Goal: Contribute content

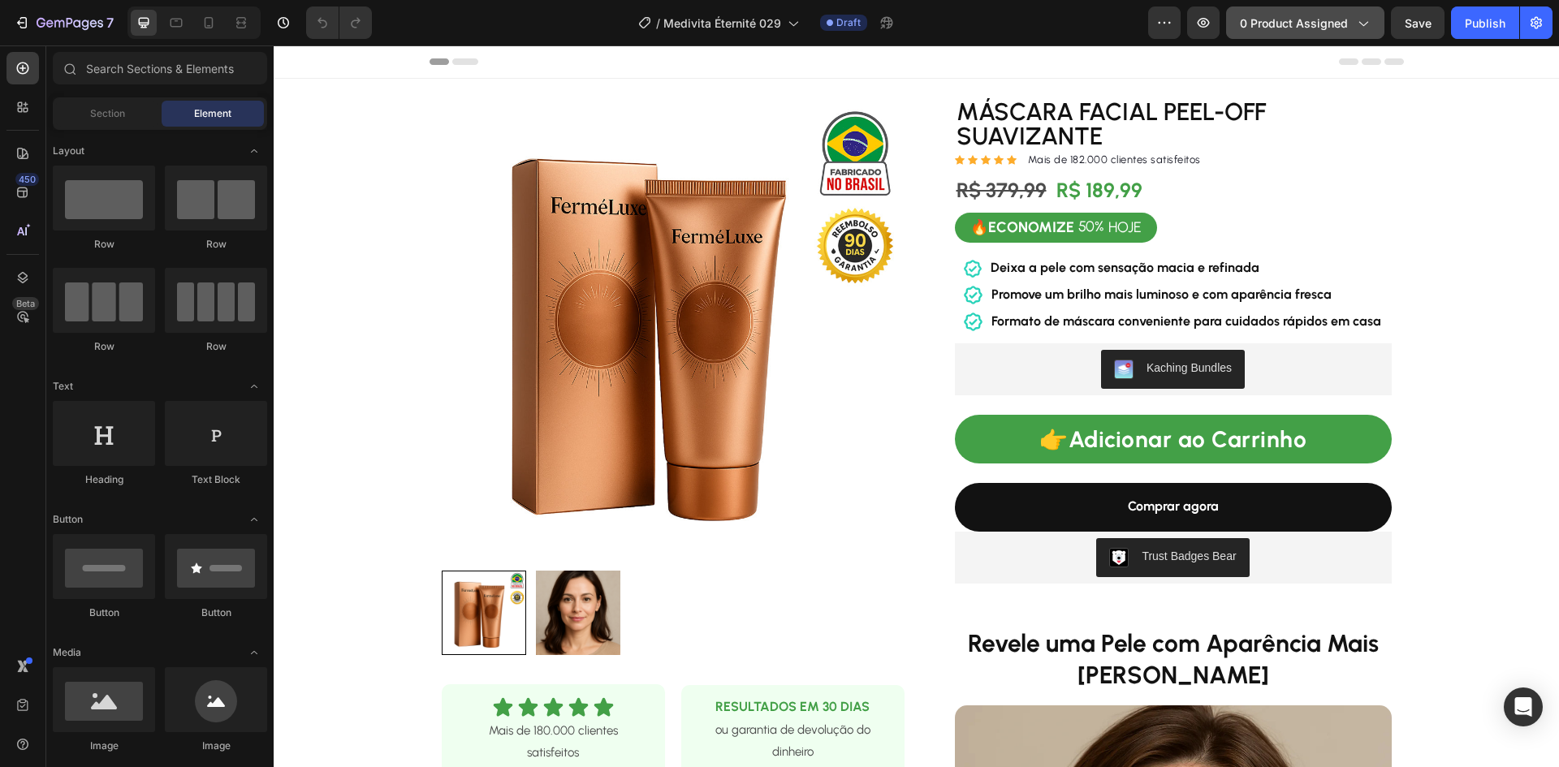
click at [1272, 19] on span "0 product assigned" at bounding box center [1294, 23] width 108 height 17
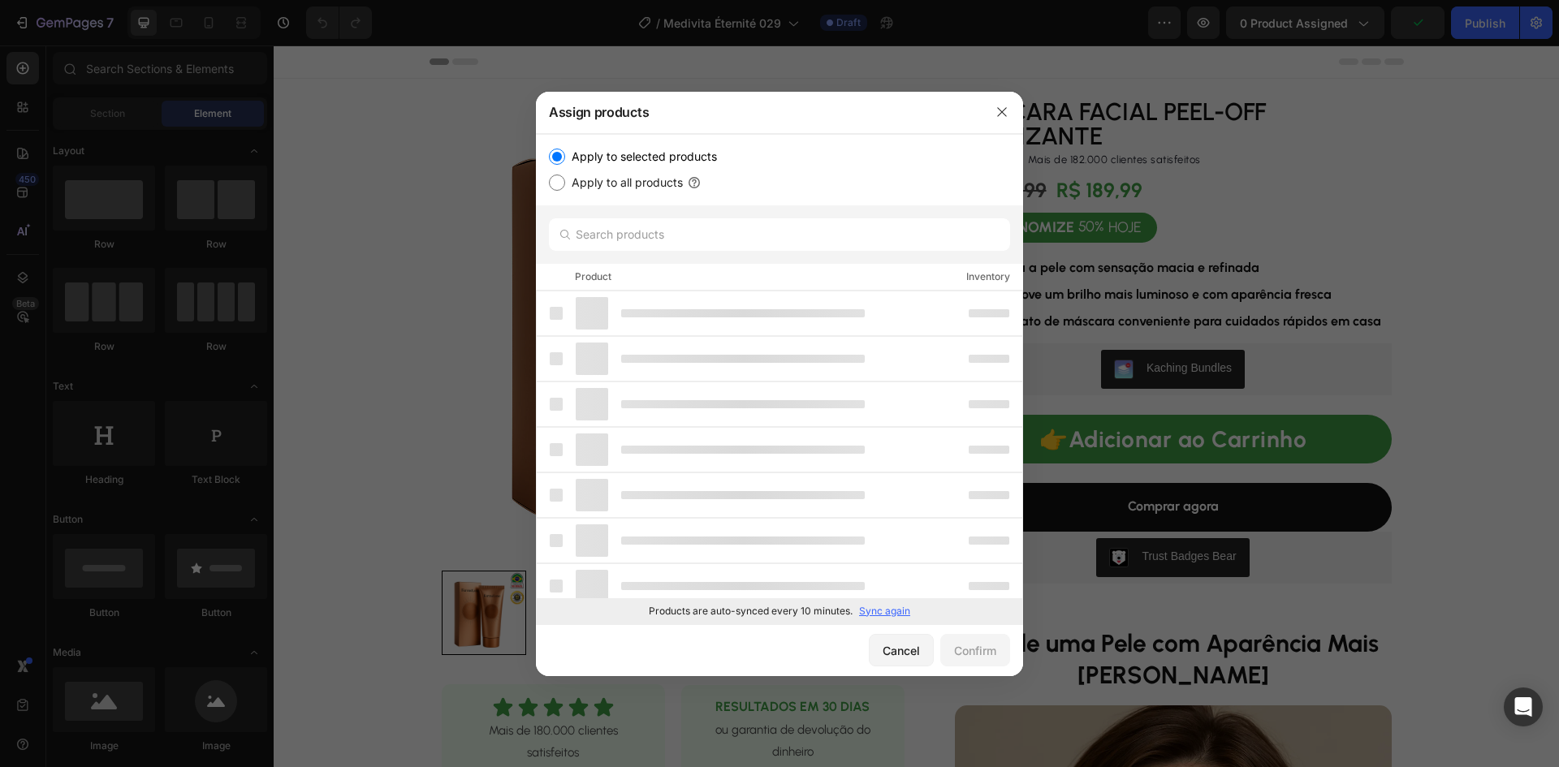
drag, startPoint x: 876, startPoint y: 611, endPoint x: 889, endPoint y: 615, distance: 13.6
click at [878, 611] on p "Sync again" at bounding box center [884, 611] width 51 height 15
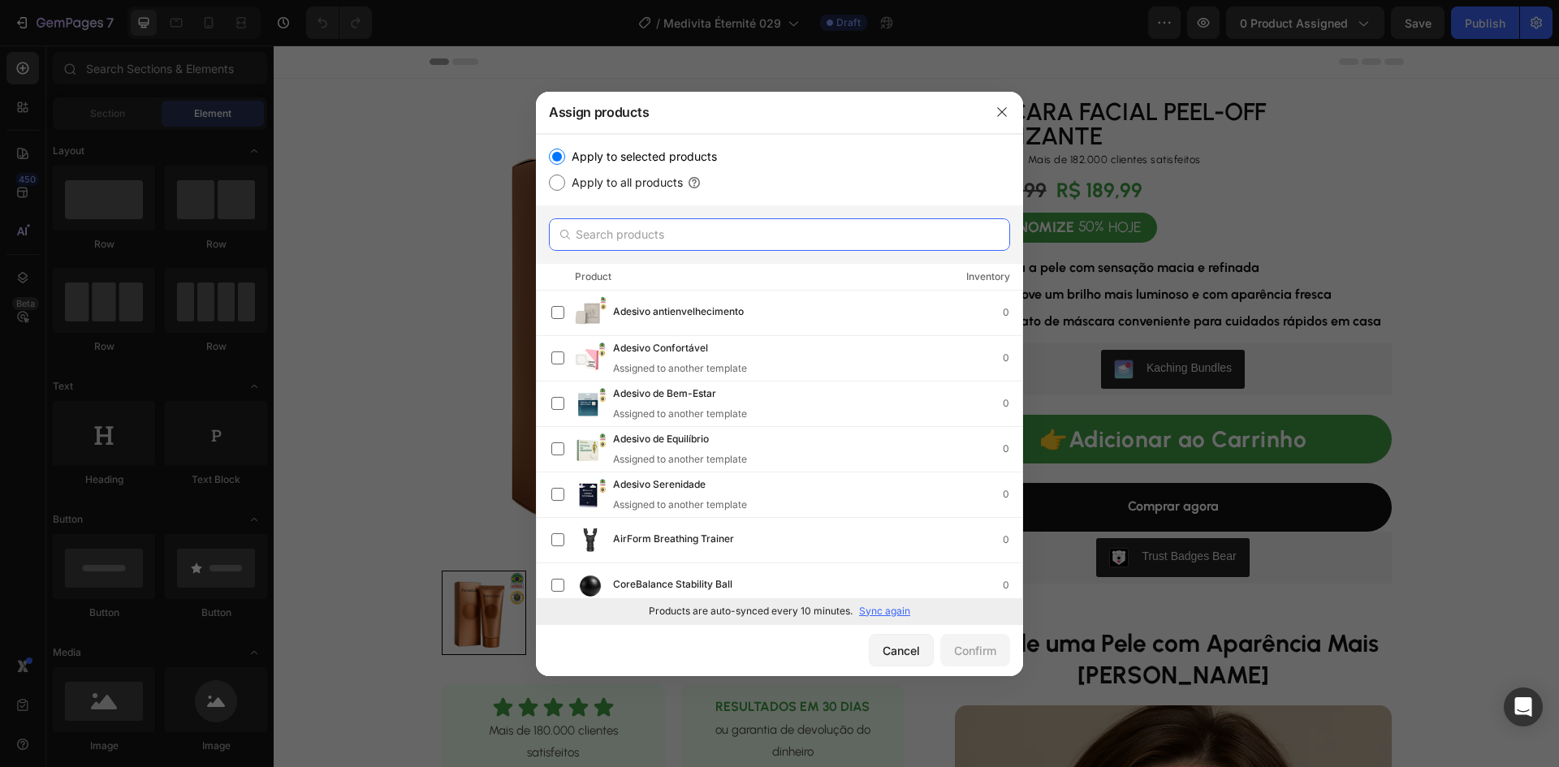
click at [685, 237] on input "text" at bounding box center [779, 234] width 461 height 32
paste input "Adesivo antienvelhecimento"
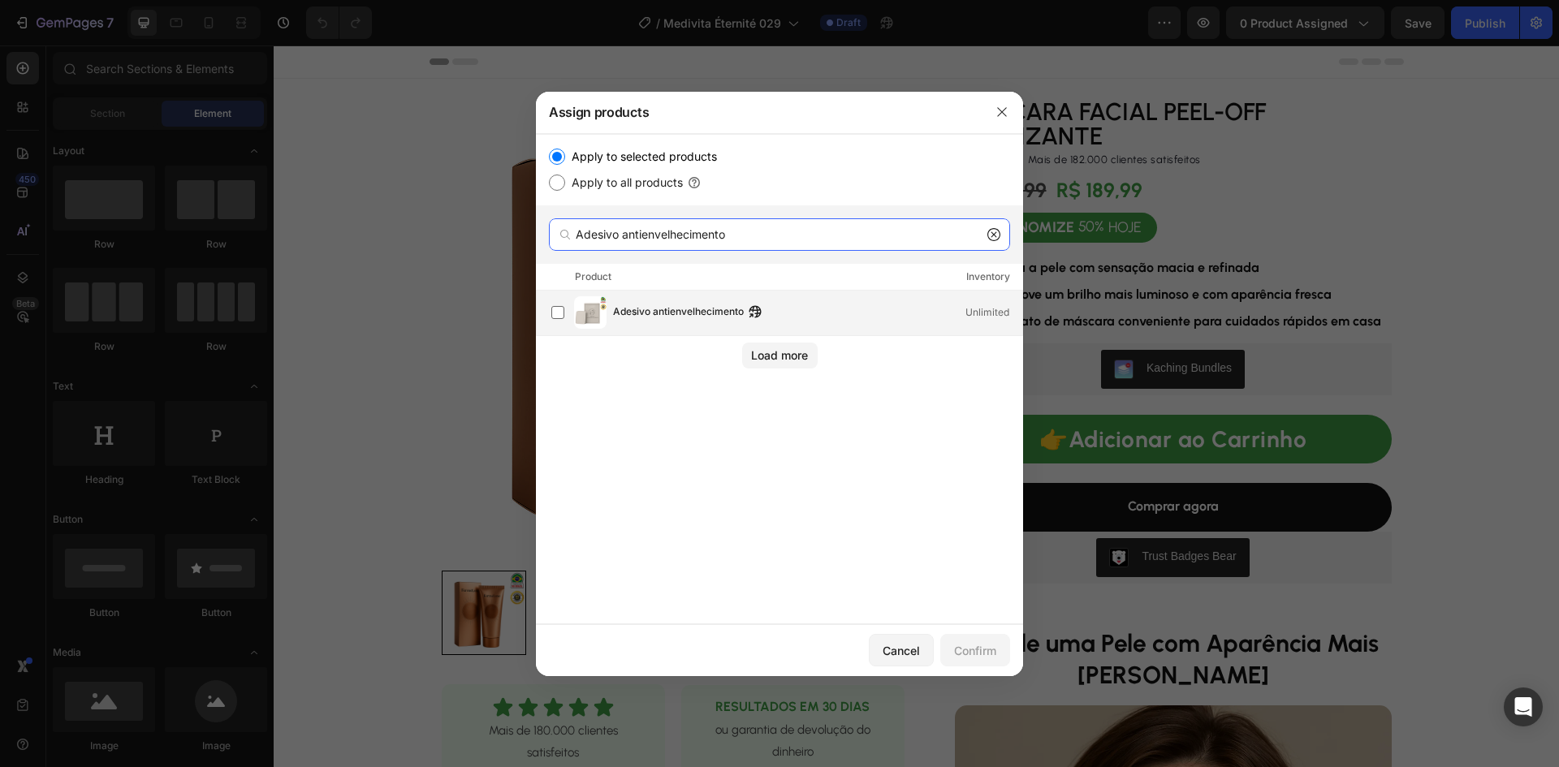
type input "Adesivo antienvelhecimento"
click at [645, 317] on span "Adesivo antienvelhecimento" at bounding box center [678, 313] width 131 height 18
click at [980, 649] on div "Confirm" at bounding box center [975, 650] width 42 height 17
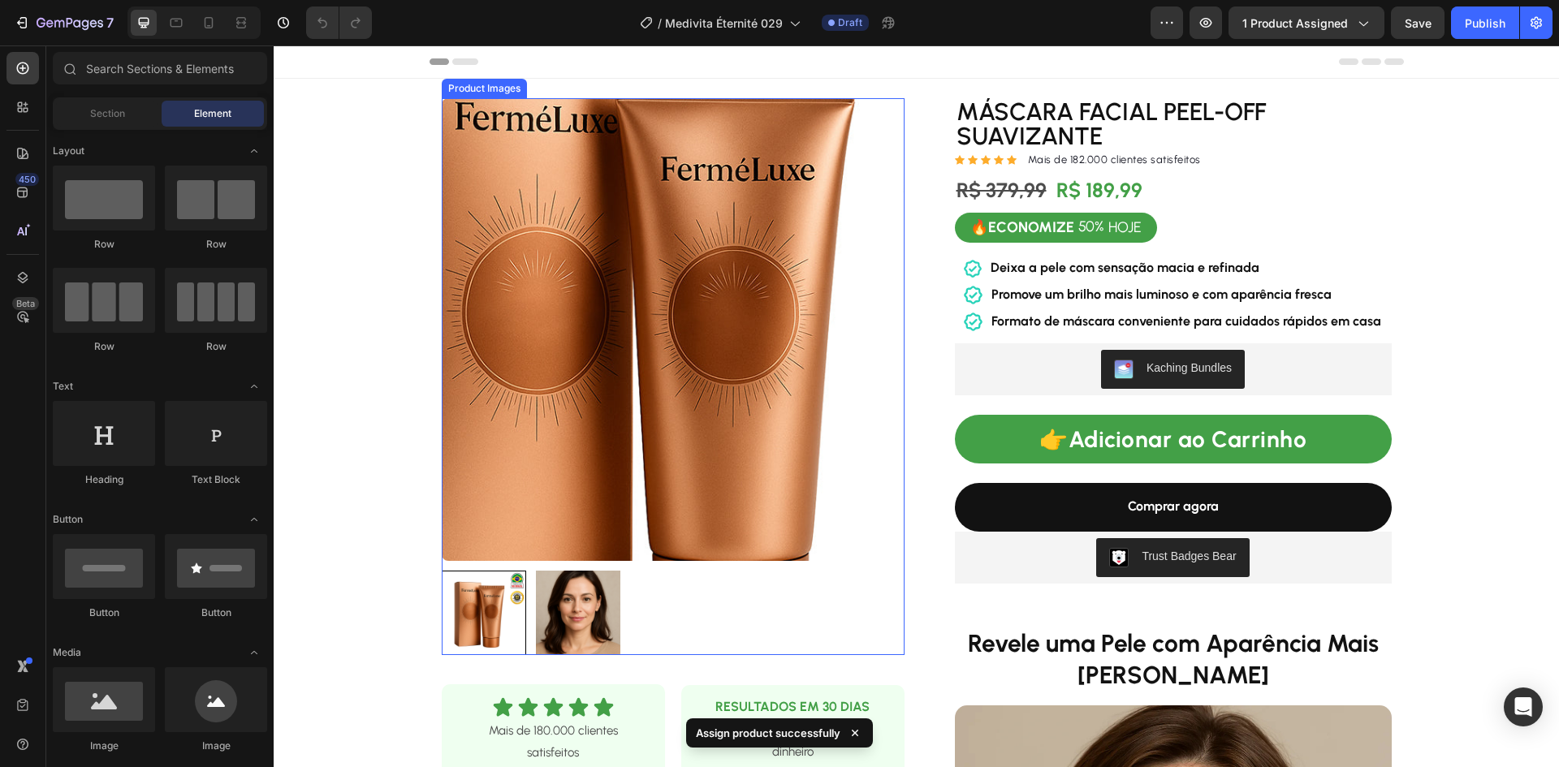
click at [679, 332] on img at bounding box center [673, 329] width 463 height 463
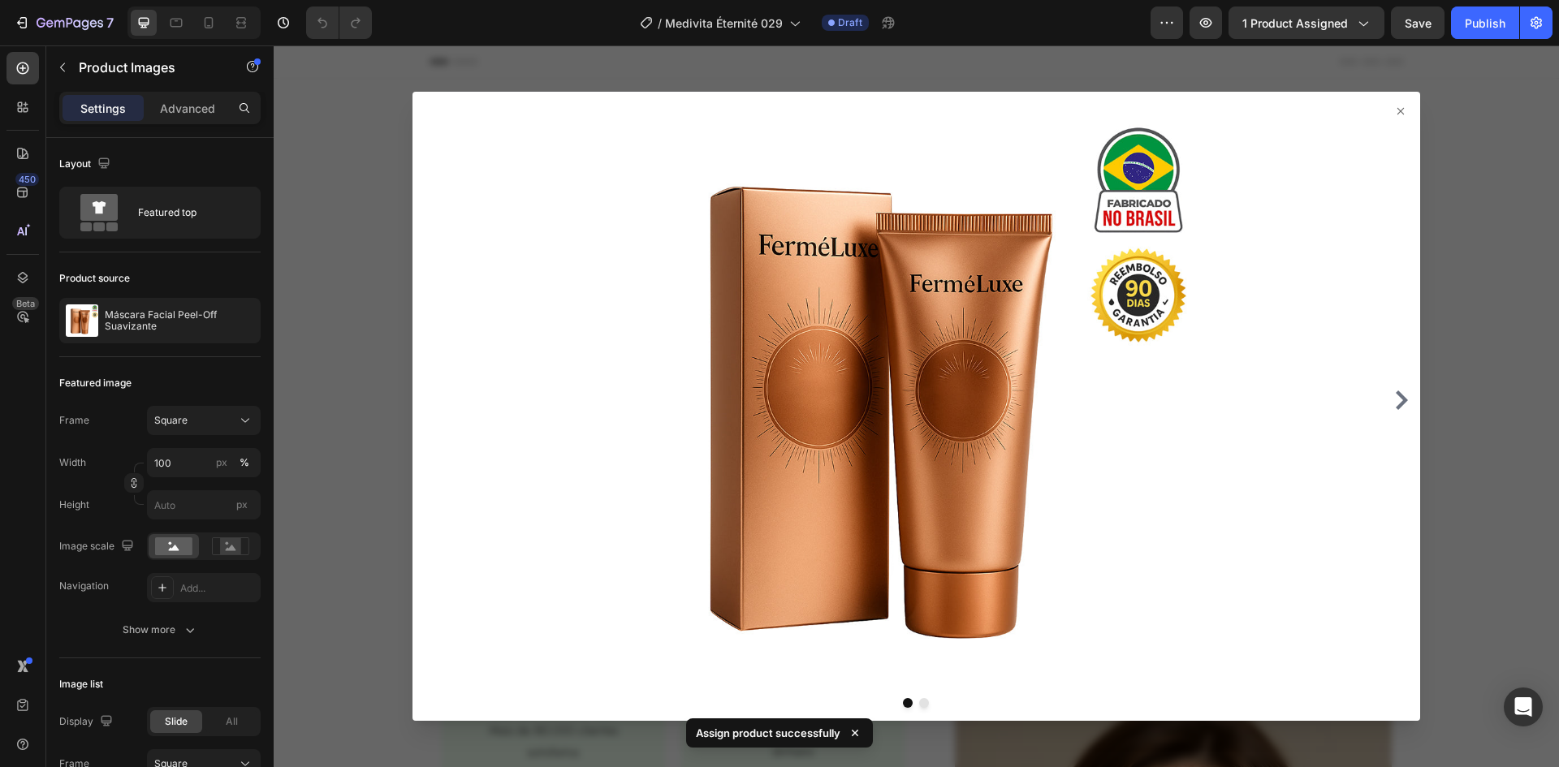
click at [357, 323] on div at bounding box center [916, 406] width 1285 height 722
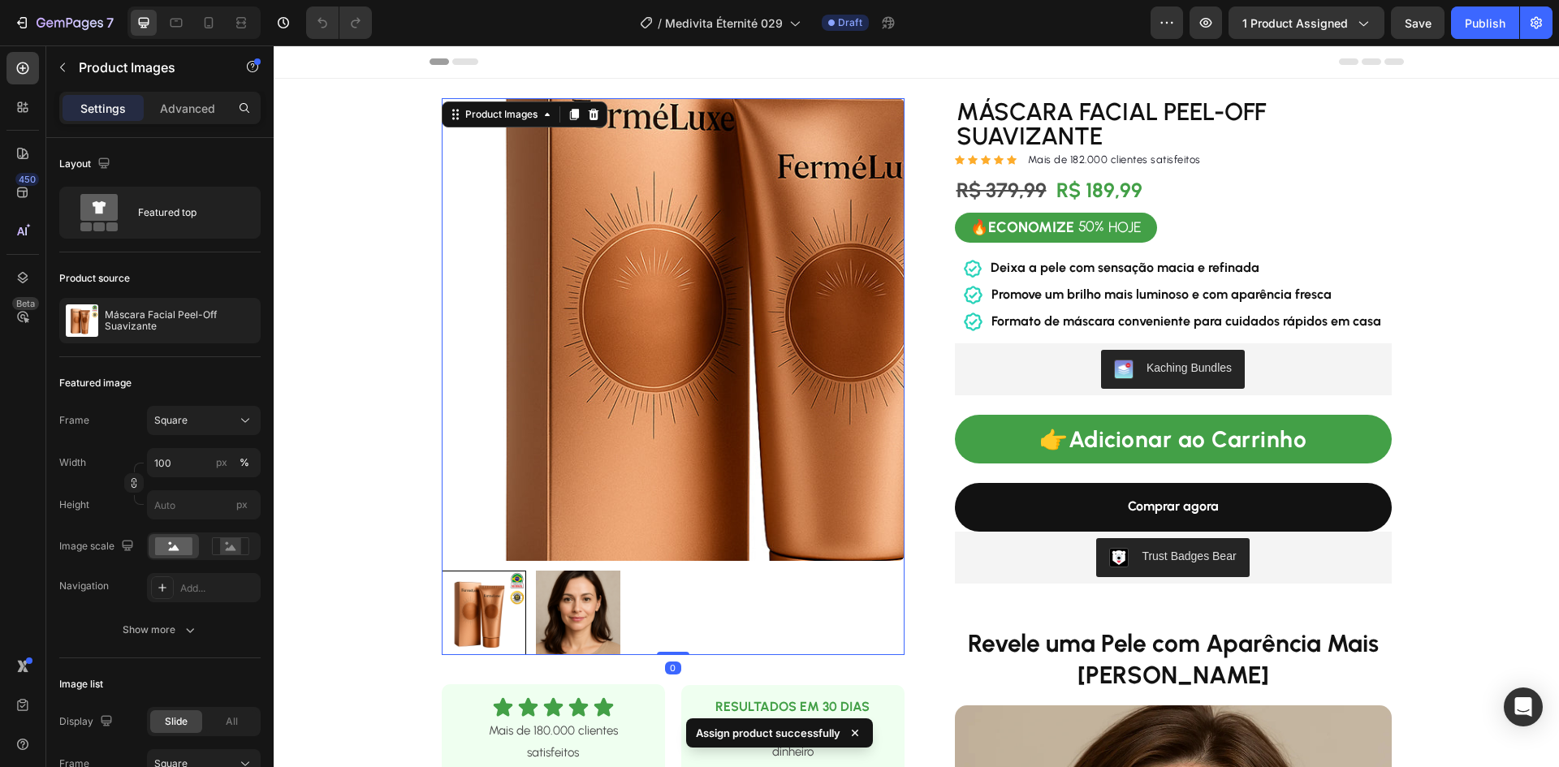
click at [643, 336] on img at bounding box center [673, 329] width 463 height 463
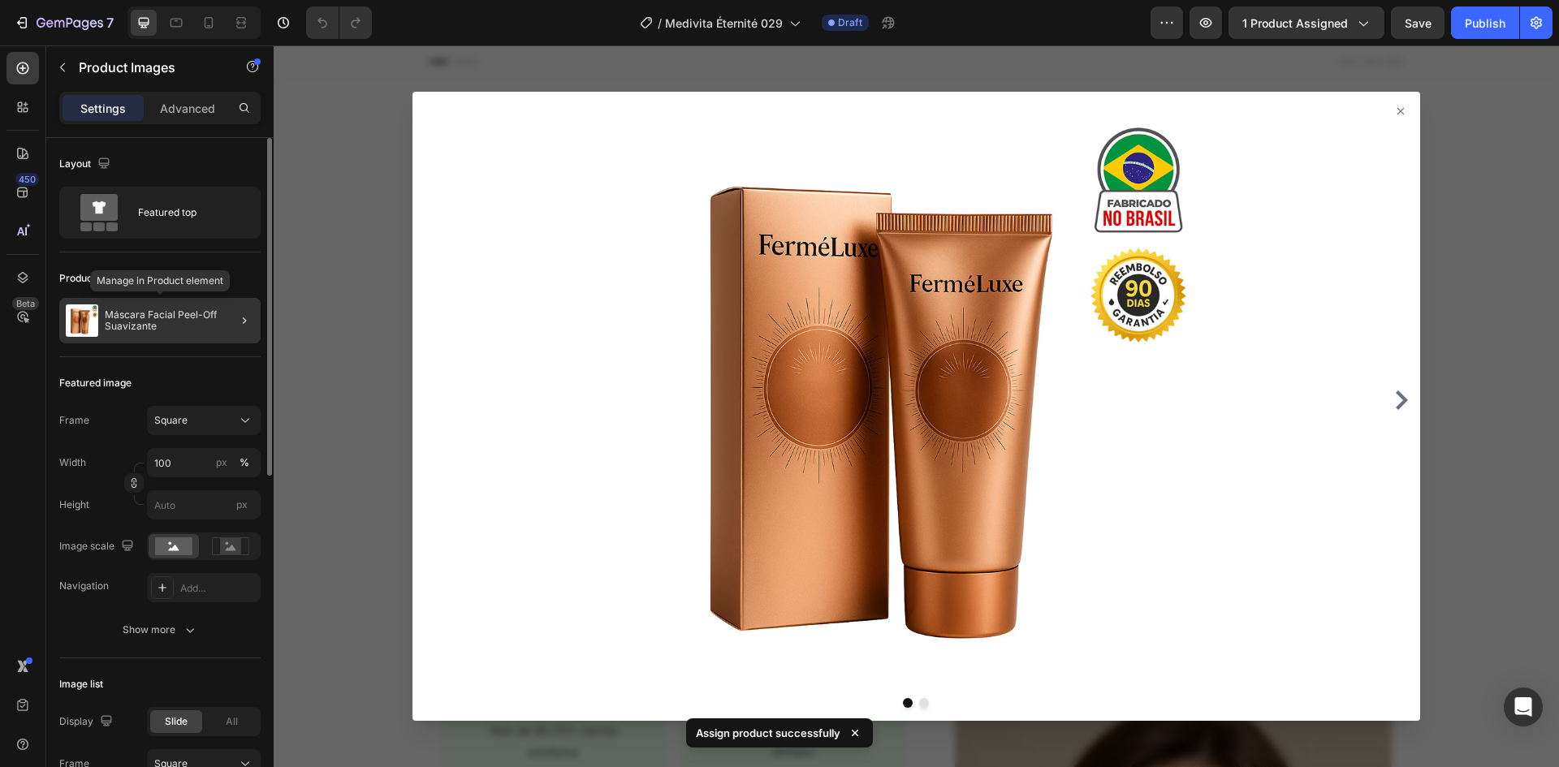
click at [158, 322] on p "Máscara Facial Peel-Off Suavizante" at bounding box center [179, 320] width 149 height 23
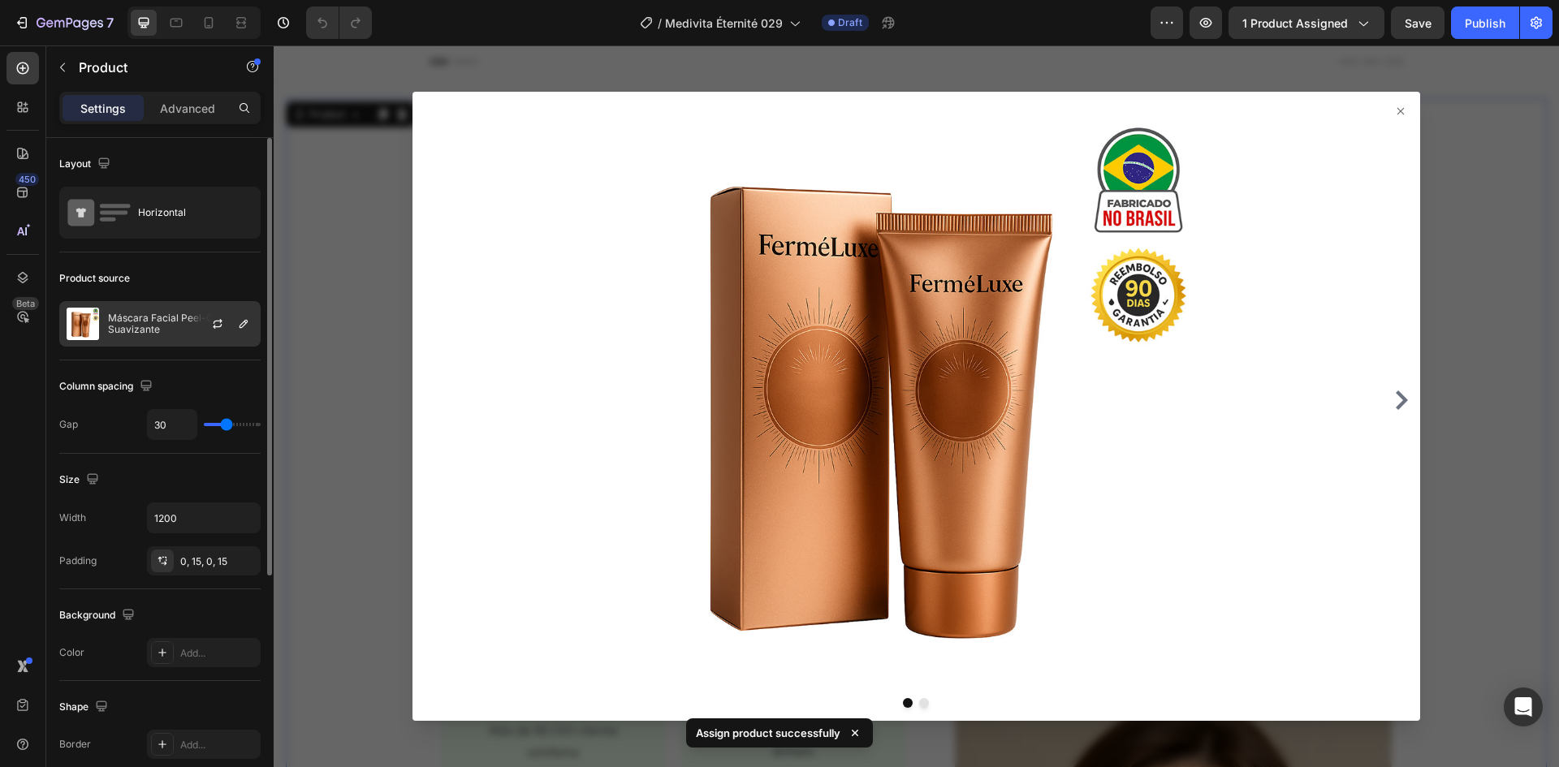
click at [155, 326] on p "Máscara Facial Peel-Off Suavizante" at bounding box center [180, 324] width 145 height 23
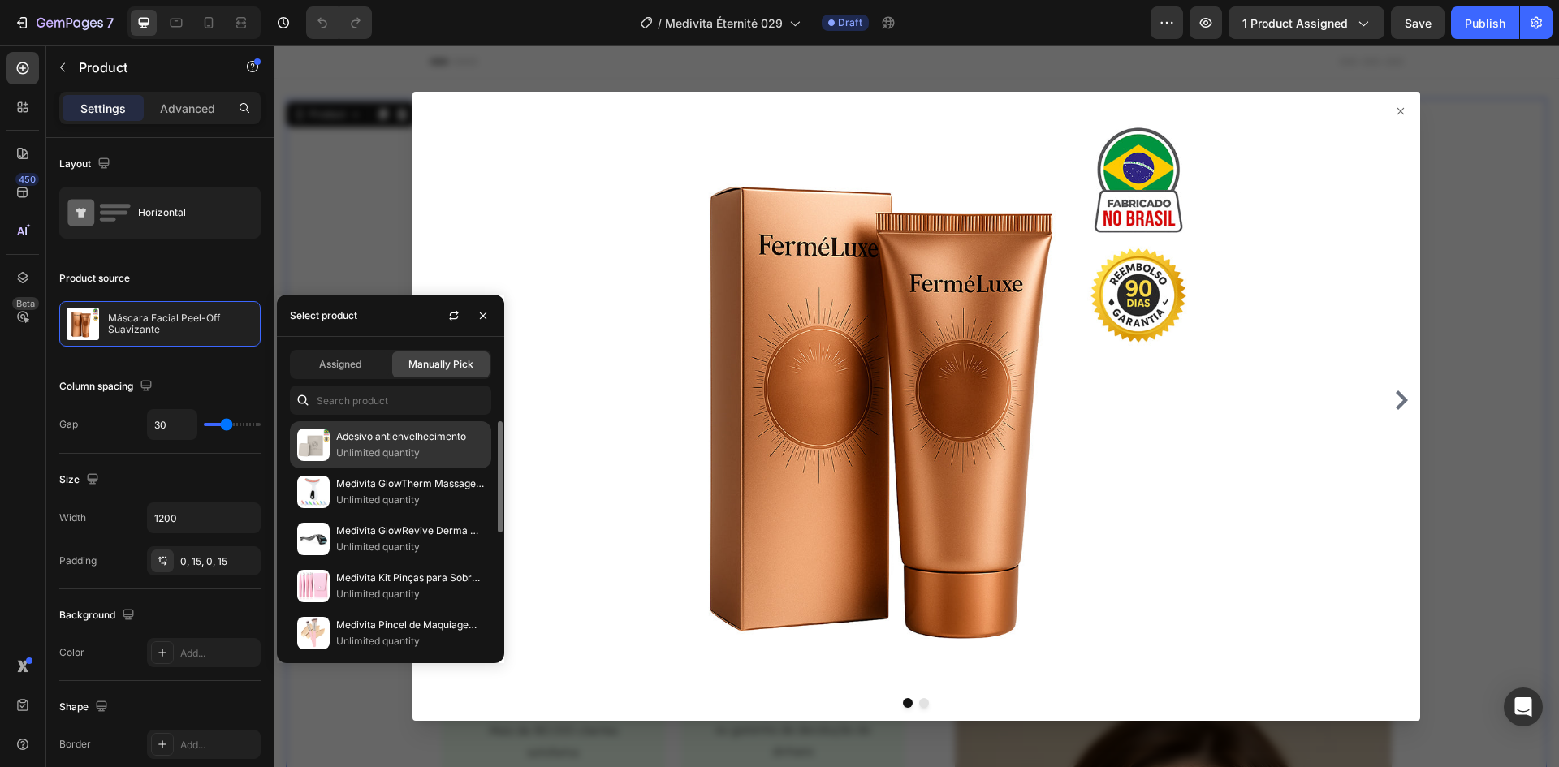
click at [394, 436] on p "Adesivo antienvelhecimento" at bounding box center [410, 437] width 148 height 16
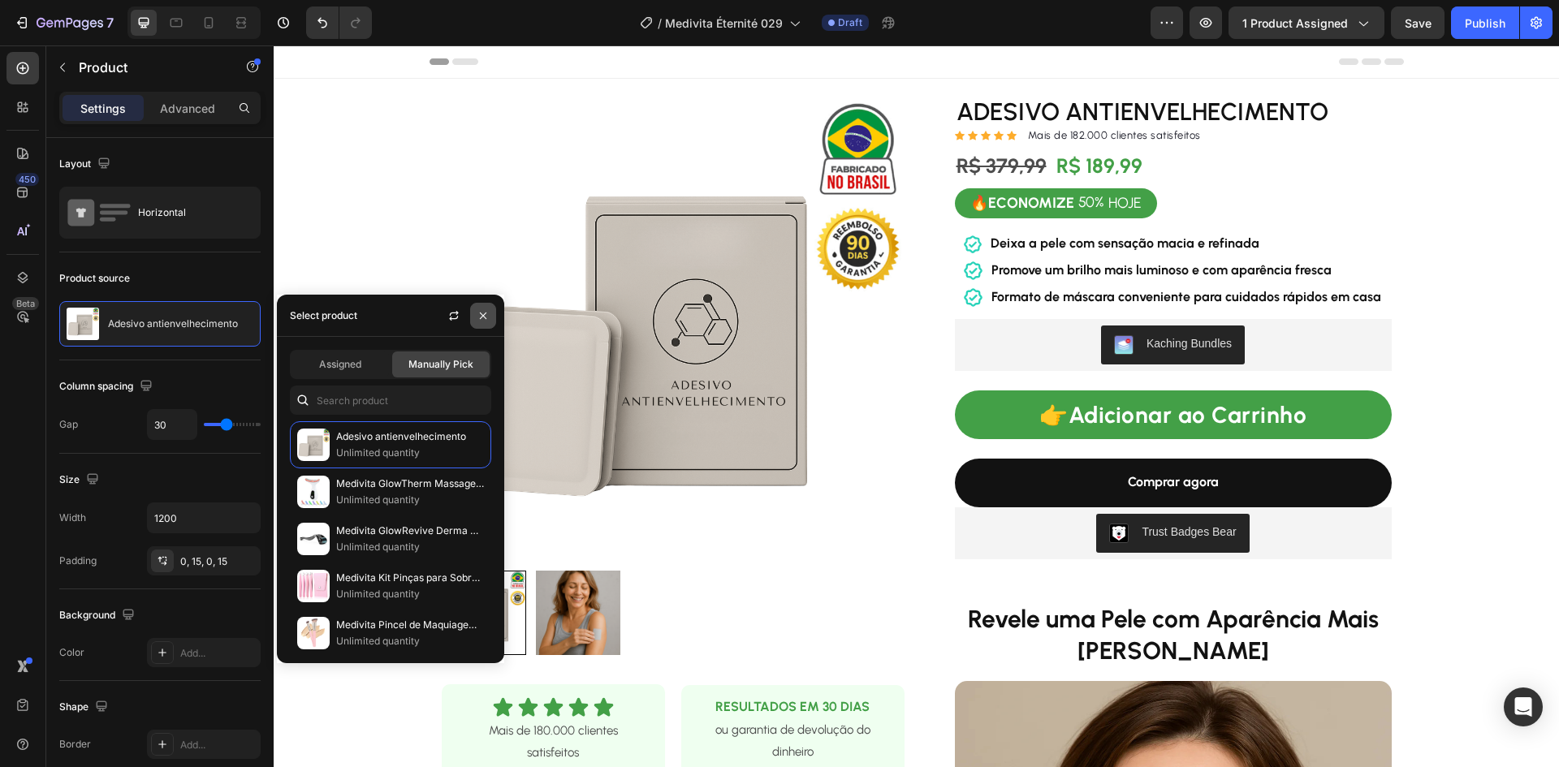
click at [488, 317] on icon "button" at bounding box center [483, 315] width 13 height 13
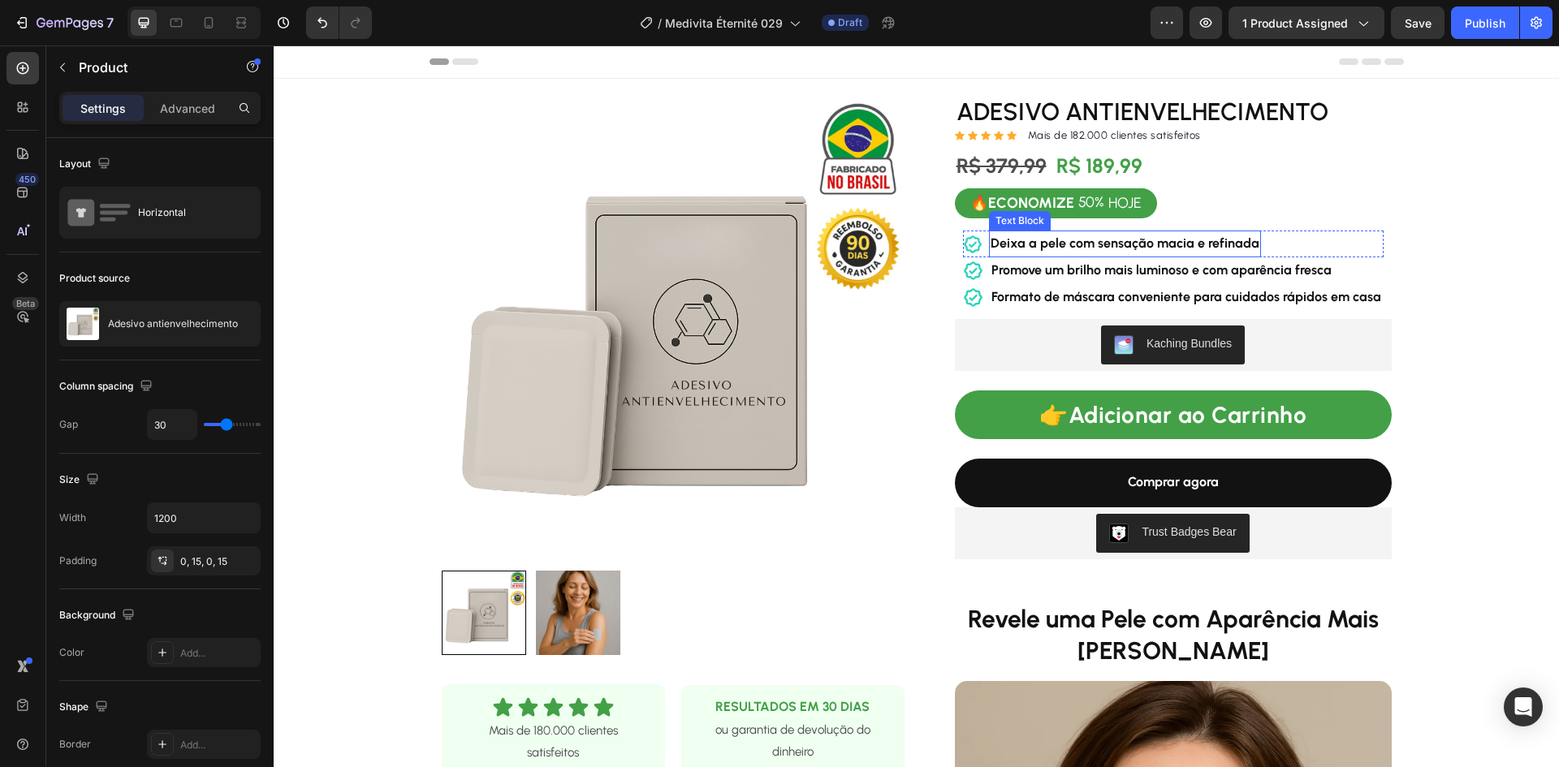
click at [1115, 248] on strong "Deixa a pele com sensação macia e refinada" at bounding box center [1124, 242] width 269 height 15
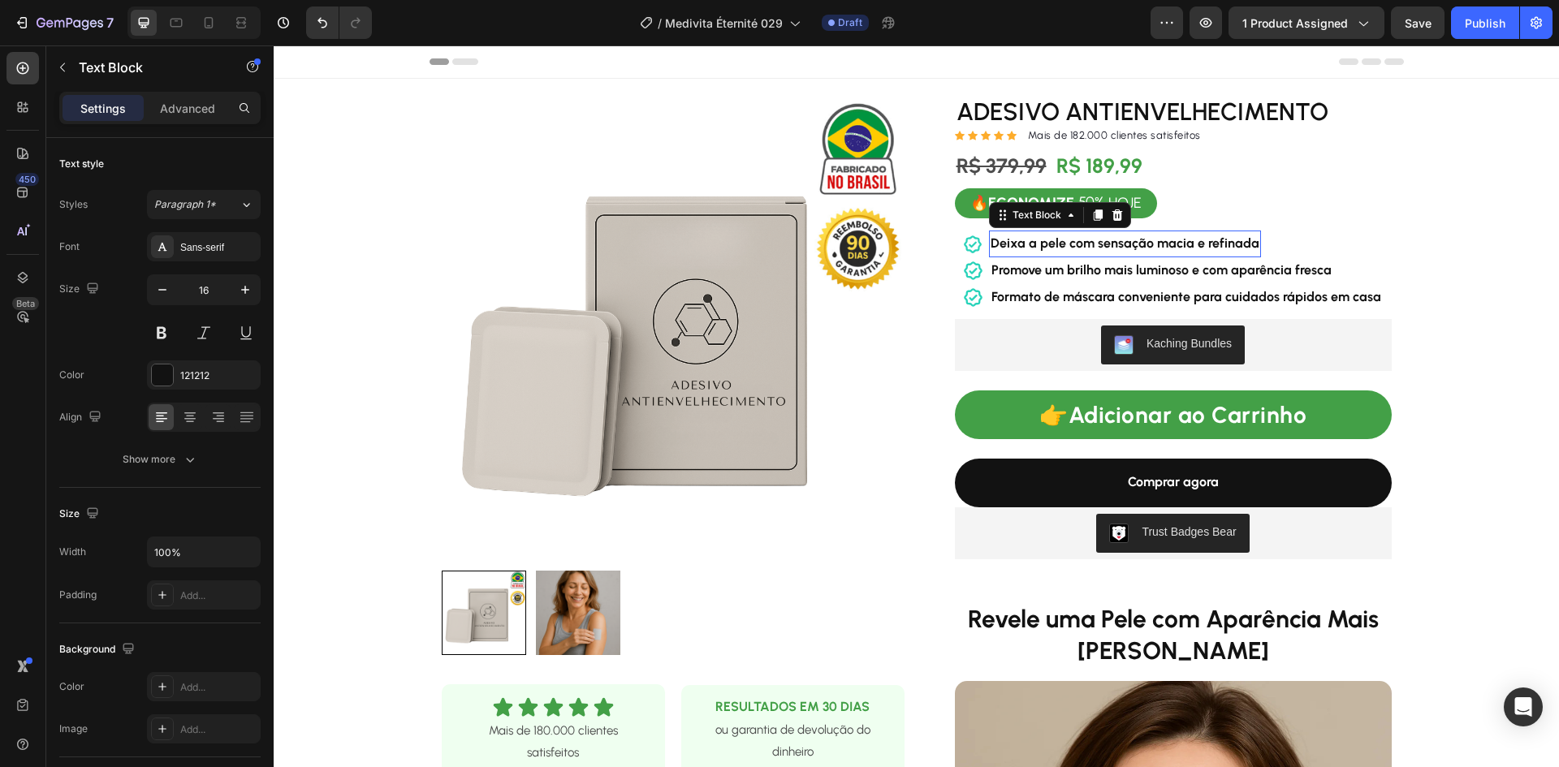
click at [1115, 248] on strong "Deixa a pele com sensação macia e refinada" at bounding box center [1124, 242] width 269 height 15
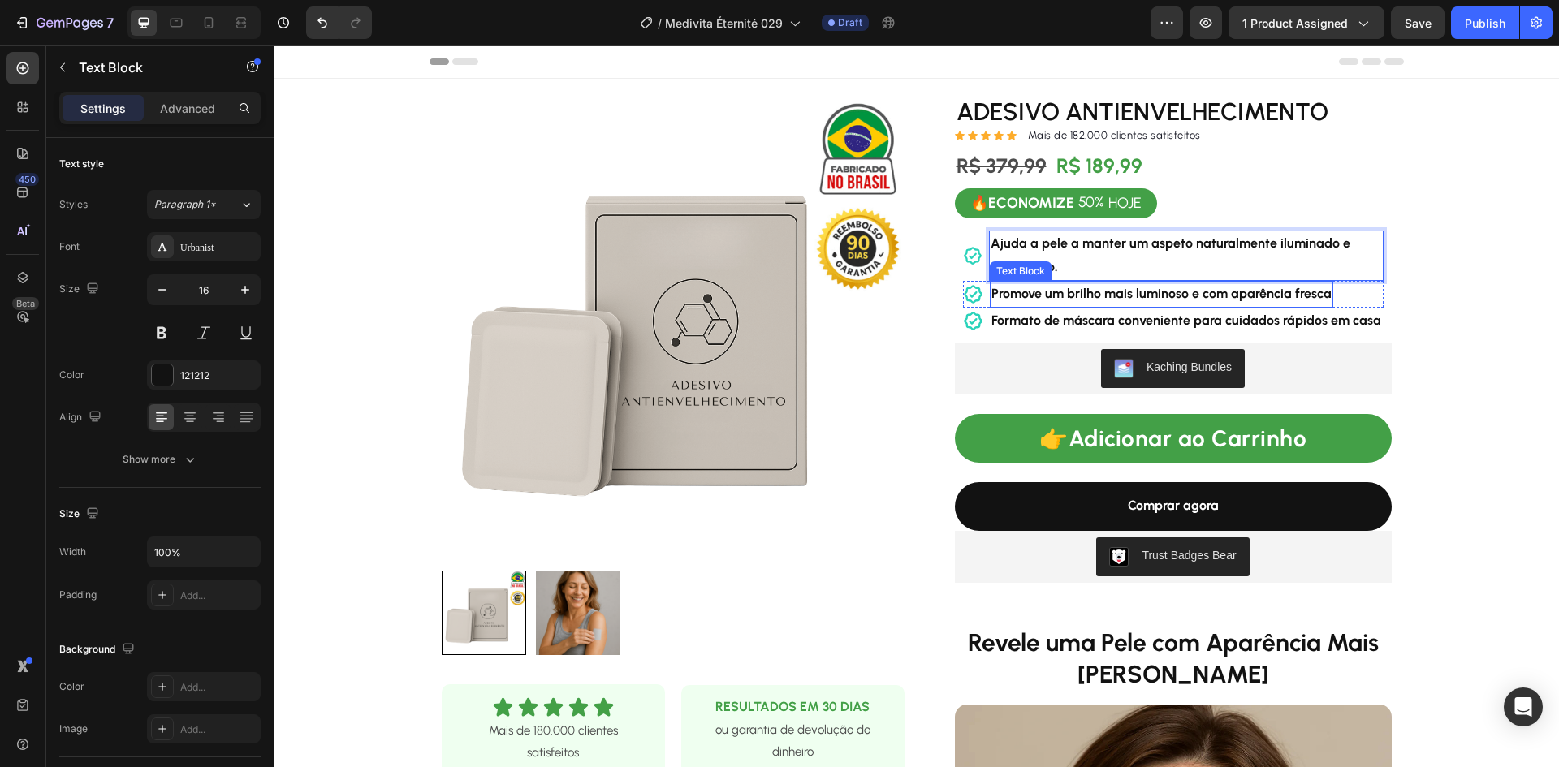
click at [1124, 296] on strong "Promove um brilho mais luminoso e com aparência fresca" at bounding box center [1161, 293] width 340 height 15
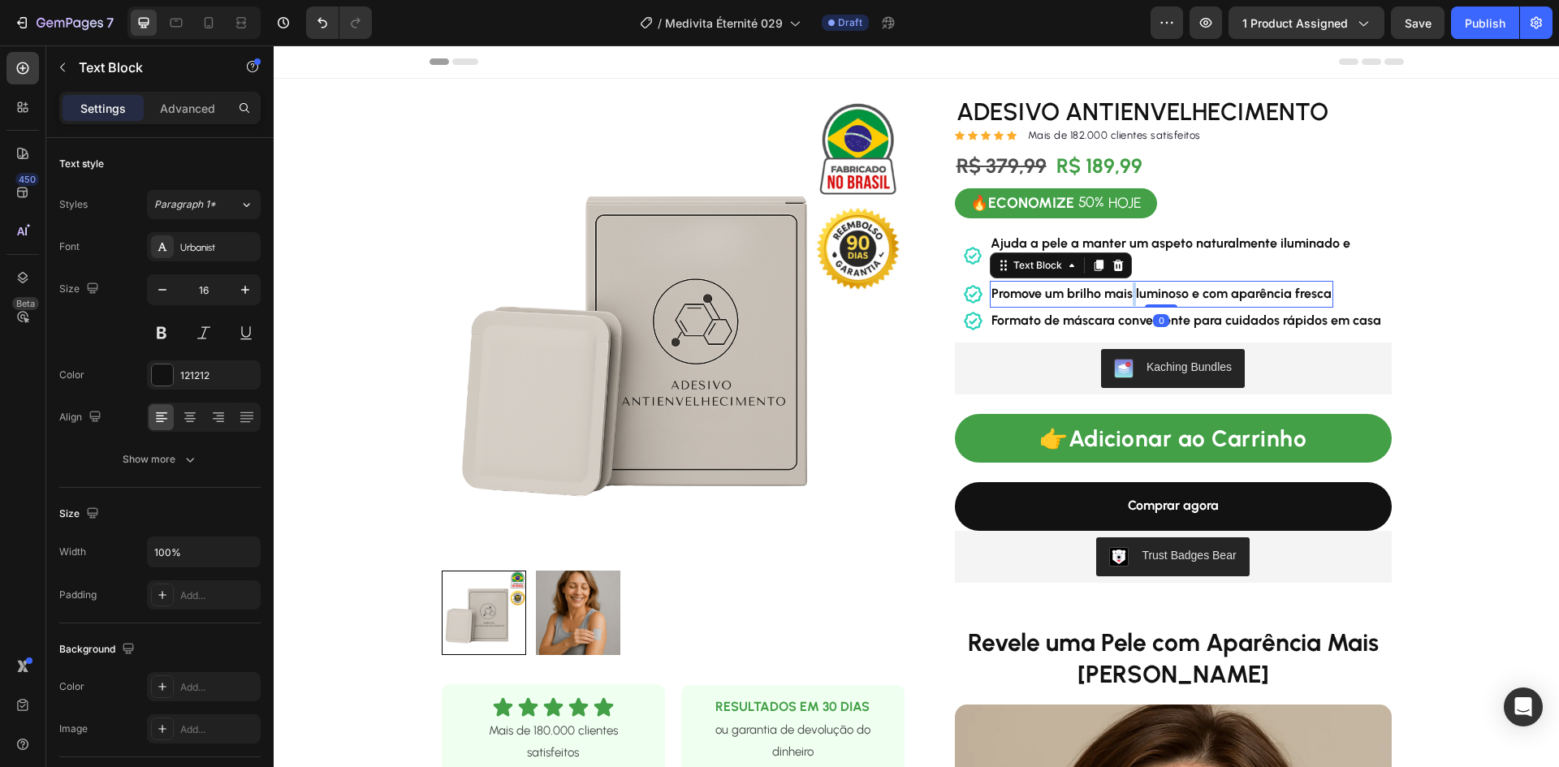
click at [1124, 296] on strong "Promove um brilho mais luminoso e com aparência fresca" at bounding box center [1161, 293] width 340 height 15
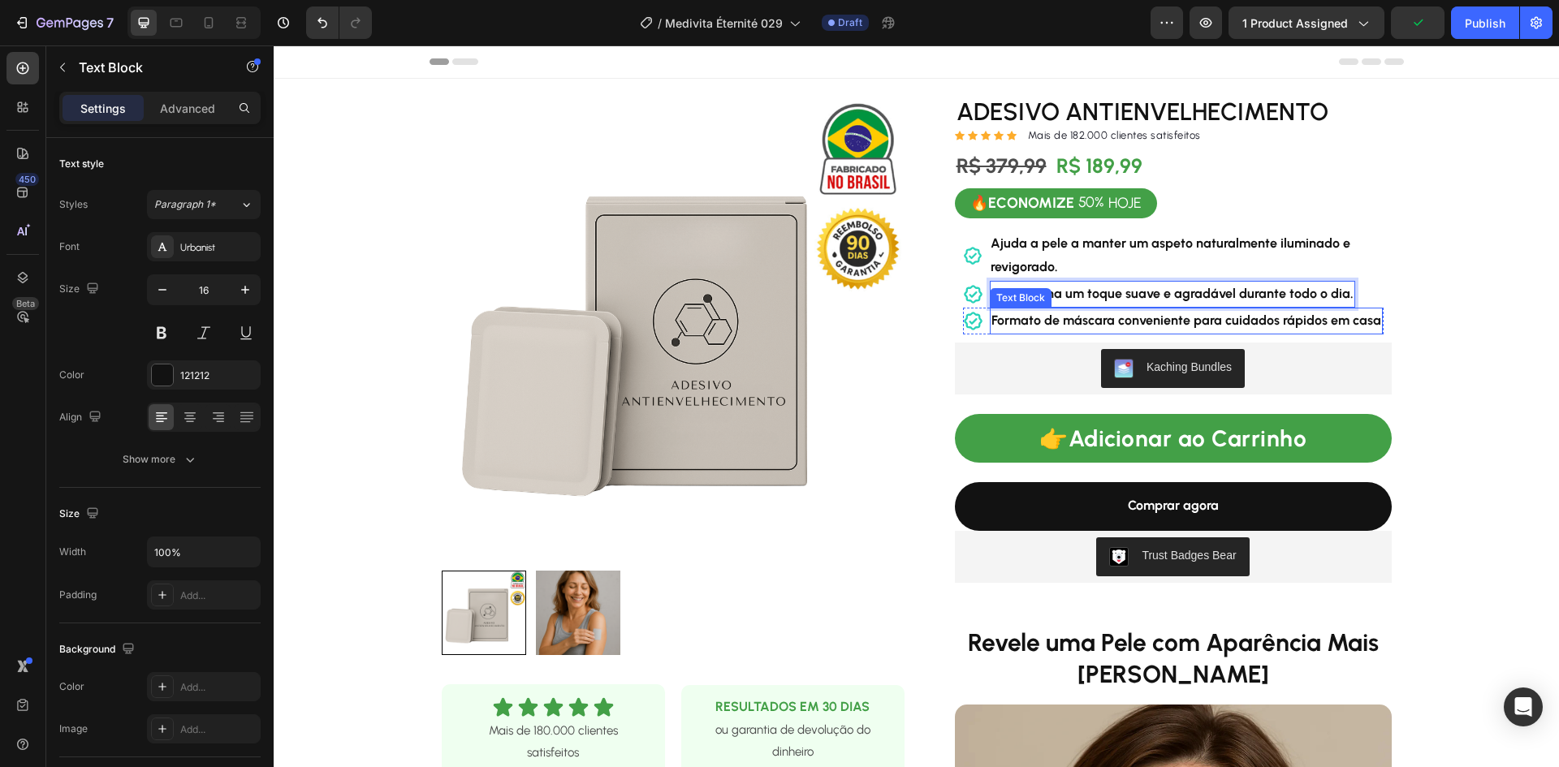
click at [1107, 317] on strong "Formato de máscara conveniente para cuidados rápidos em casa" at bounding box center [1186, 320] width 390 height 15
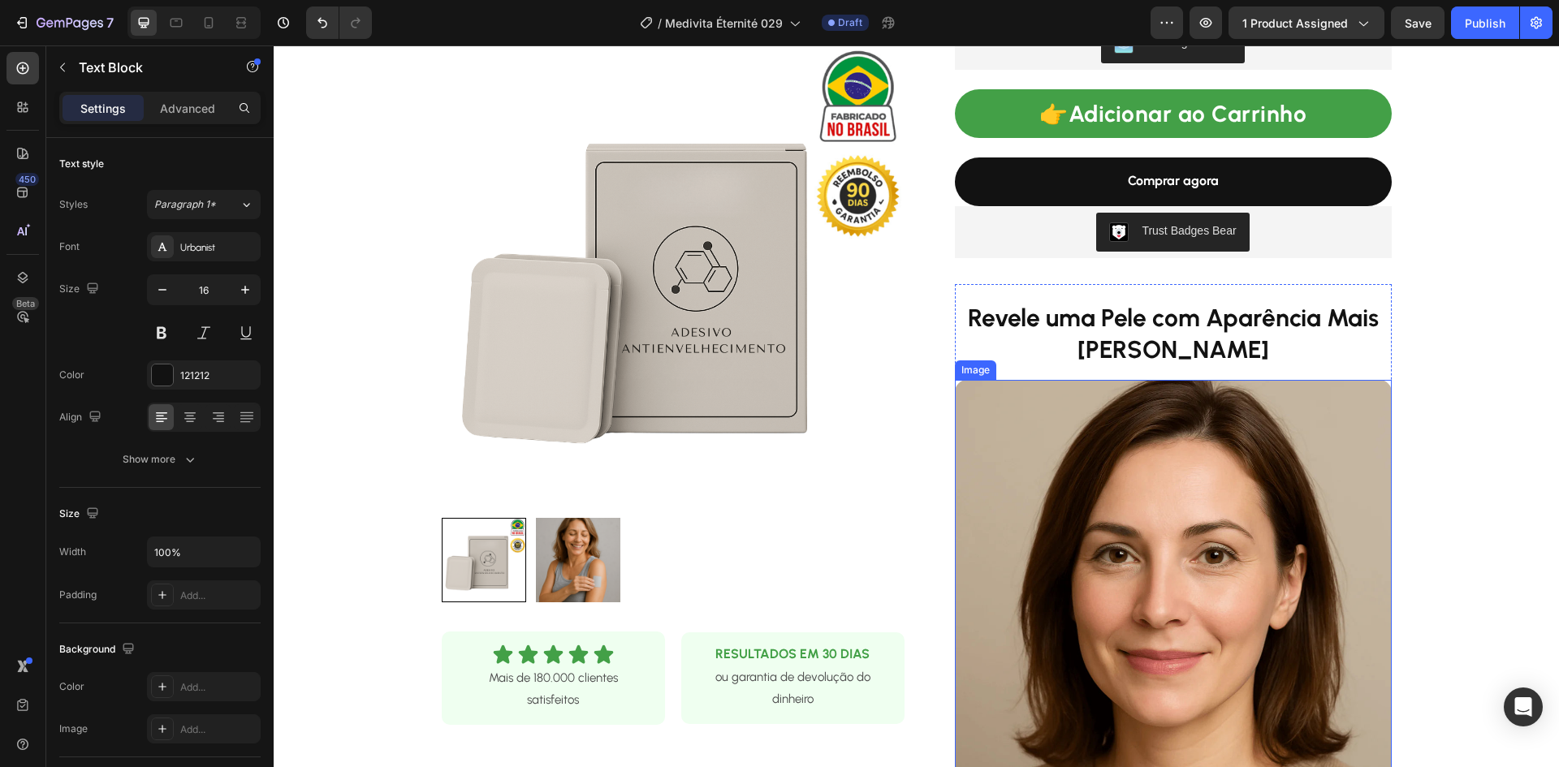
scroll to position [487, 0]
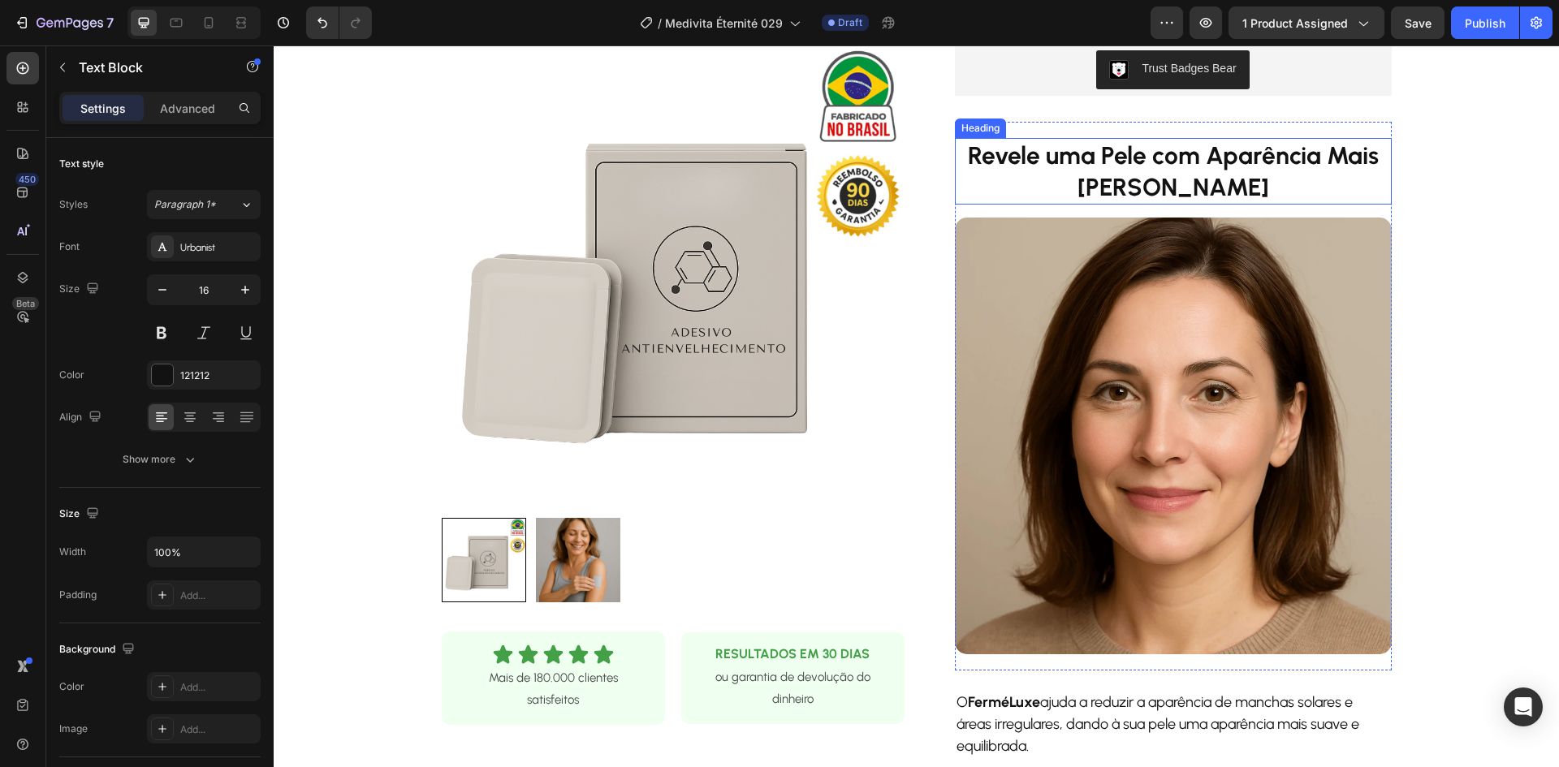
click at [1148, 157] on strong "Revele uma Pele com Aparência Mais [PERSON_NAME]" at bounding box center [1173, 171] width 411 height 62
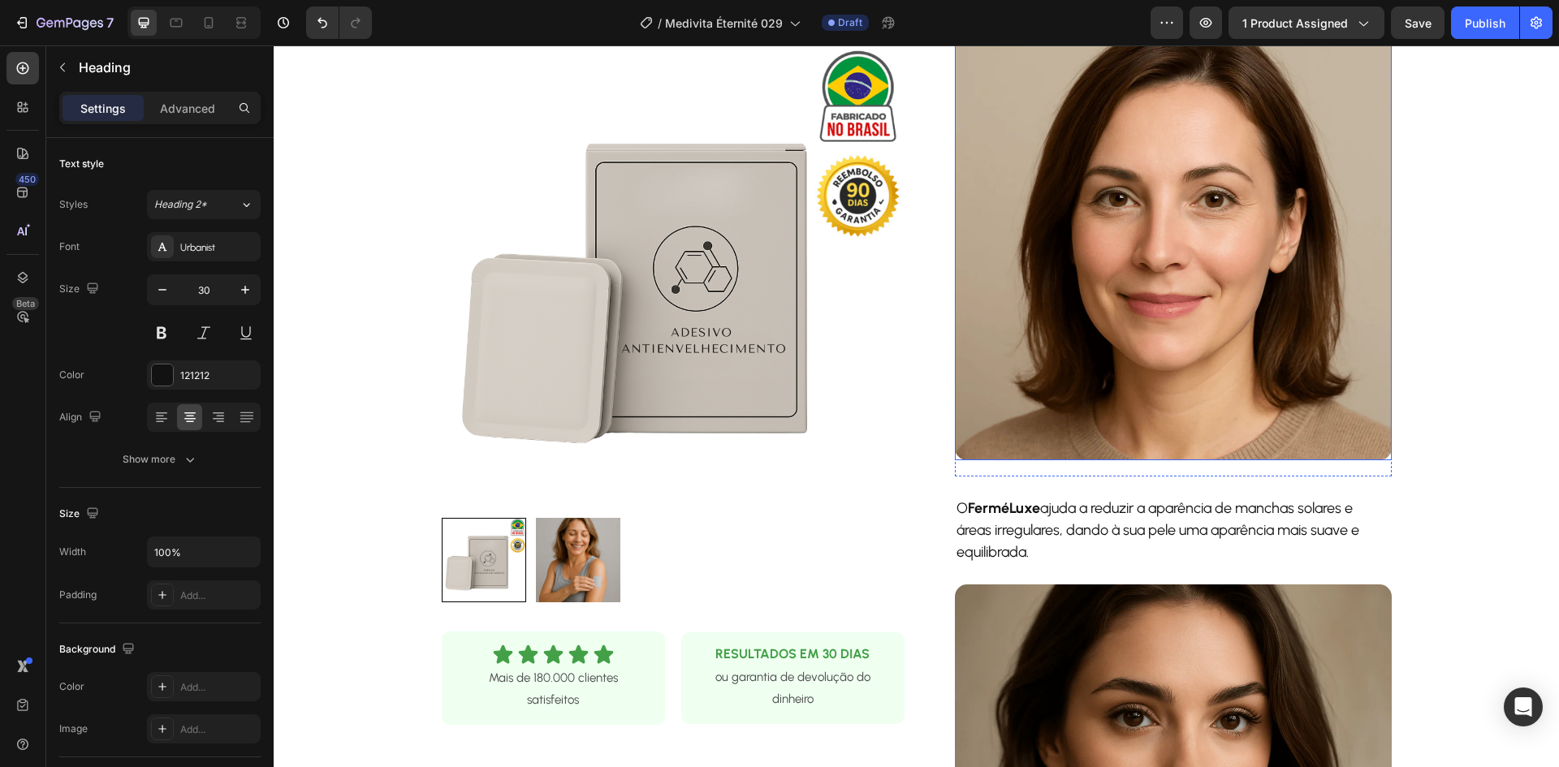
scroll to position [731, 0]
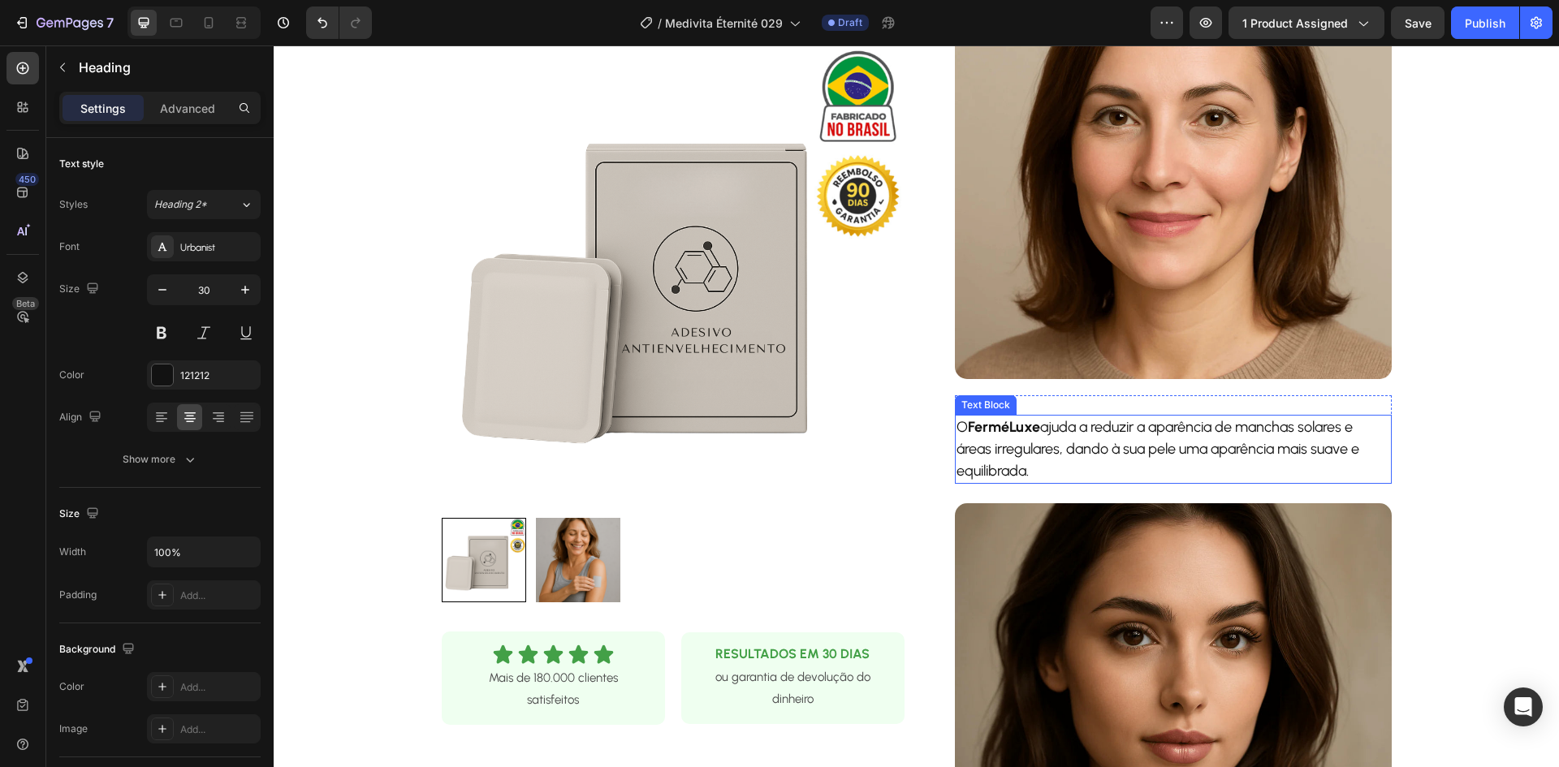
click at [1112, 432] on p "O FerméLuxe ajuda a reduzir a aparência de manchas solares e áreas irregulares,…" at bounding box center [1173, 449] width 434 height 66
click at [1113, 432] on p "O FerméLuxe ajuda a reduzir a aparência de manchas solares e áreas irregulares,…" at bounding box center [1173, 449] width 434 height 66
click at [1135, 428] on strong "Éternité Revitalizing Patch" at bounding box center [1052, 427] width 169 height 18
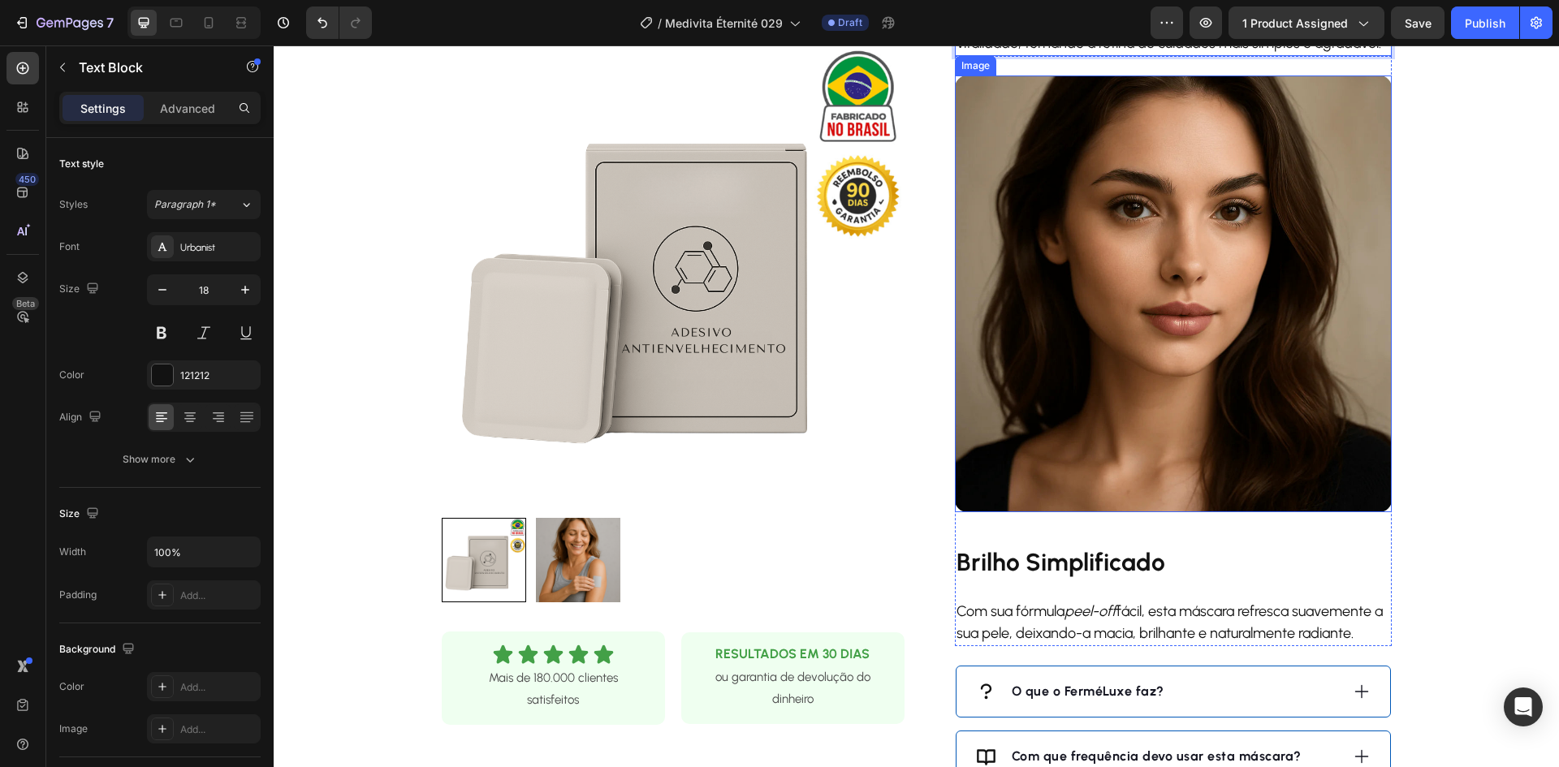
scroll to position [1299, 0]
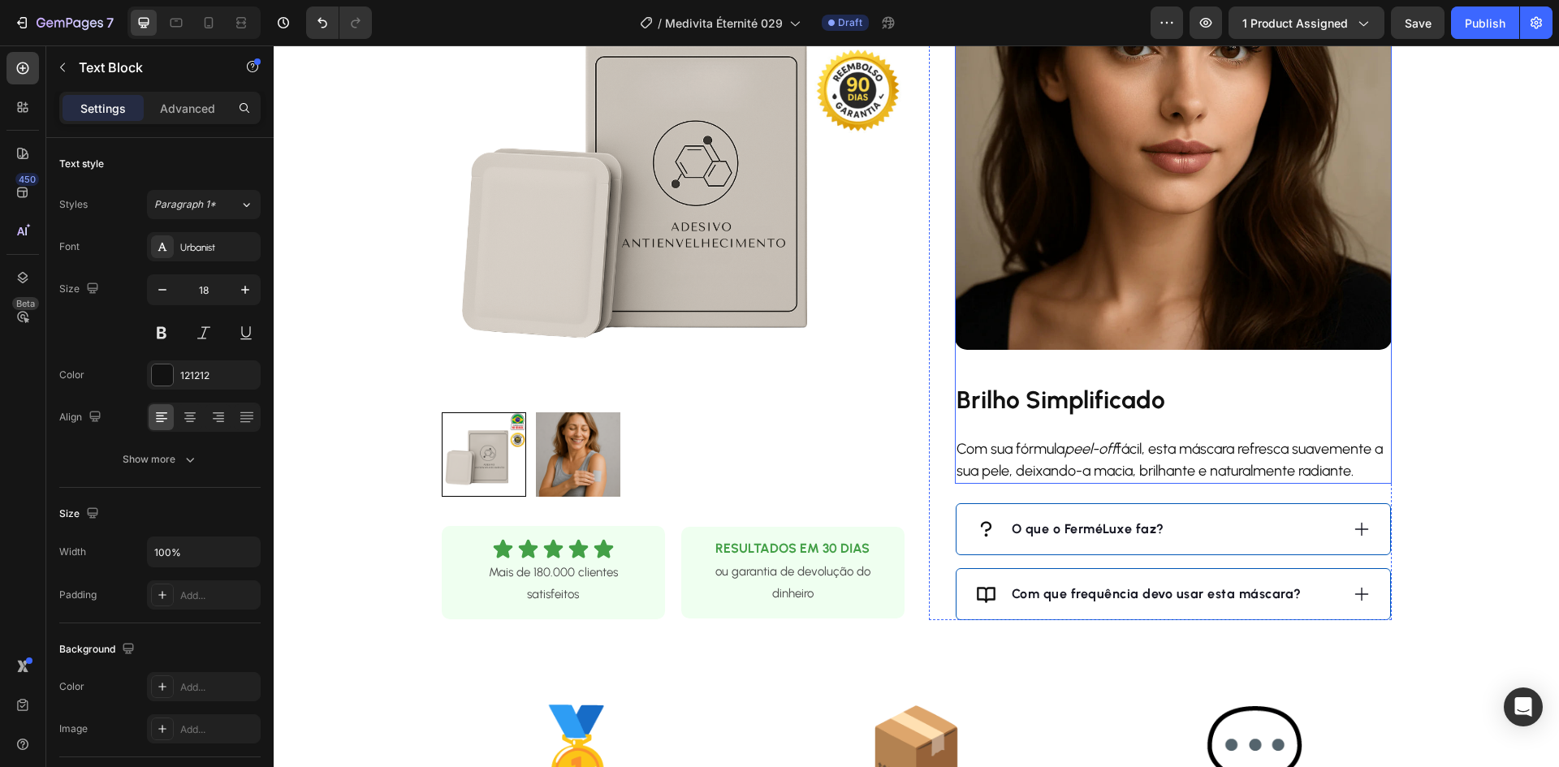
click at [1075, 399] on strong "Brilho Simplificado" at bounding box center [1060, 400] width 209 height 30
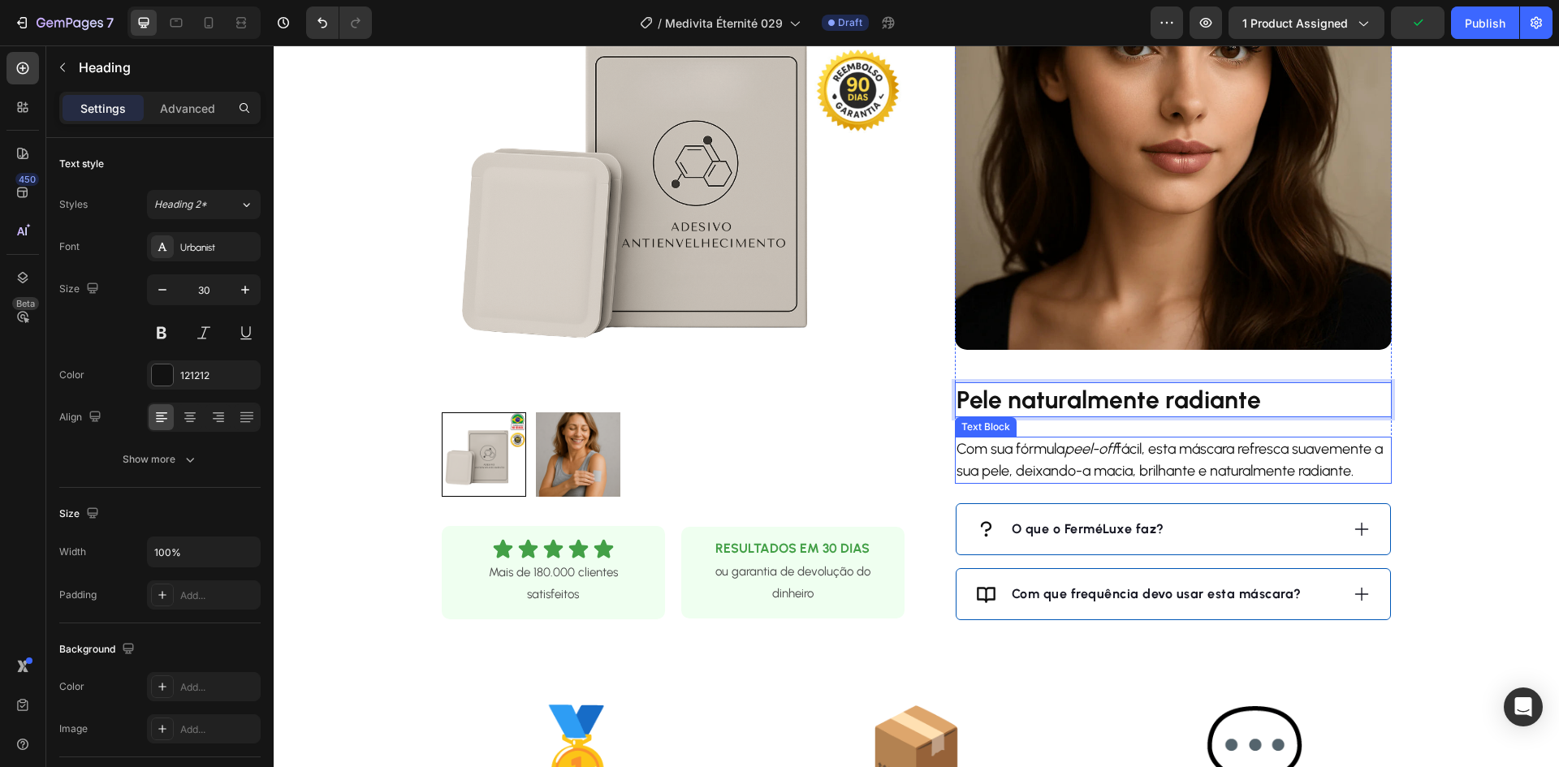
click at [1104, 449] on icon "peel-off" at bounding box center [1090, 449] width 52 height 18
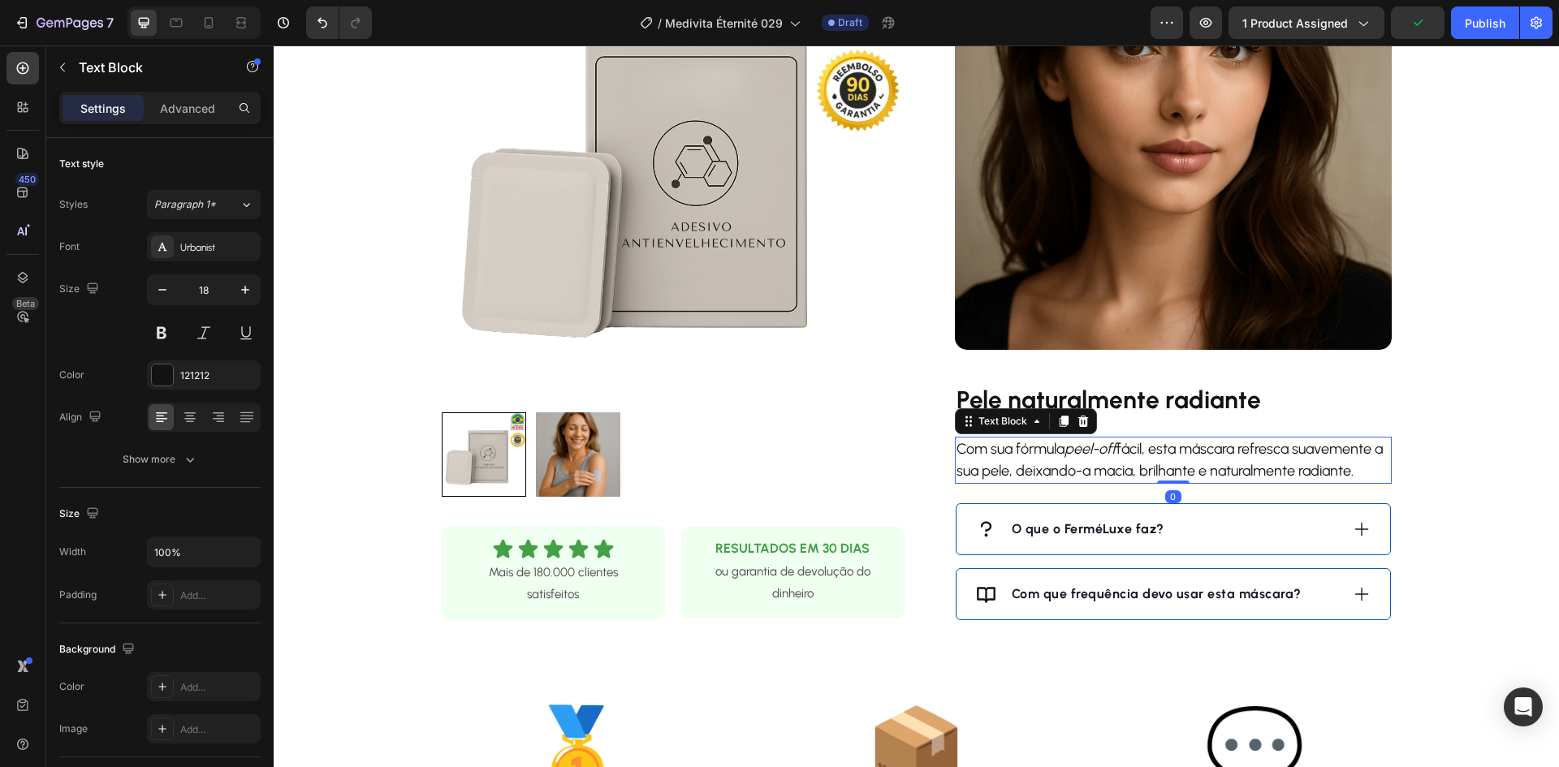
click at [1105, 448] on icon "peel-off" at bounding box center [1090, 449] width 52 height 18
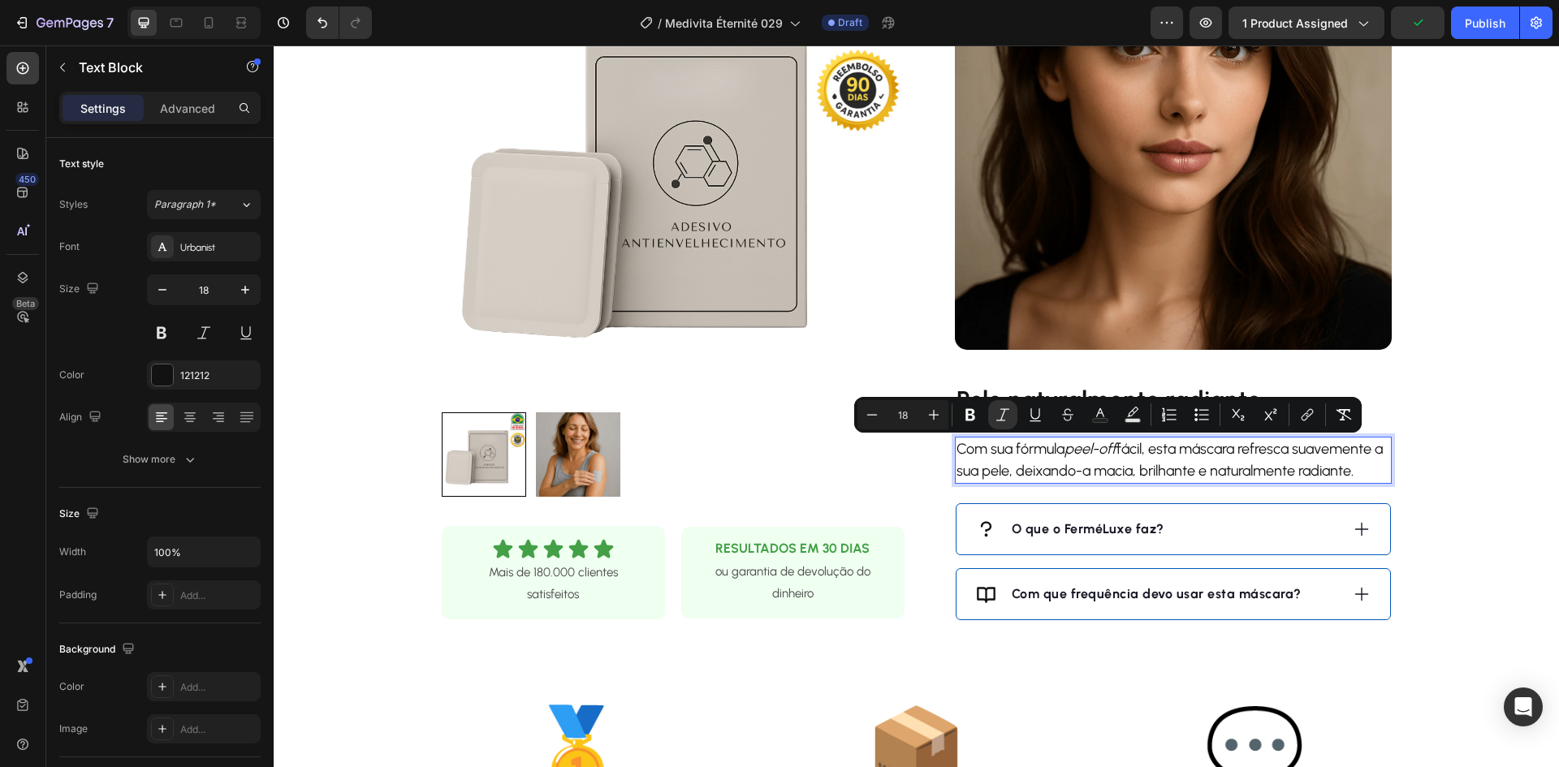
click at [1038, 450] on p "Com sua fórmula peel-off fácil, esta máscara refresca suavemente a sua pele, de…" at bounding box center [1173, 460] width 434 height 44
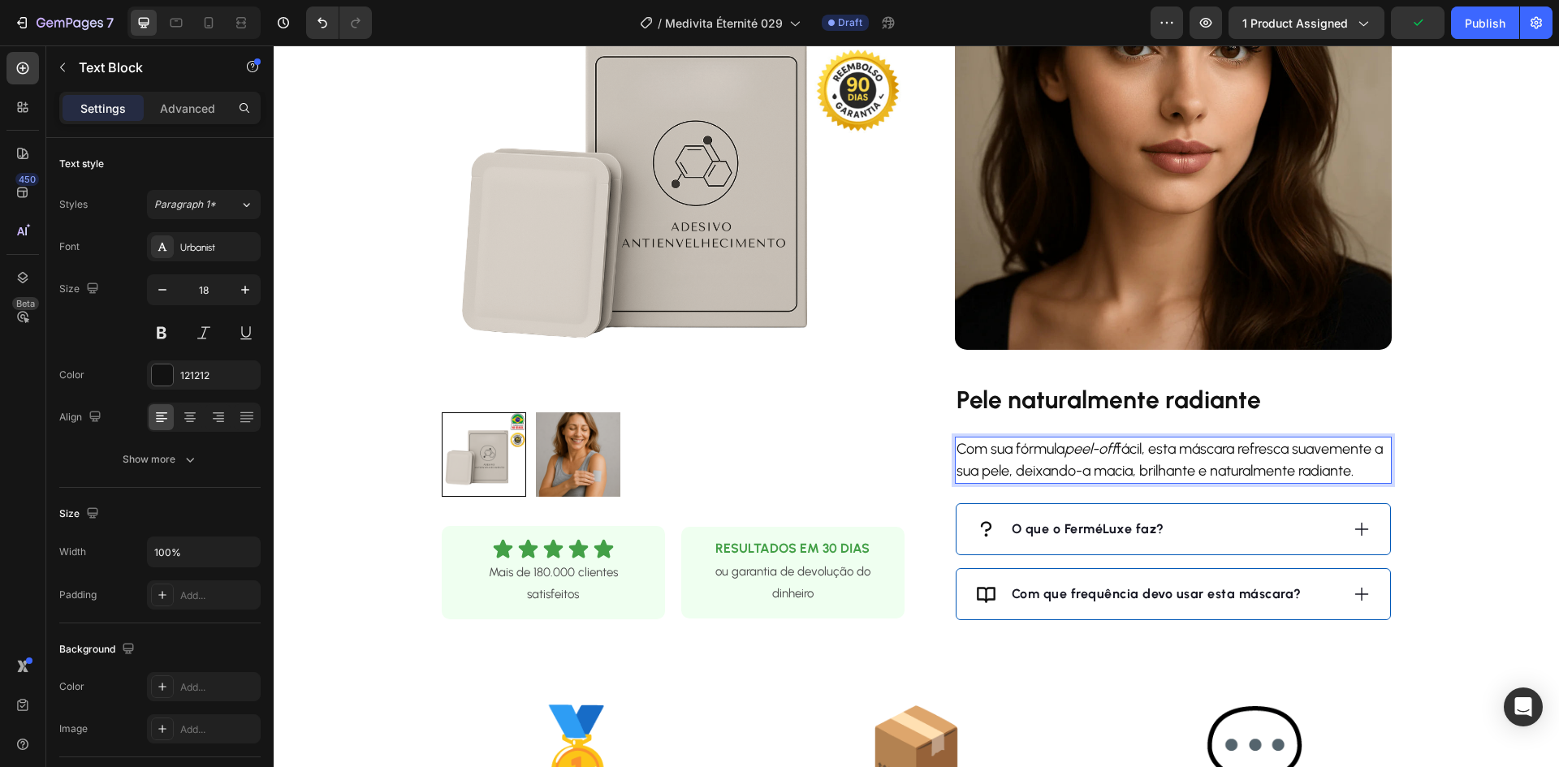
click at [1038, 450] on p "Com sua fórmula peel-off fácil, esta máscara refresca suavemente a sua pele, de…" at bounding box center [1173, 460] width 434 height 44
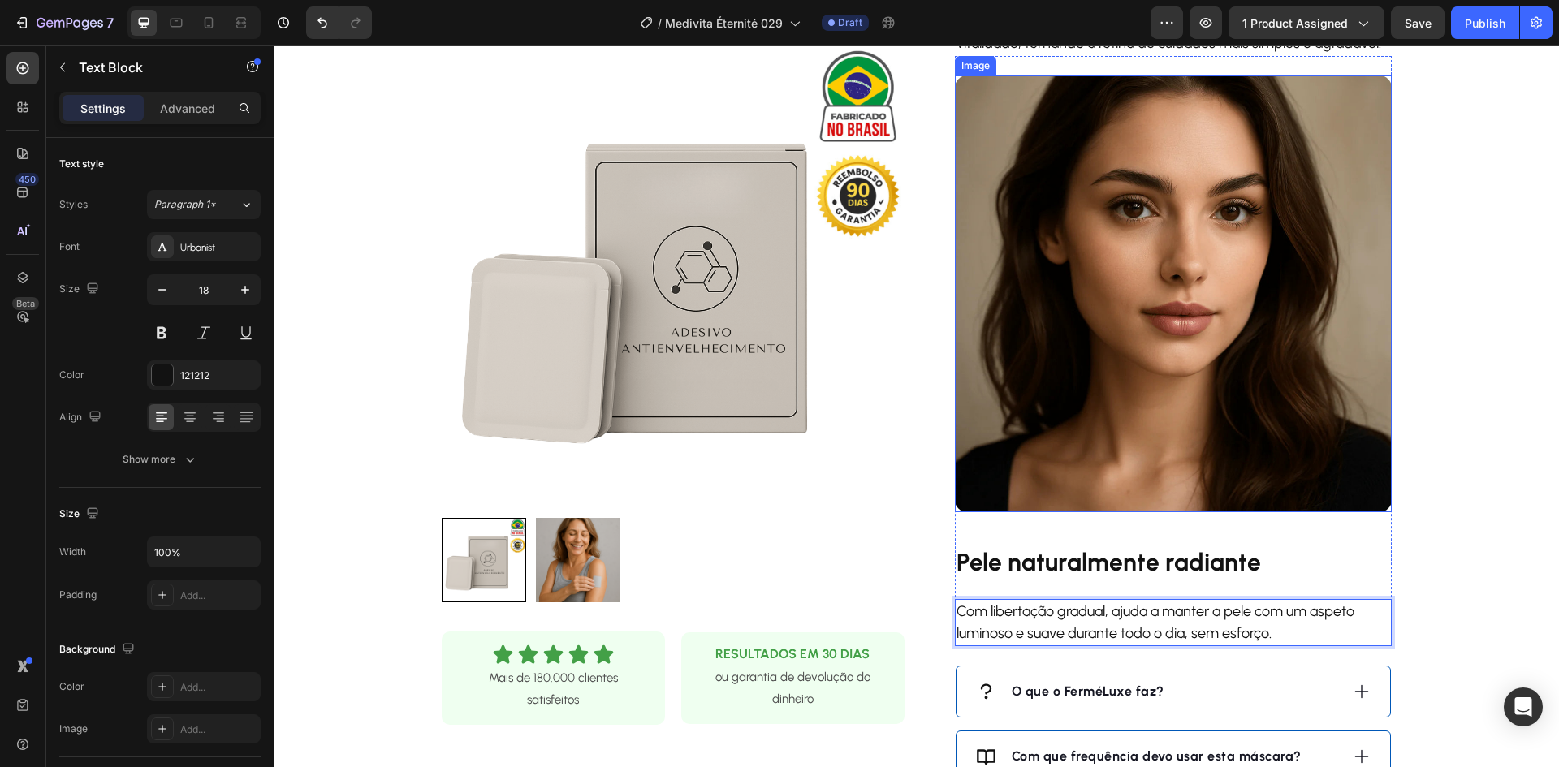
scroll to position [1380, 0]
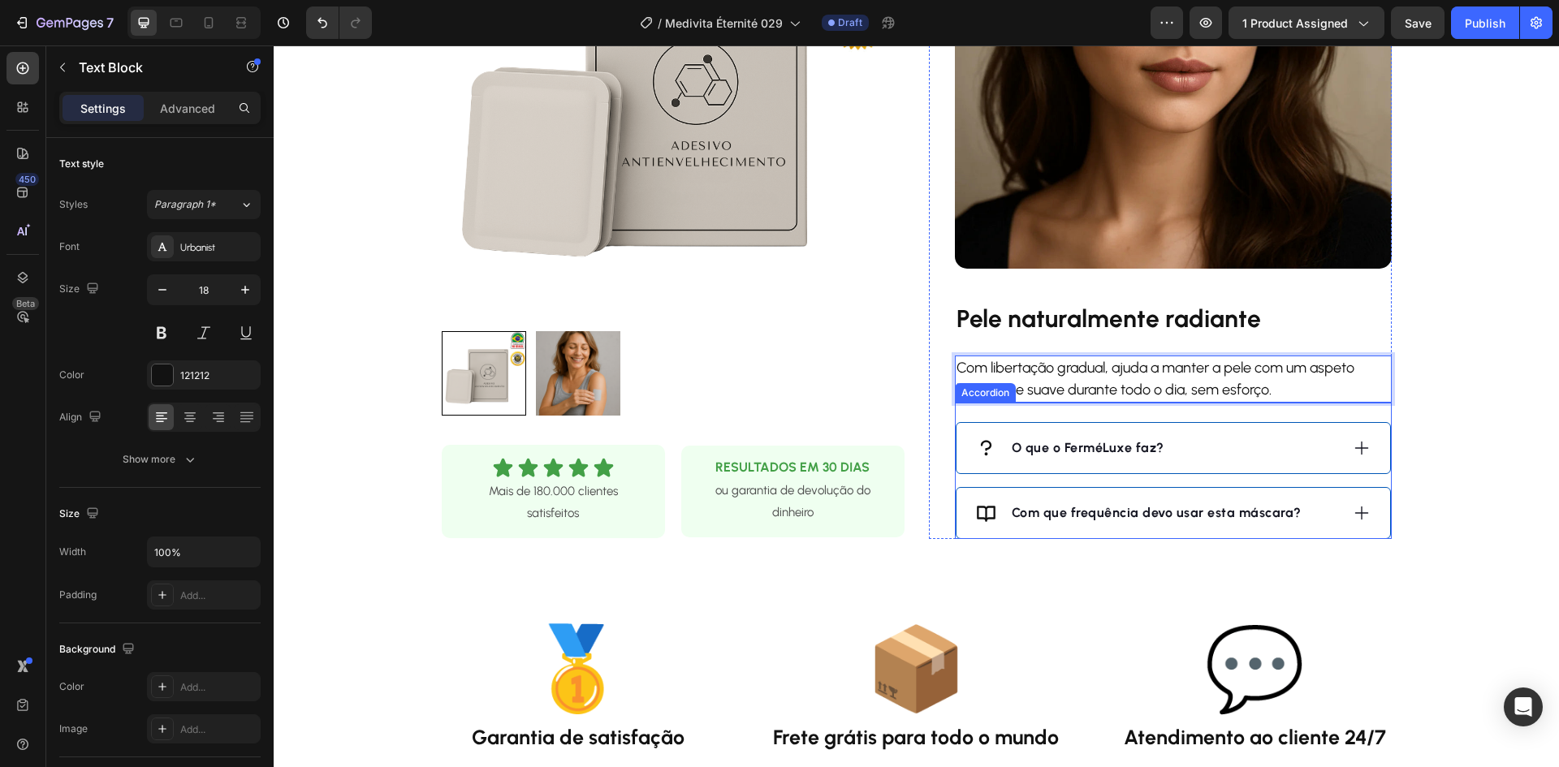
click at [1232, 443] on div "O que o FerméLuxe faz?" at bounding box center [1158, 448] width 364 height 24
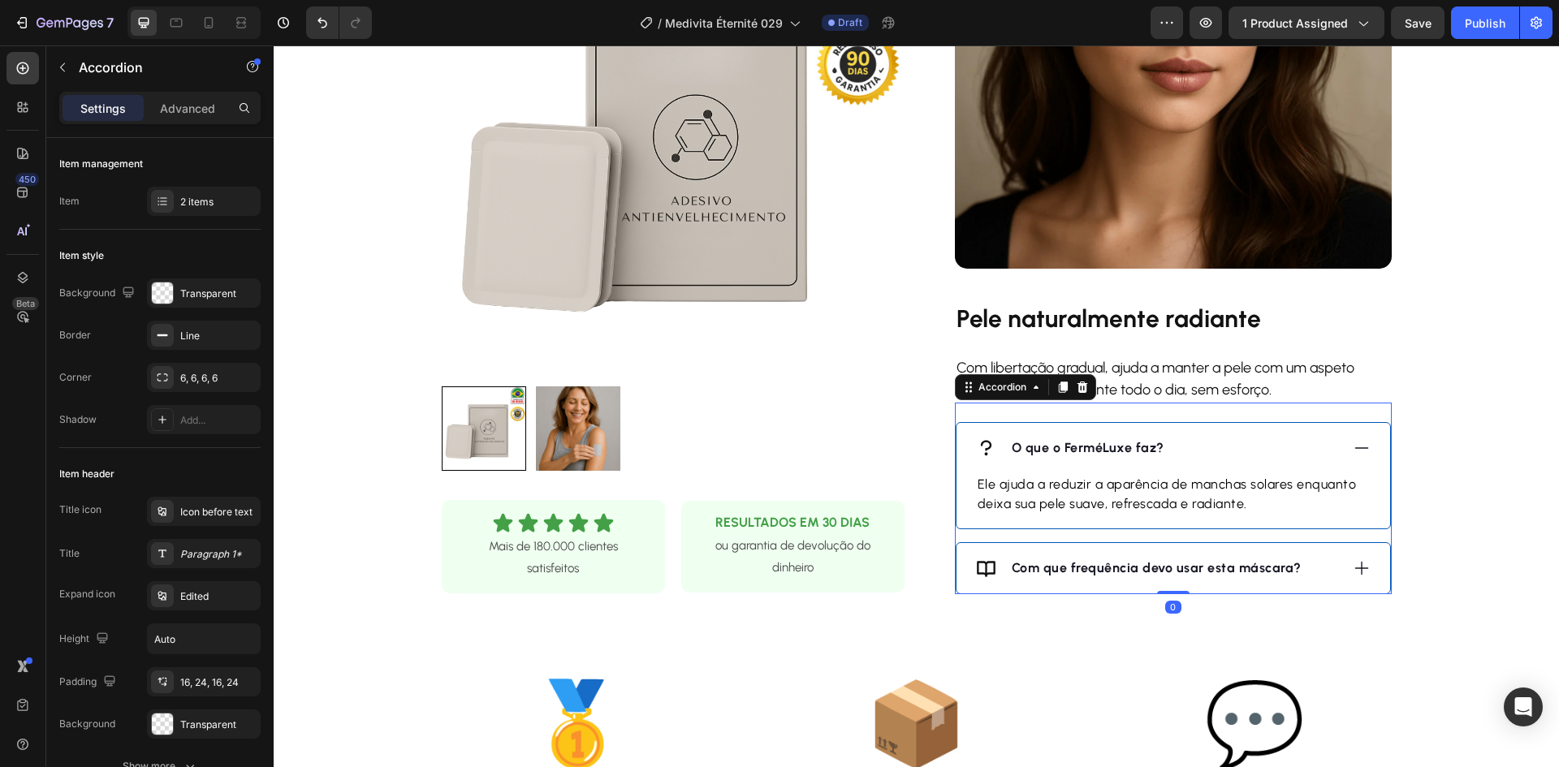
click at [1074, 451] on strong "O que o FerméLuxe faz?" at bounding box center [1088, 447] width 153 height 15
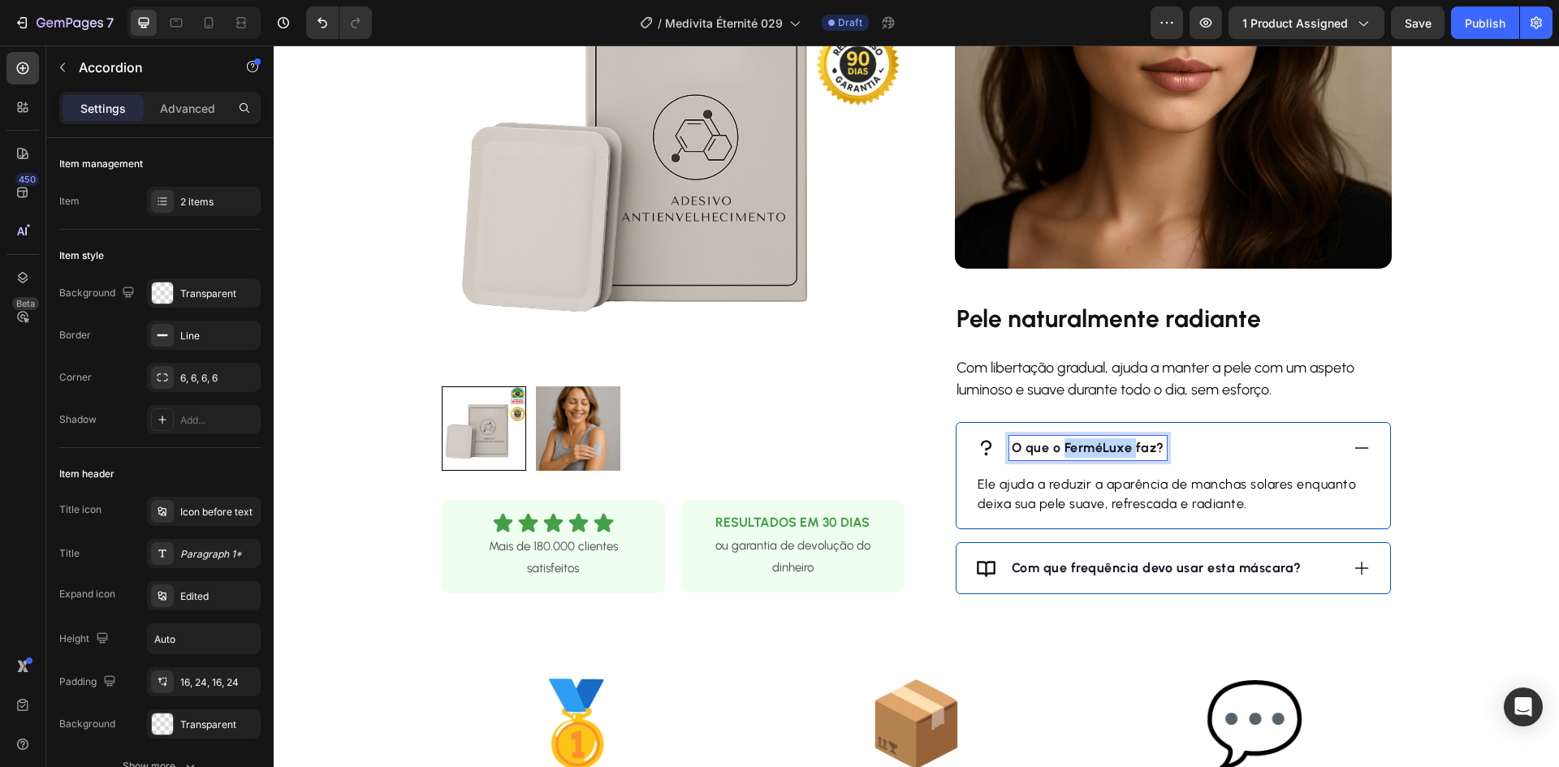
click at [1074, 451] on strong "O que o FerméLuxe faz?" at bounding box center [1088, 447] width 153 height 15
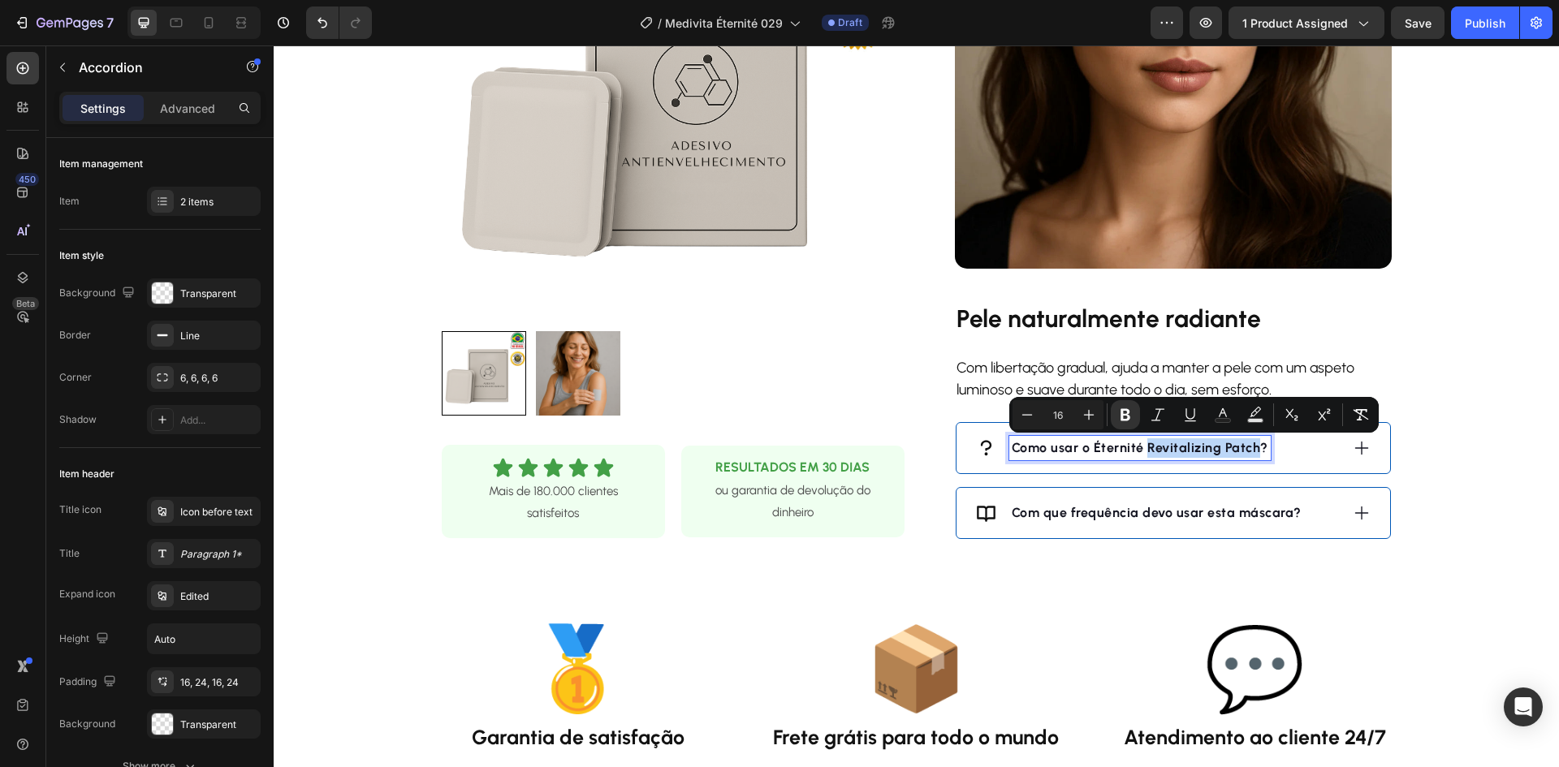
drag, startPoint x: 1247, startPoint y: 451, endPoint x: 1141, endPoint y: 455, distance: 106.4
click at [1140, 455] on p "Como usar o Éternité Revitalizing Patch?" at bounding box center [1140, 447] width 257 height 19
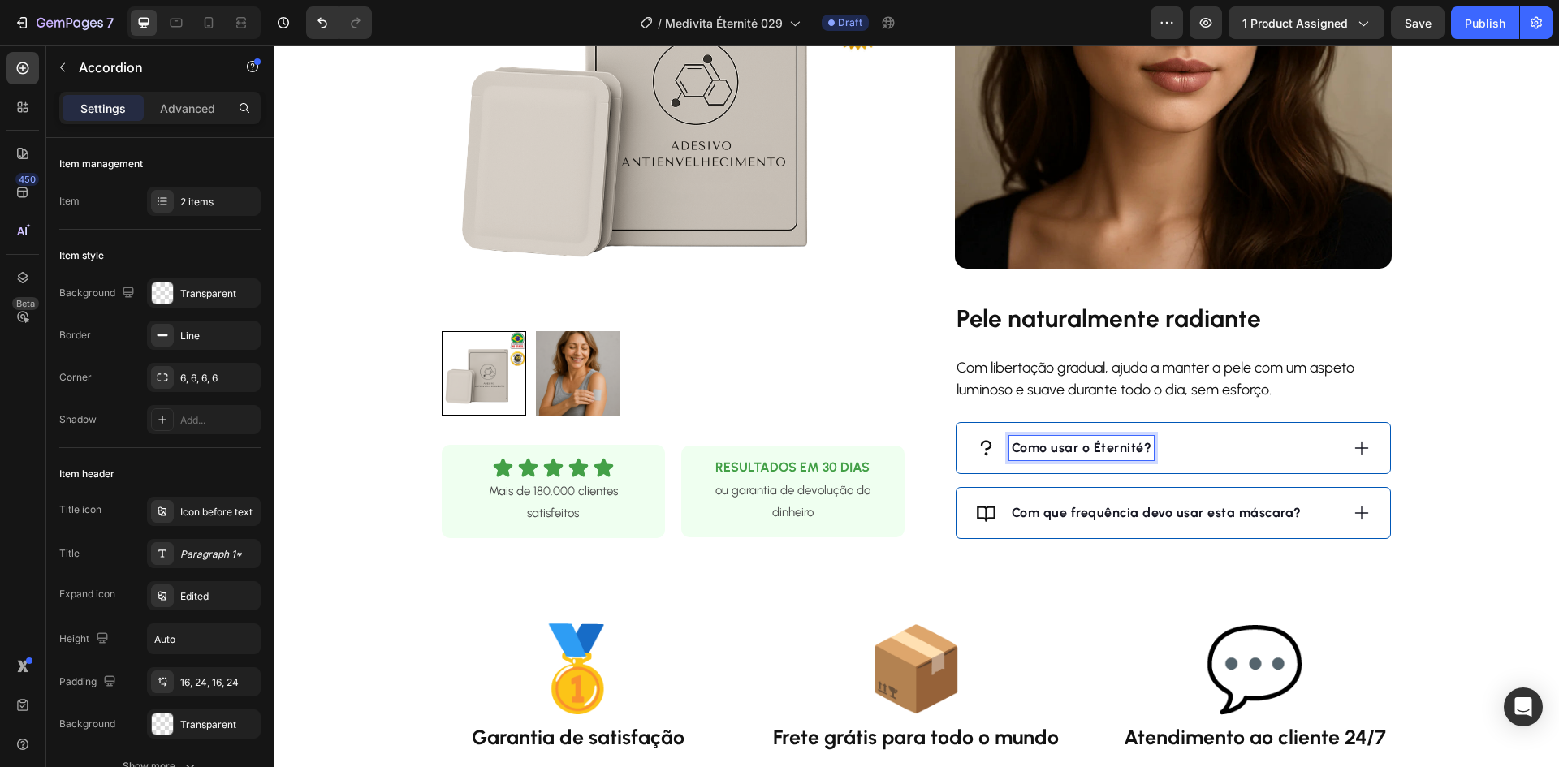
click at [1262, 452] on div "Como usar o Éternité?" at bounding box center [1158, 448] width 364 height 24
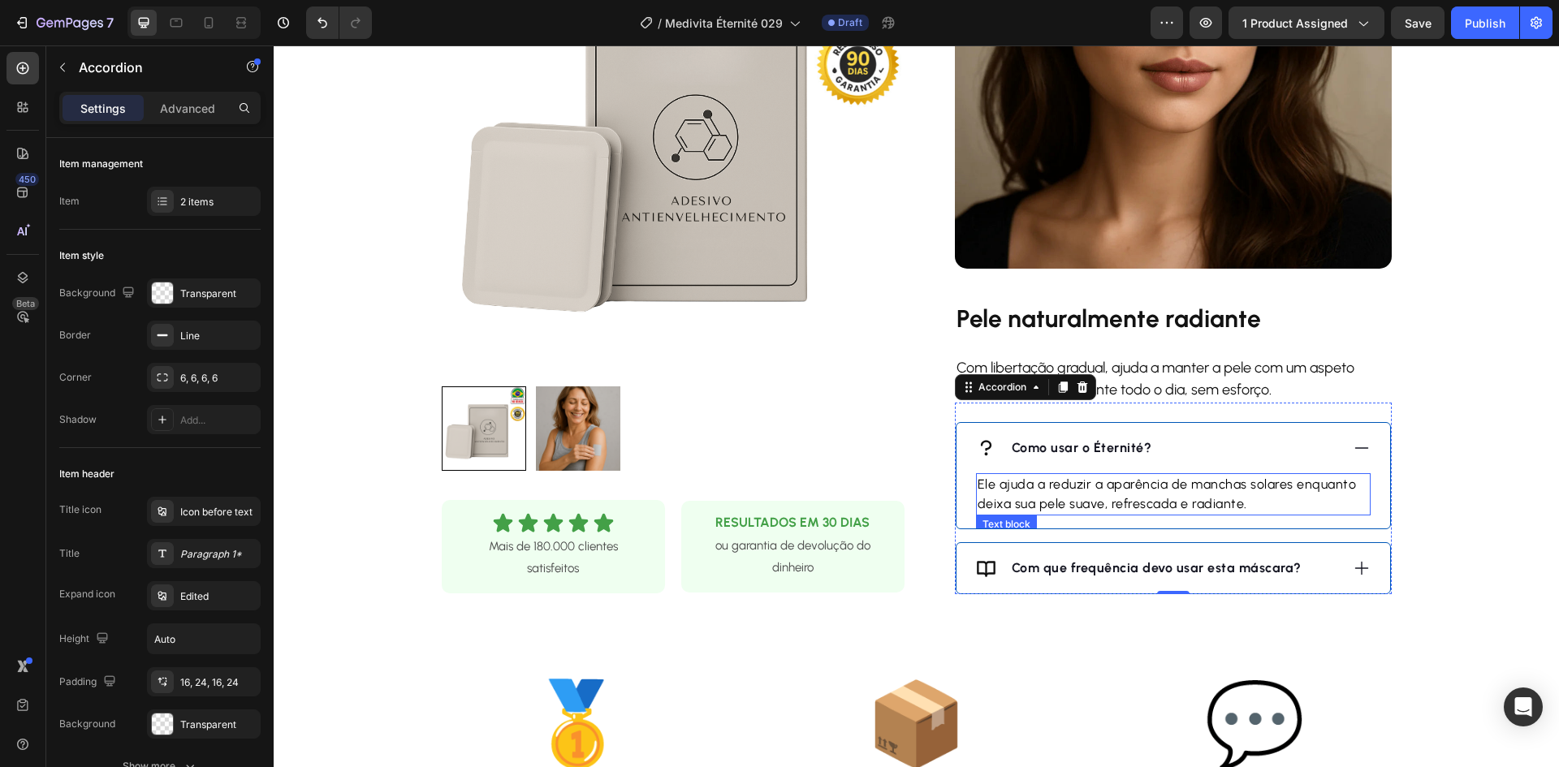
click at [1122, 485] on p "Ele ajuda a reduzir a aparência de manchas solares enquanto deixa sua pele suav…" at bounding box center [1172, 494] width 391 height 39
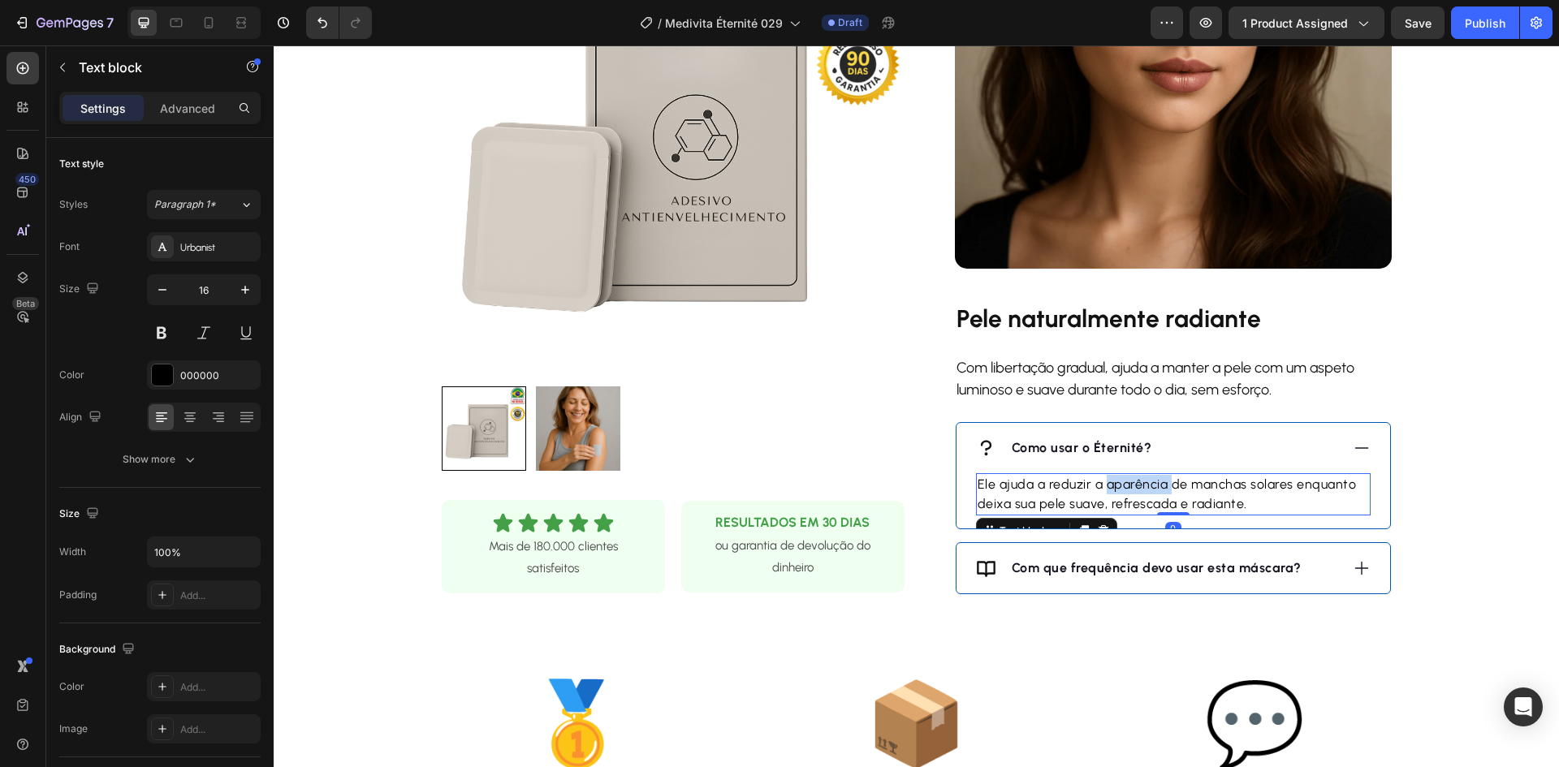
click at [1122, 485] on p "Ele ajuda a reduzir a aparência de manchas solares enquanto deixa sua pele suav…" at bounding box center [1172, 494] width 391 height 39
click at [1306, 563] on div "Com que frequência devo usar esta máscara?" at bounding box center [1158, 568] width 364 height 24
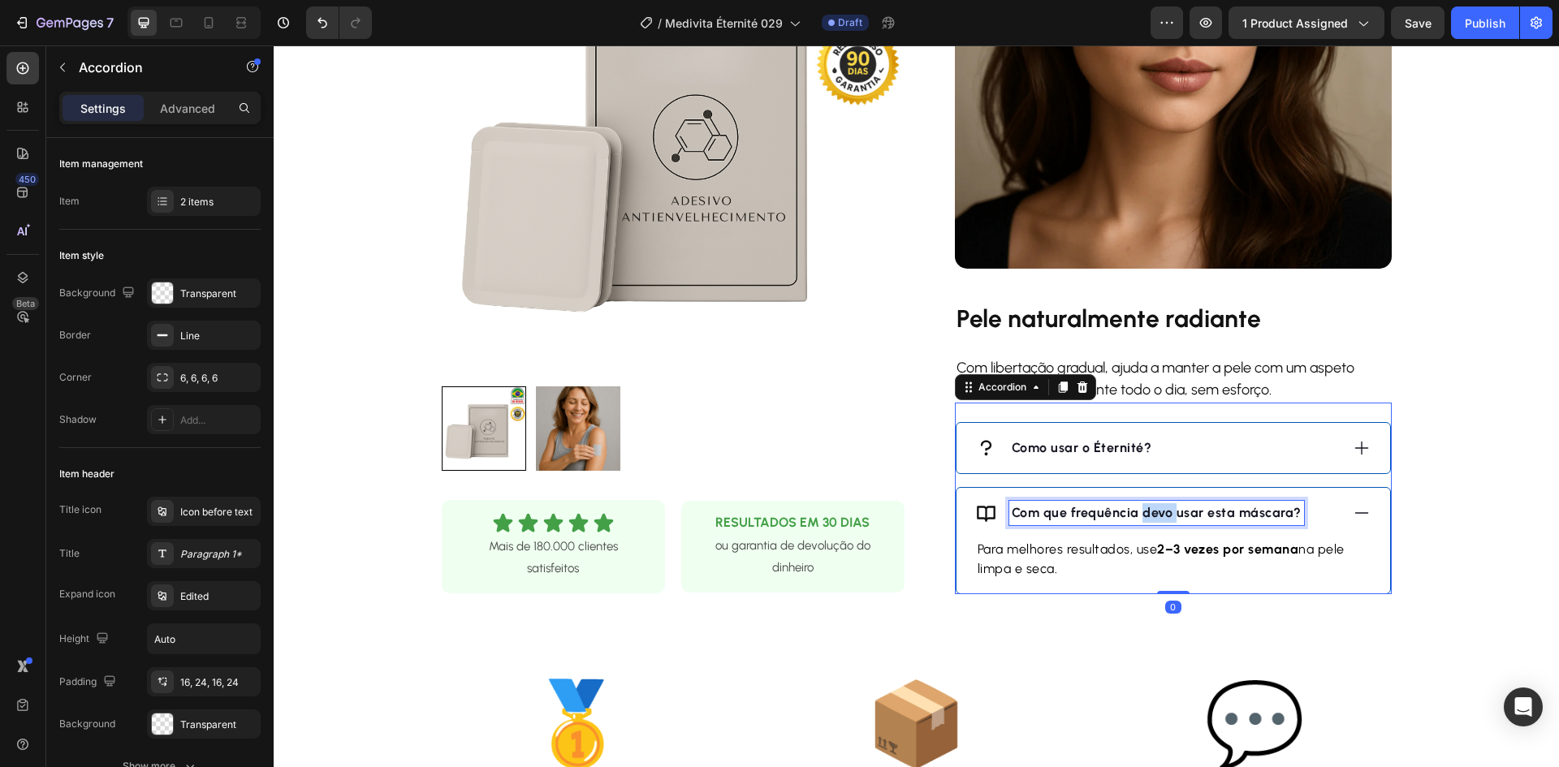
click at [1161, 517] on strong "Com que frequência devo usar esta máscara?" at bounding box center [1157, 512] width 290 height 15
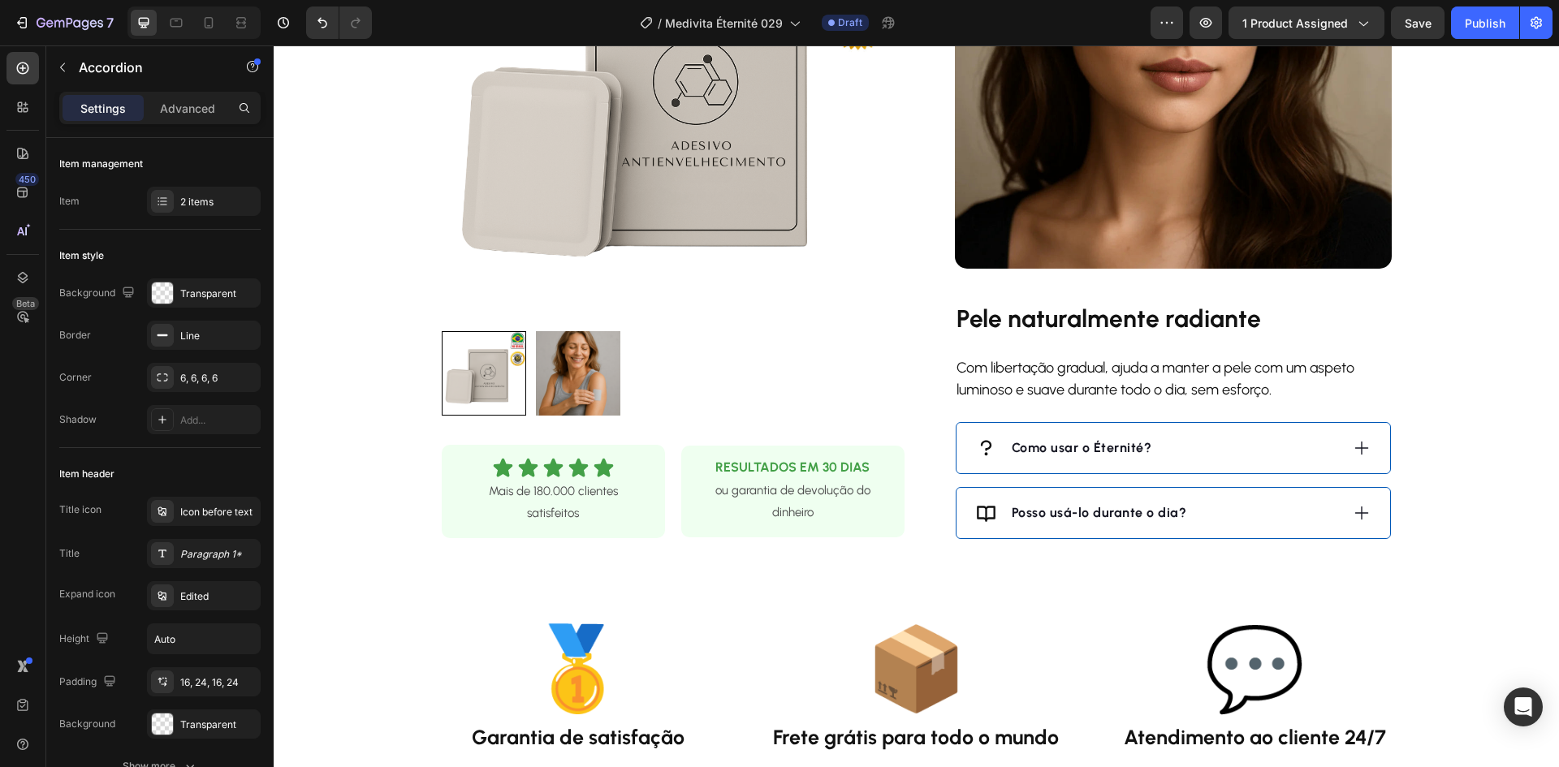
drag, startPoint x: 1234, startPoint y: 508, endPoint x: 1182, endPoint y: 516, distance: 52.5
click at [1234, 507] on div "Posso usá-lo durante o dia?" at bounding box center [1158, 513] width 364 height 24
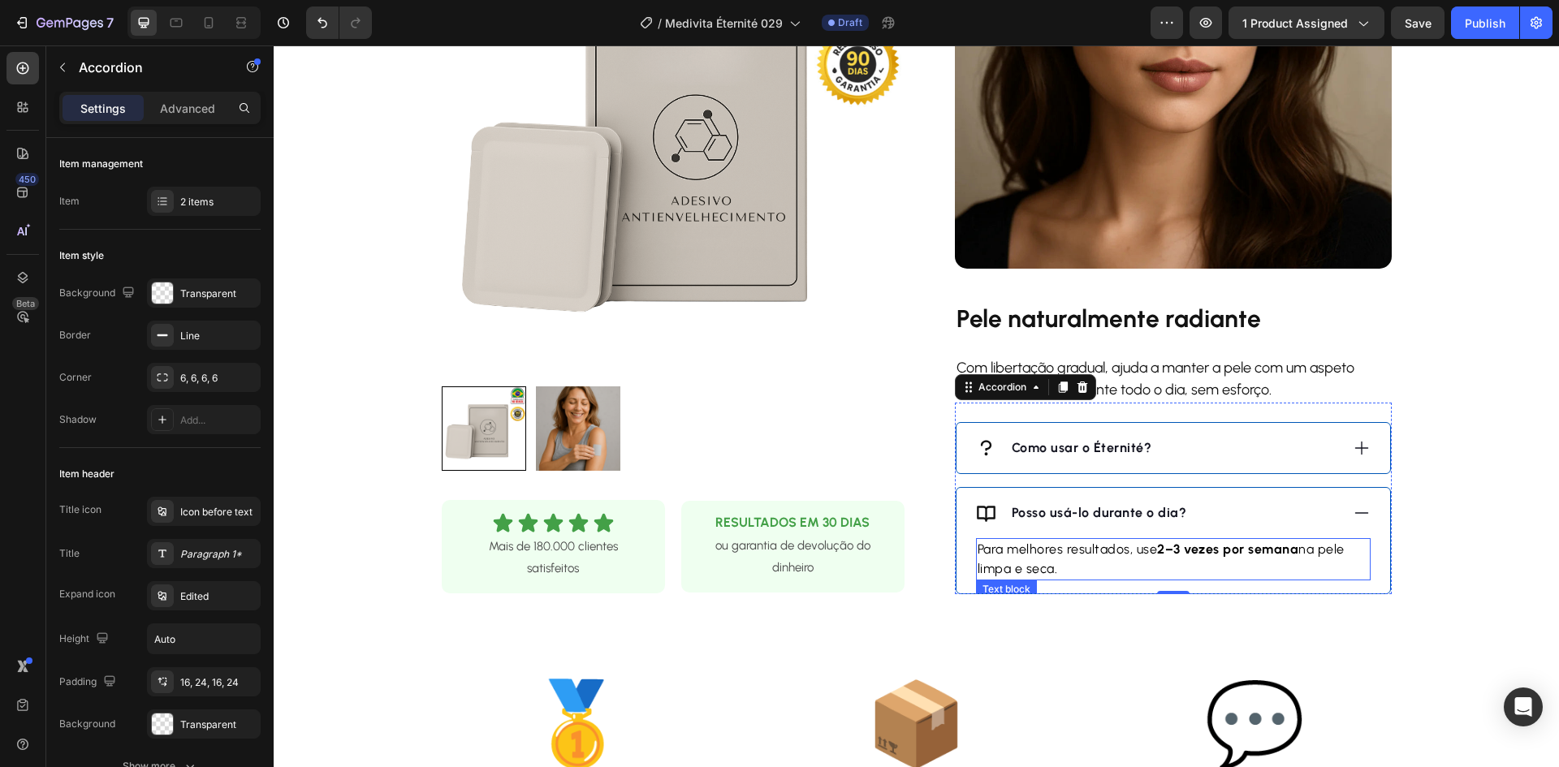
click at [1060, 549] on p "Para melhores resultados, use 2–3 vezes por semana na pele limpa e seca." at bounding box center [1172, 559] width 391 height 39
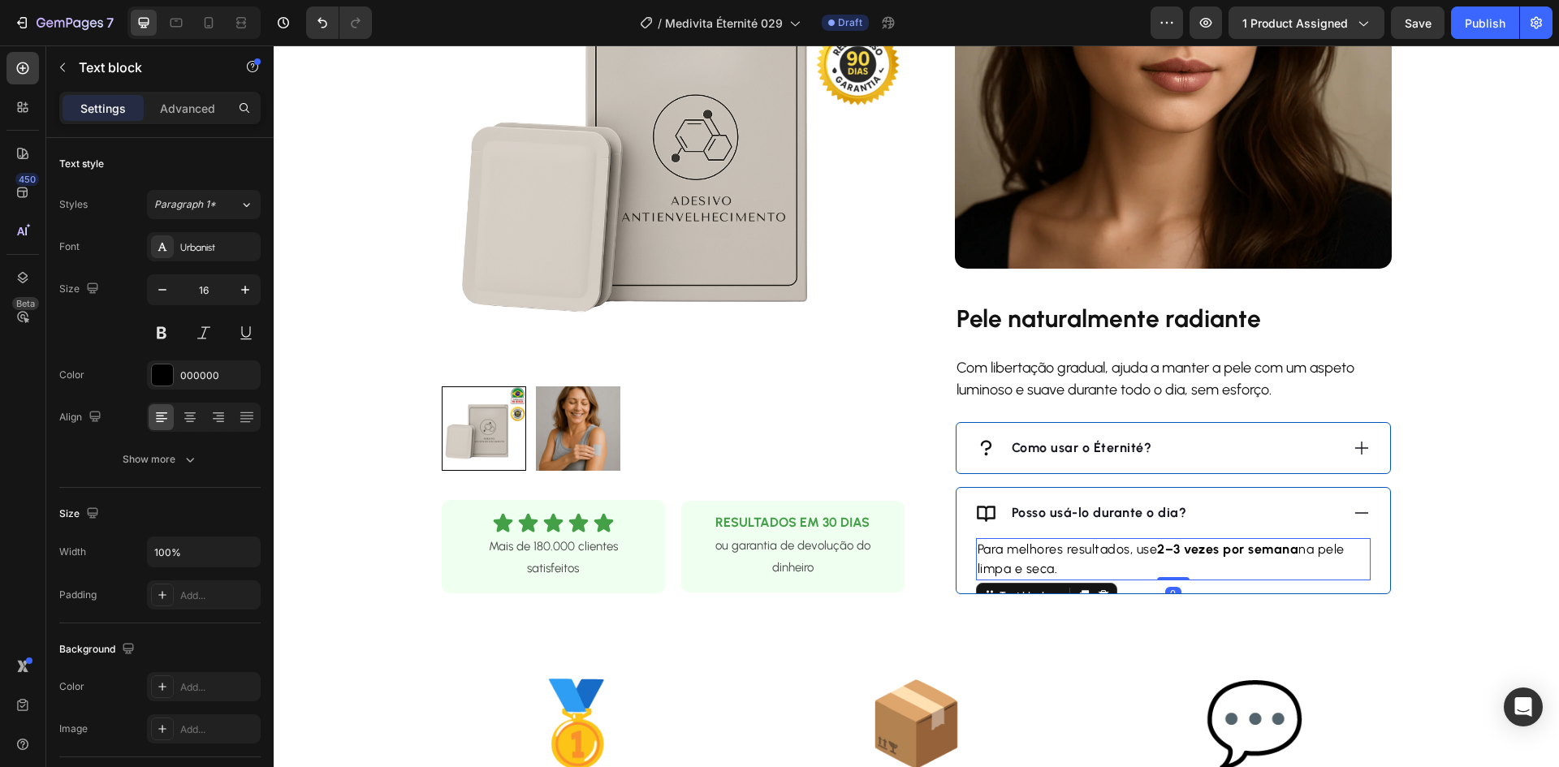
click at [1057, 549] on p "Para melhores resultados, use 2–3 vezes por semana na pele limpa e seca." at bounding box center [1172, 559] width 391 height 39
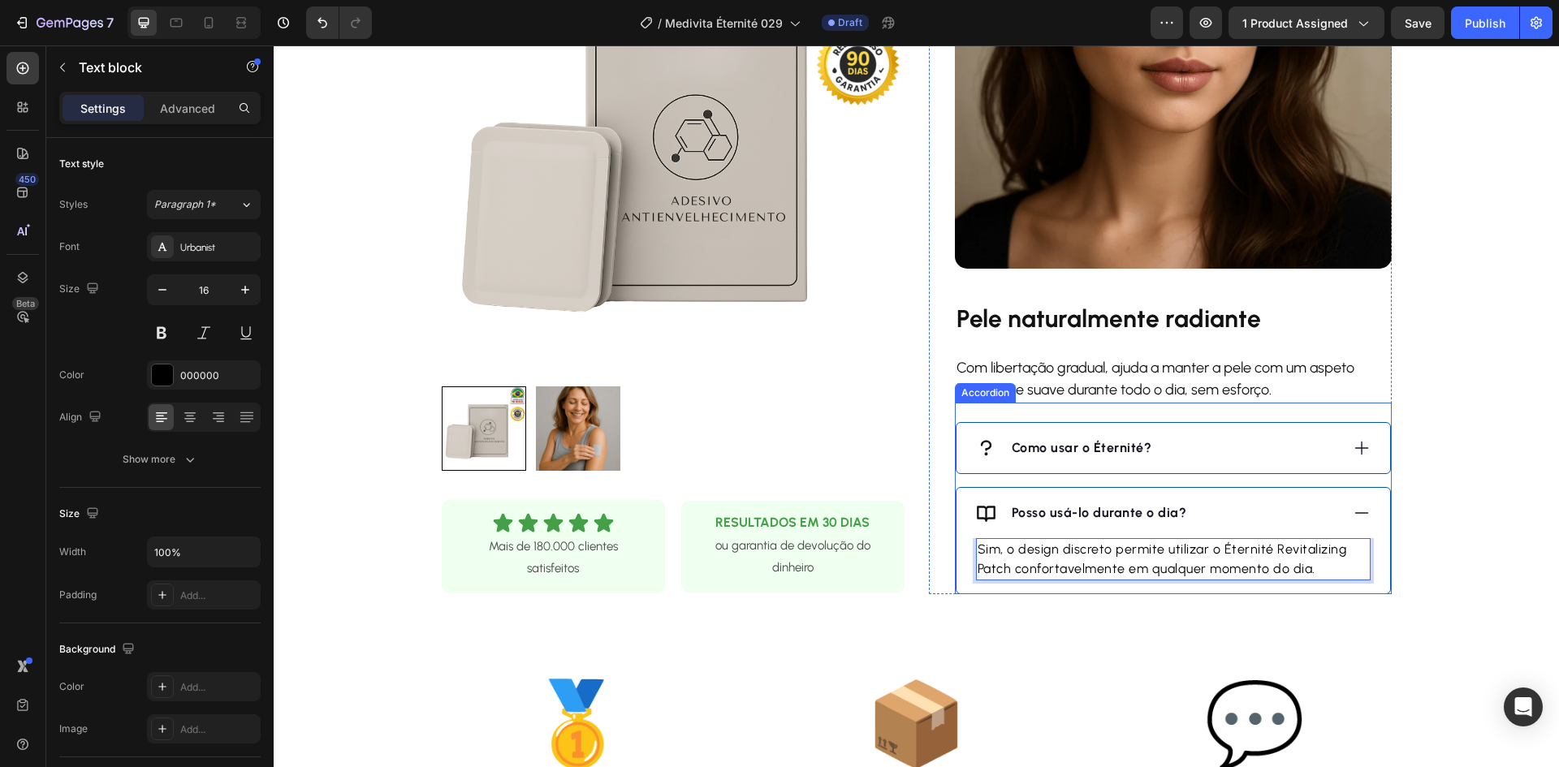
click at [1360, 516] on icon at bounding box center [1362, 513] width 18 height 18
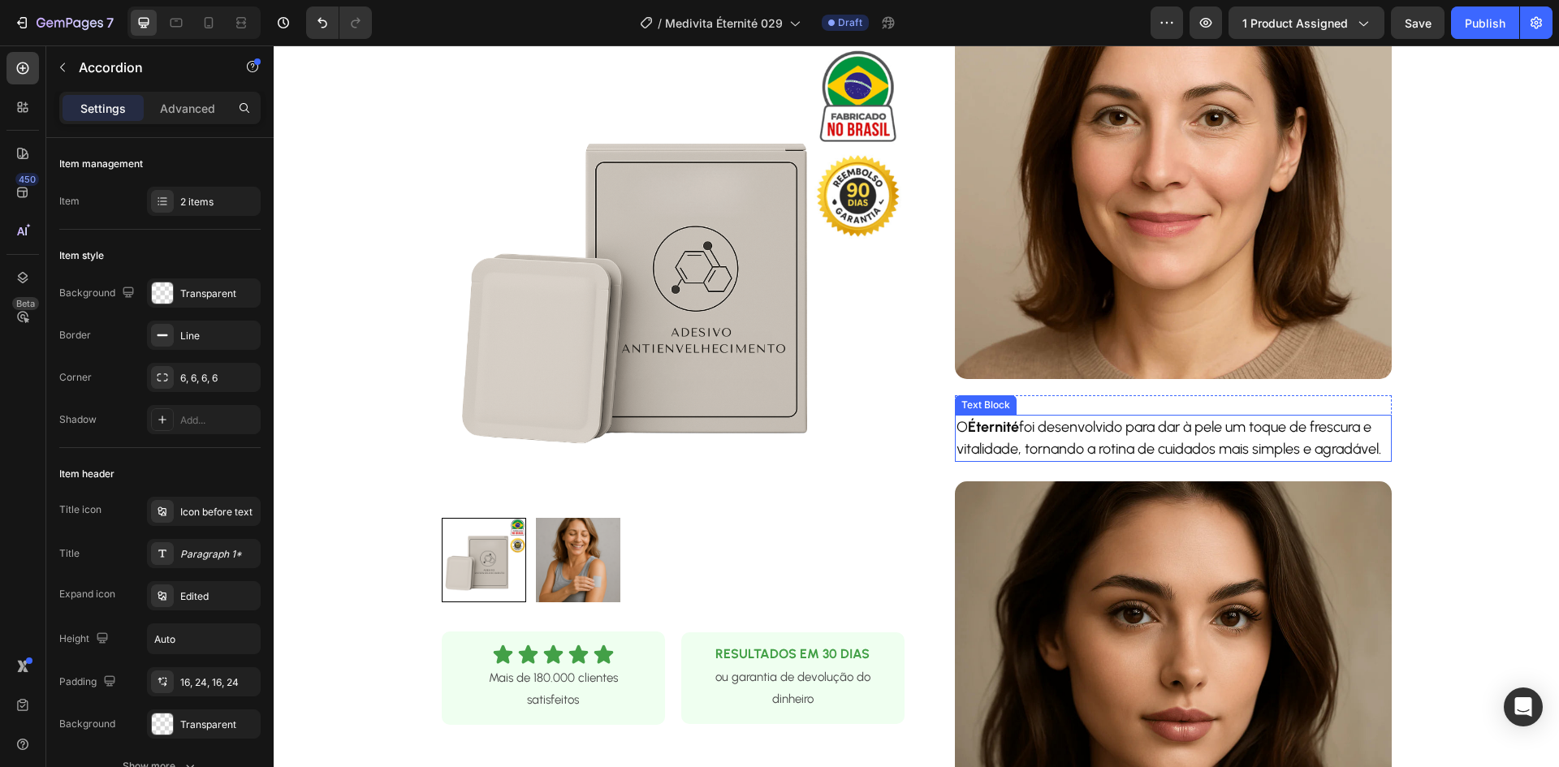
scroll to position [487, 0]
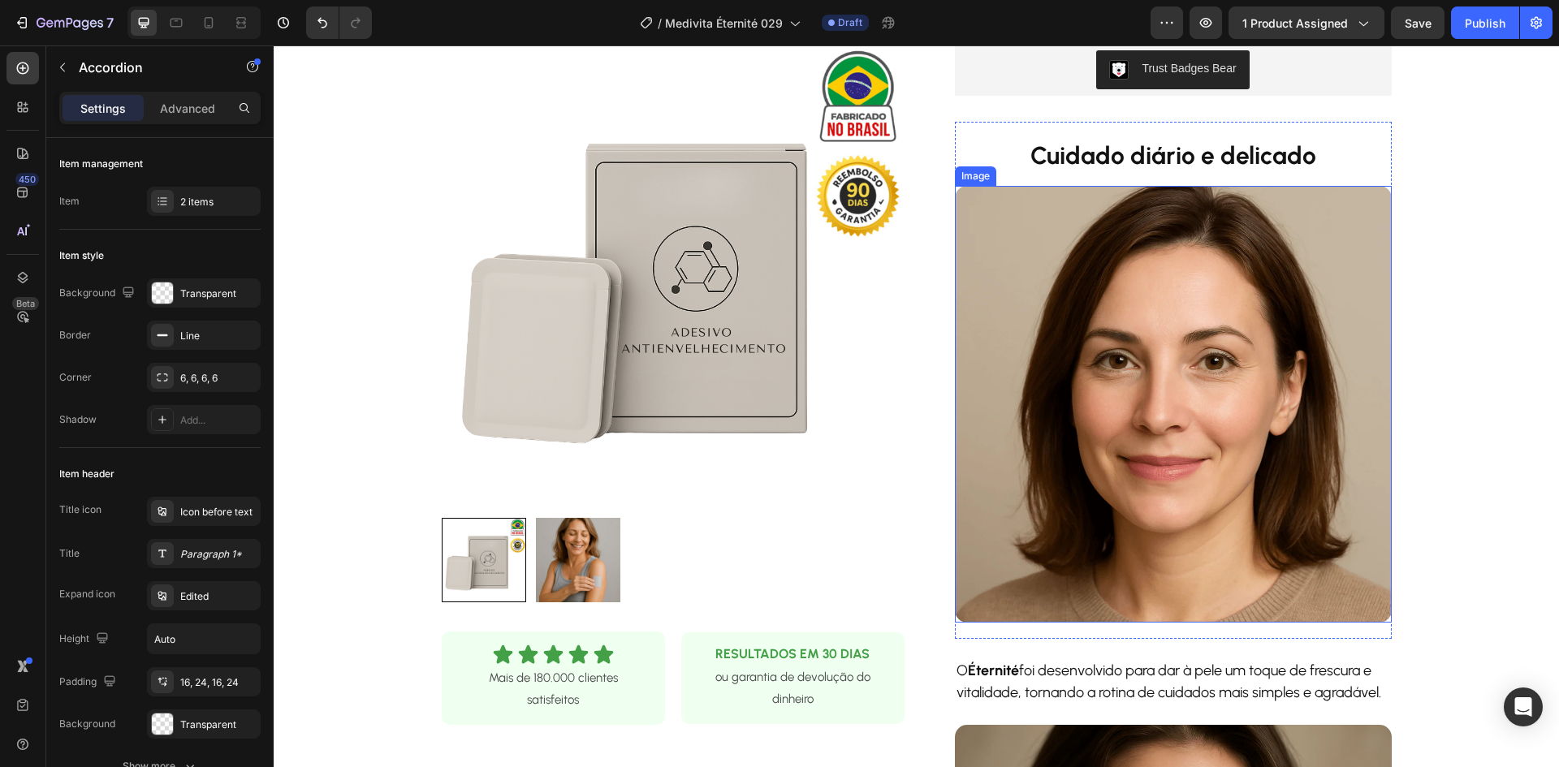
click at [1123, 366] on img at bounding box center [1173, 404] width 437 height 437
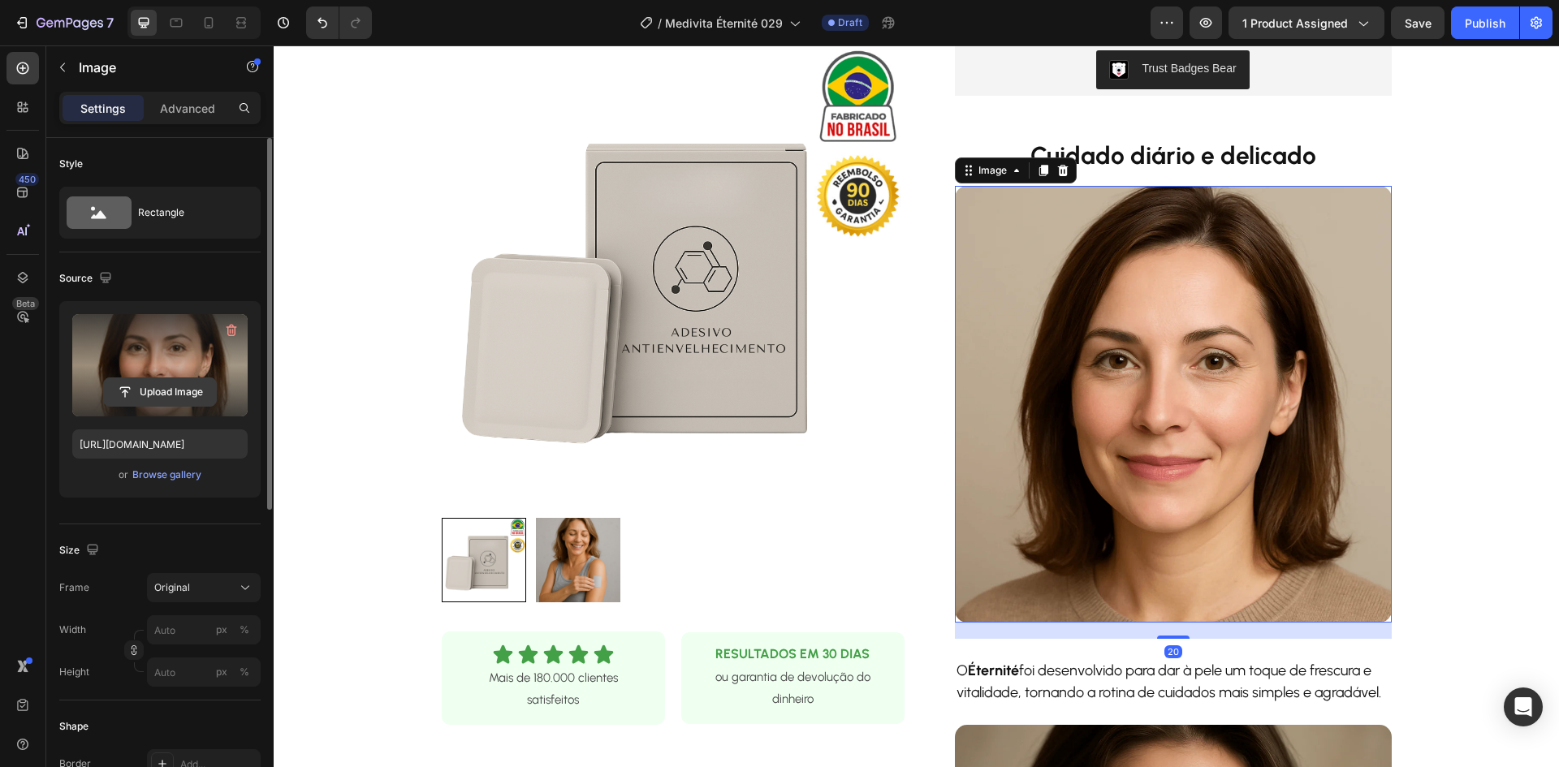
click at [200, 386] on input "file" at bounding box center [160, 392] width 112 height 28
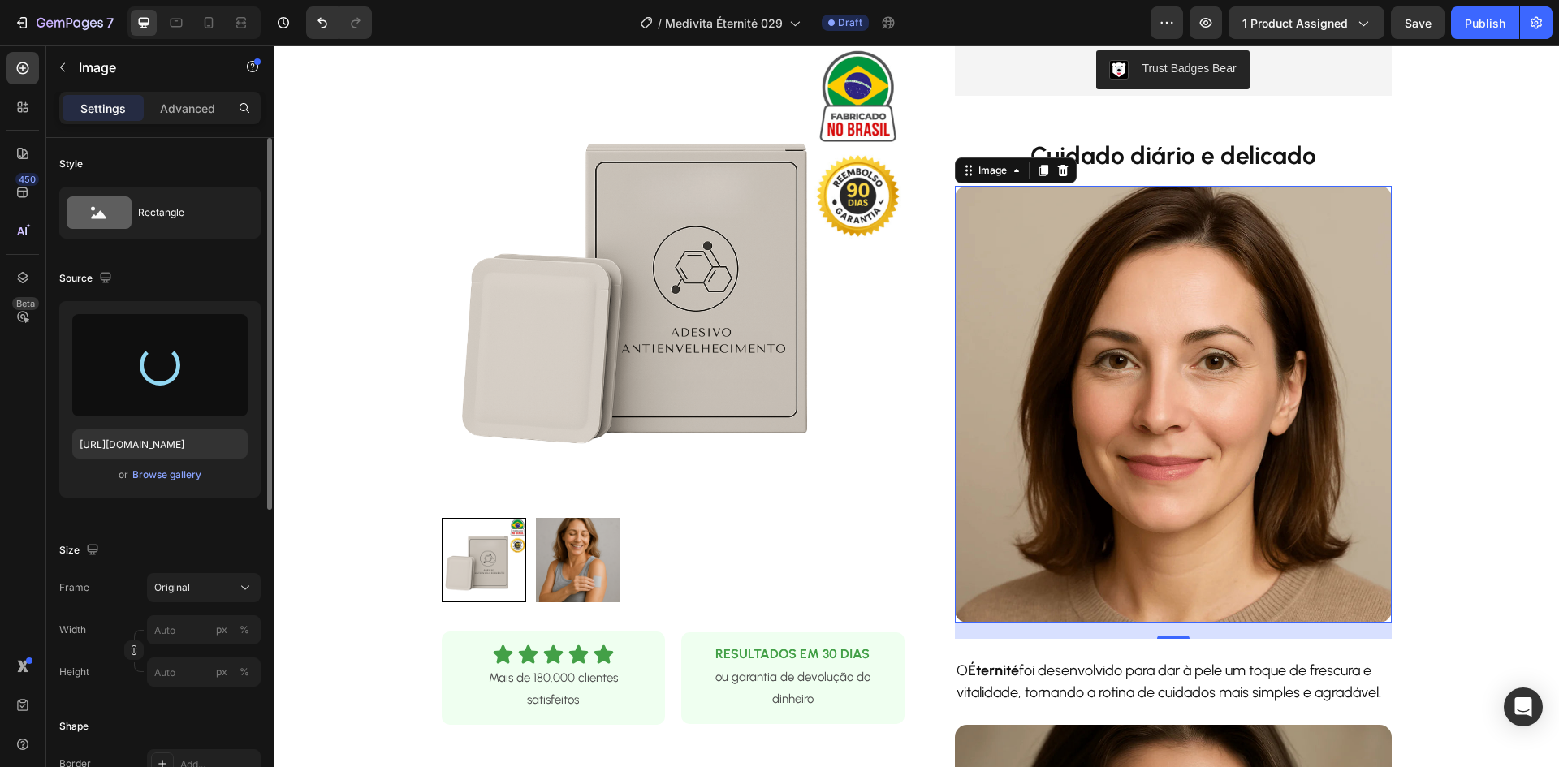
type input "[URL][DOMAIN_NAME]"
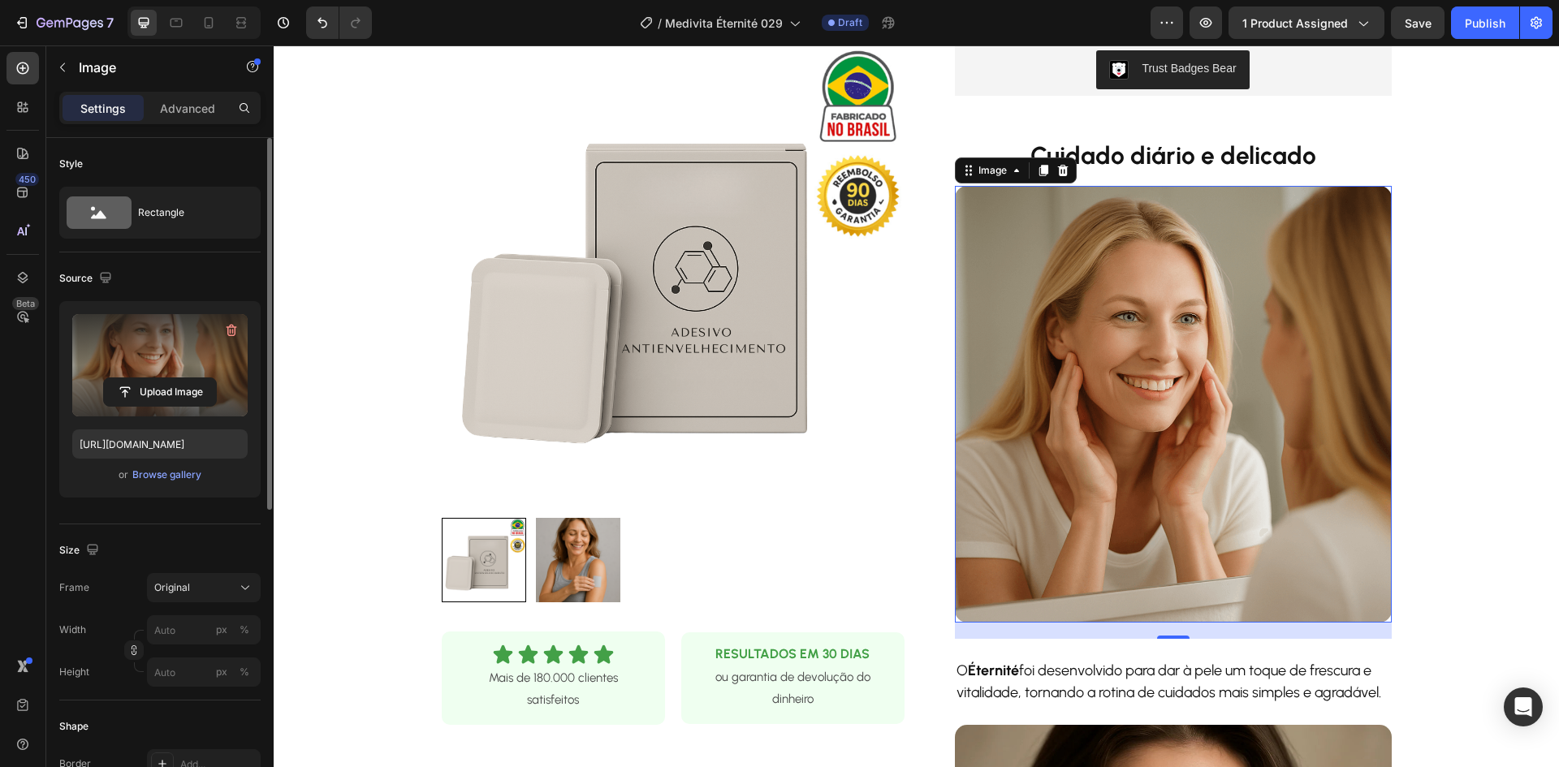
scroll to position [974, 0]
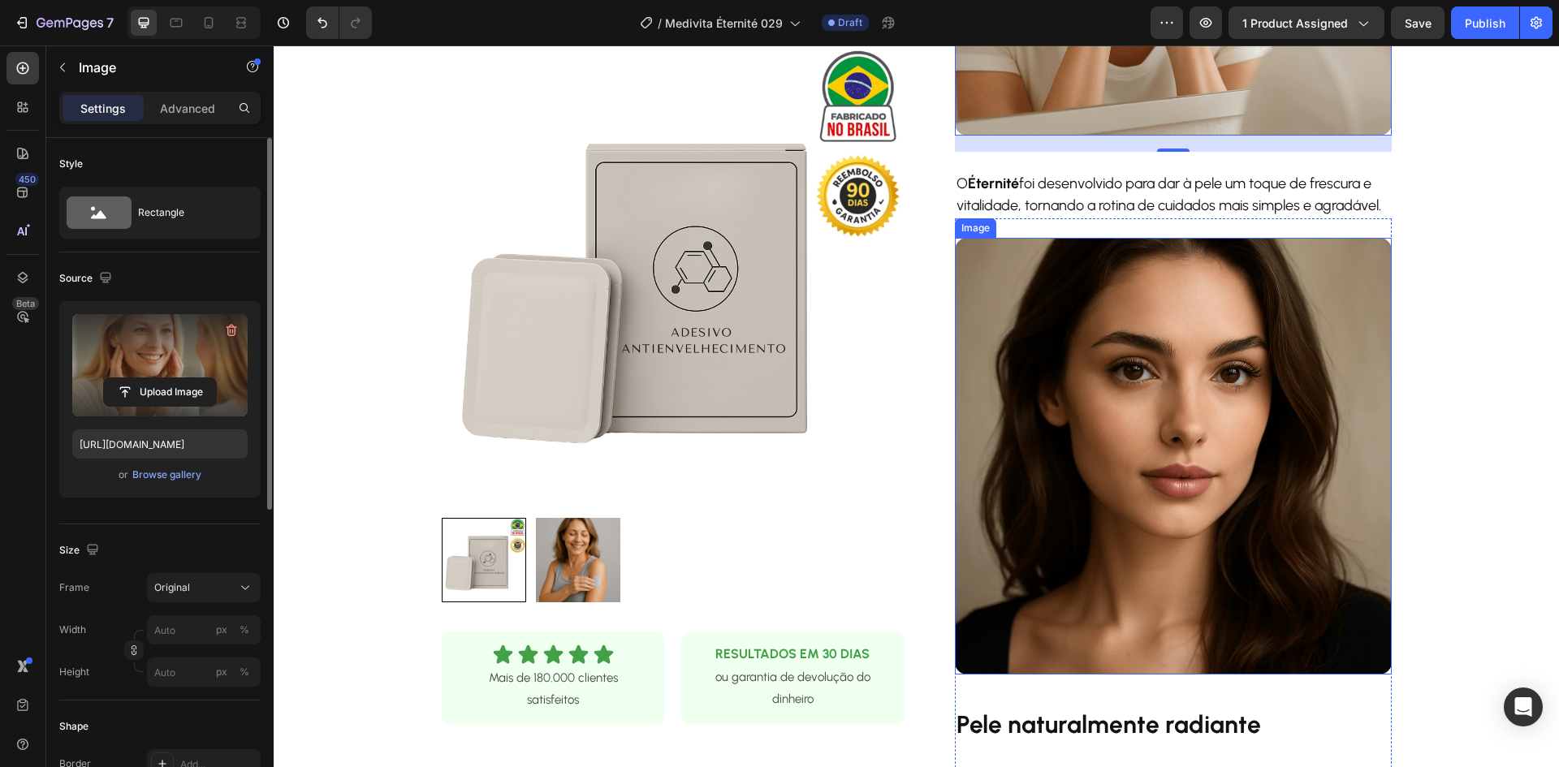
click at [1149, 411] on img at bounding box center [1173, 456] width 437 height 437
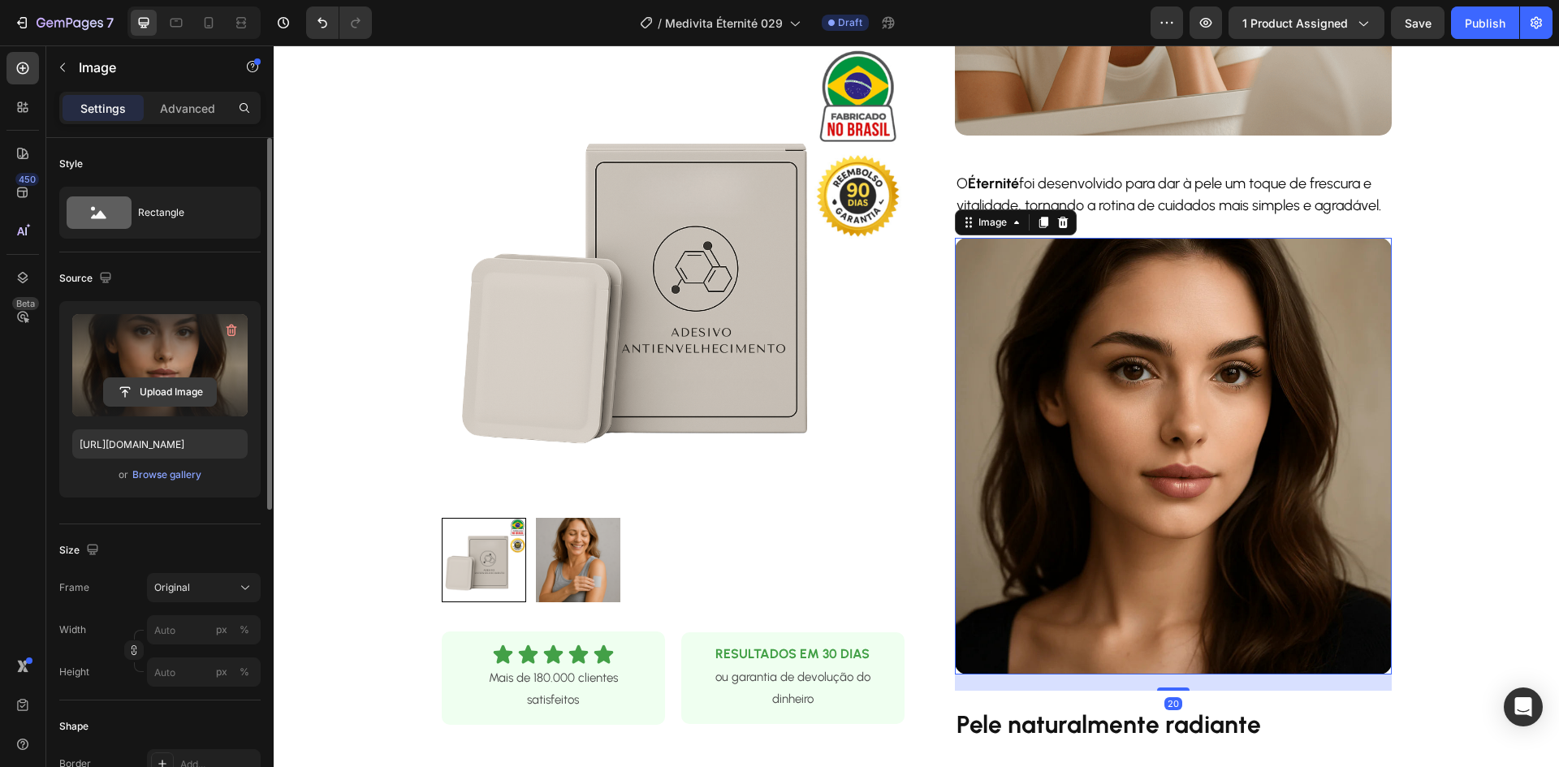
click at [159, 384] on input "file" at bounding box center [160, 392] width 112 height 28
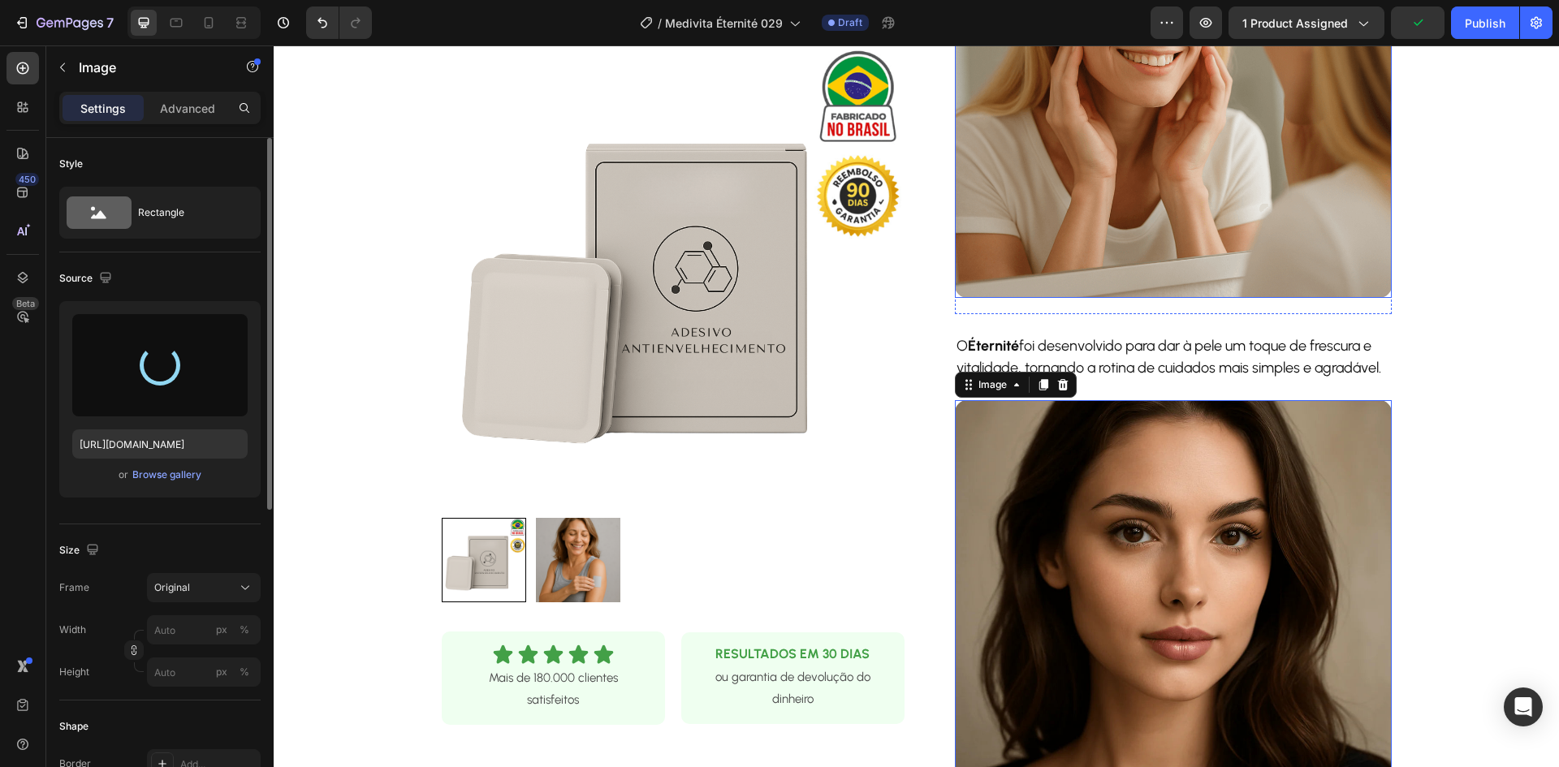
scroll to position [893, 0]
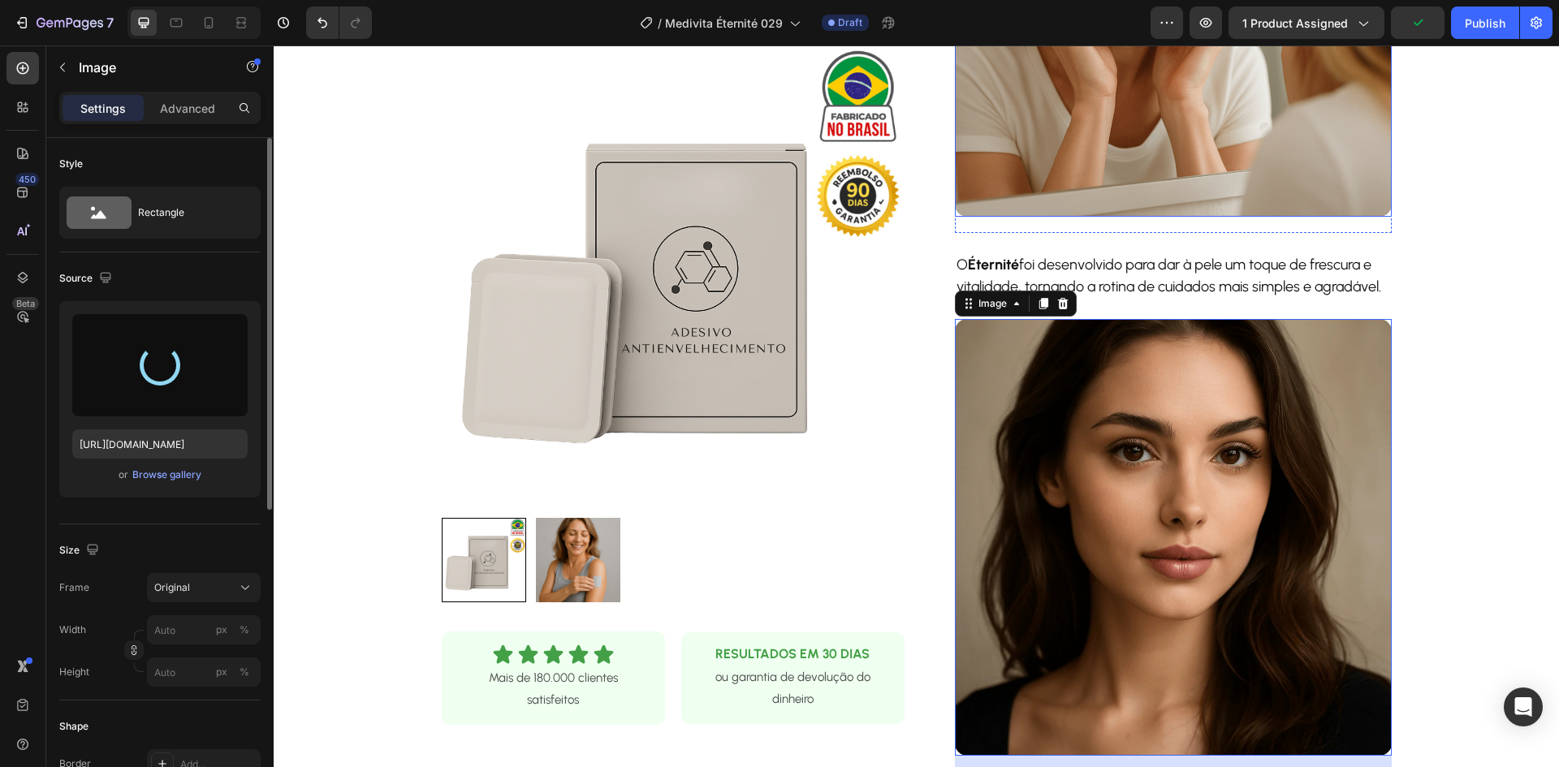
type input "[URL][DOMAIN_NAME]"
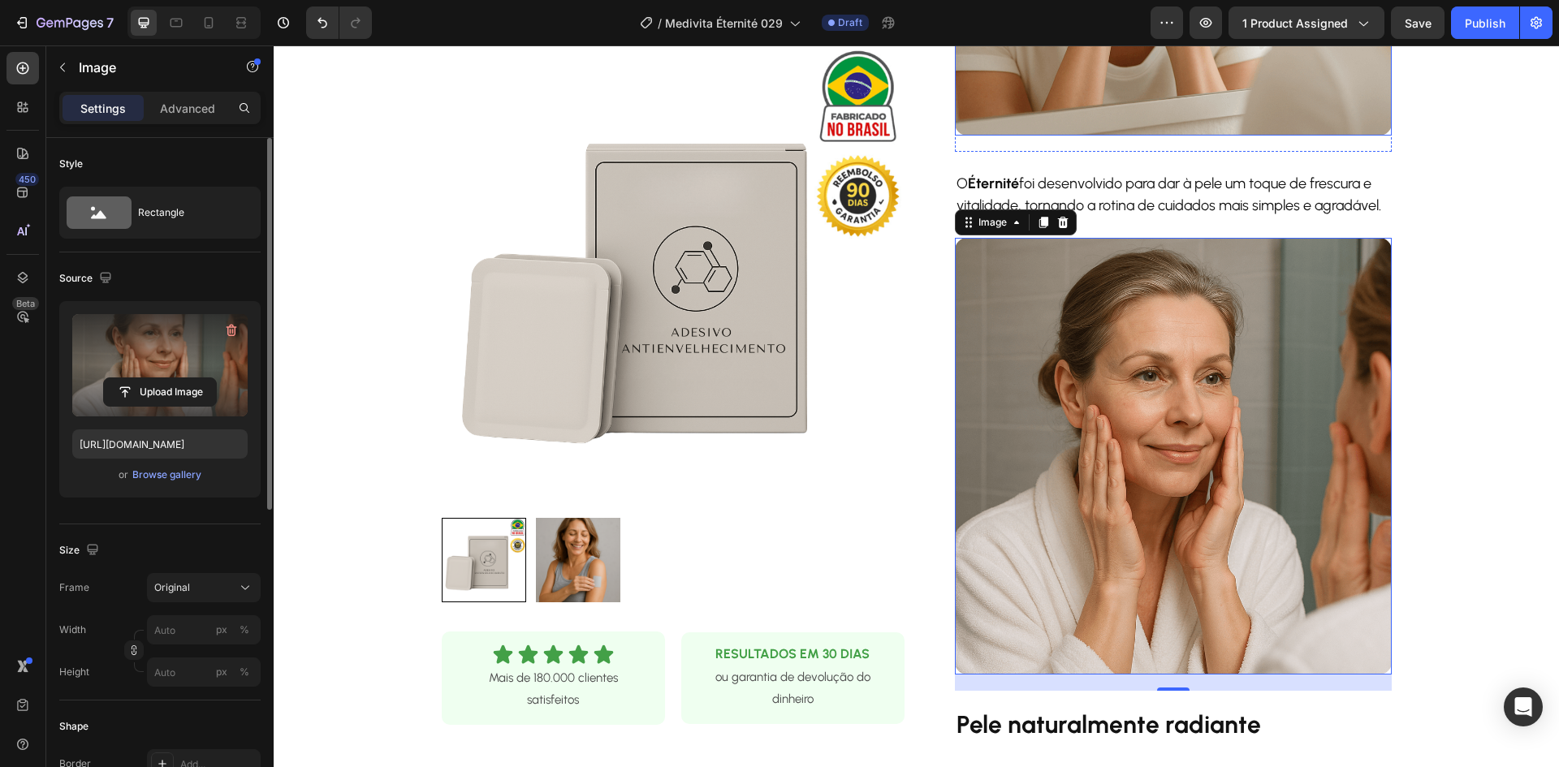
scroll to position [649, 0]
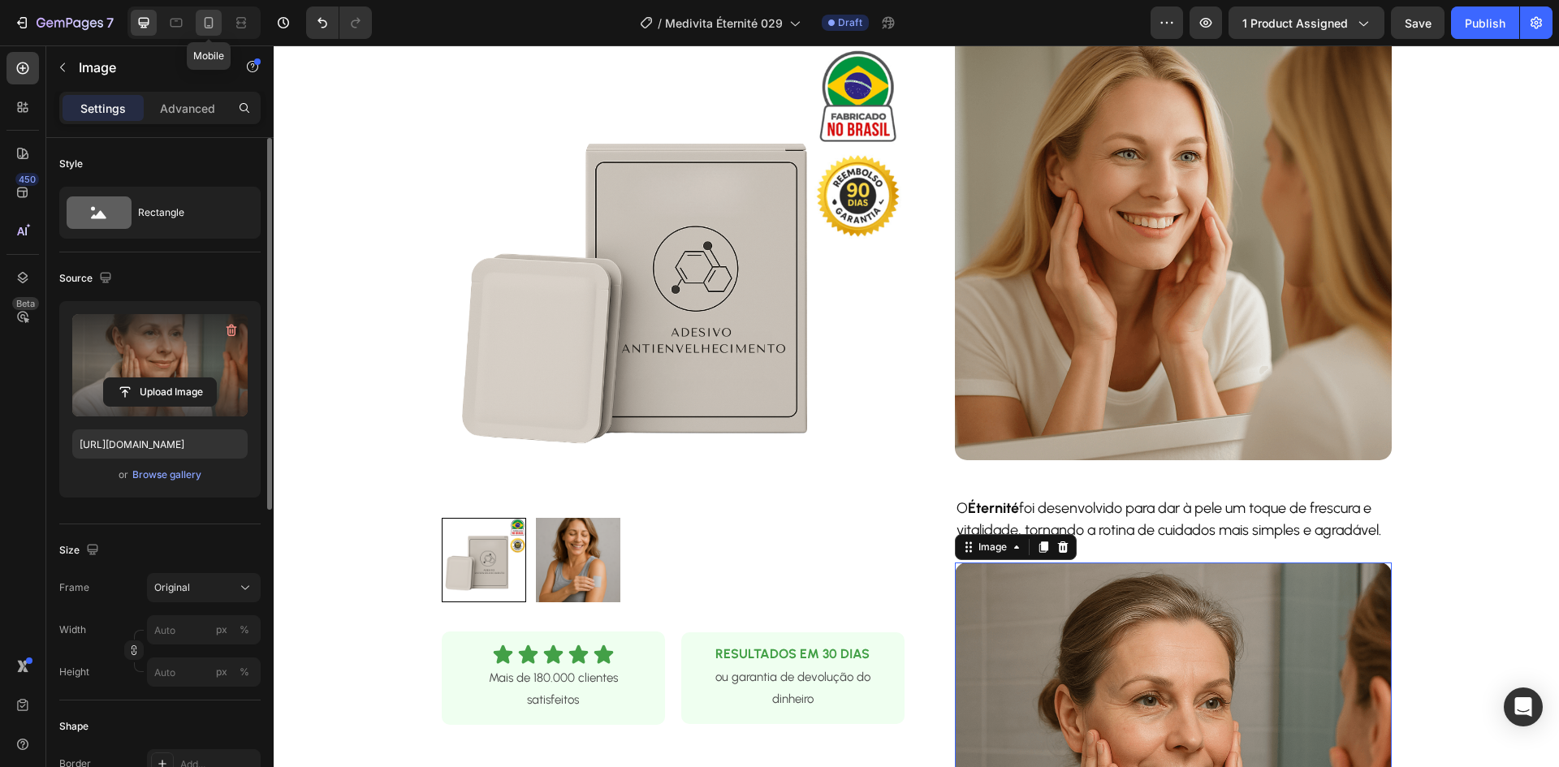
drag, startPoint x: 202, startPoint y: 14, endPoint x: 210, endPoint y: 16, distance: 8.5
click at [201, 14] on div at bounding box center [209, 23] width 26 height 26
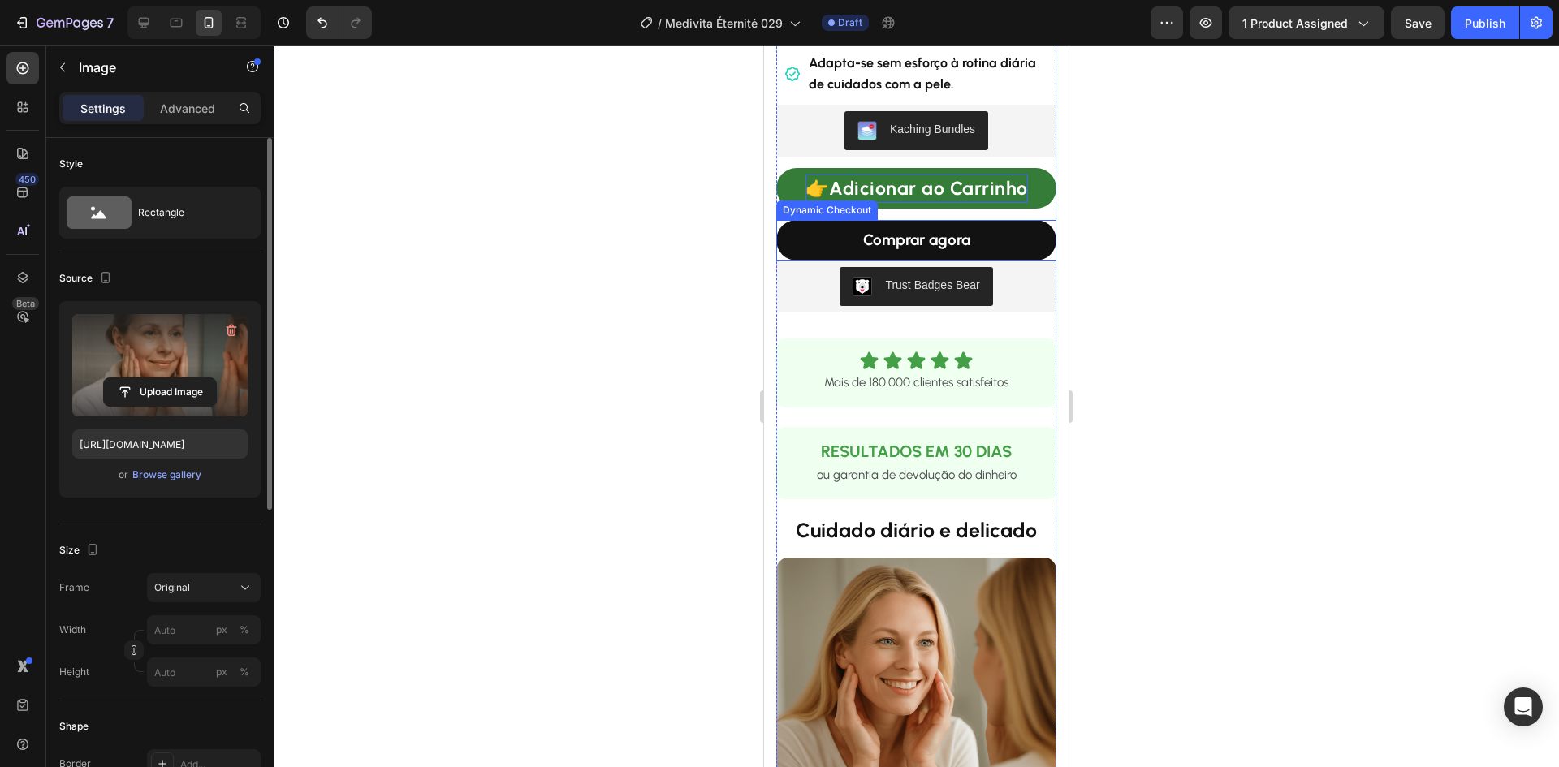
scroll to position [524, 0]
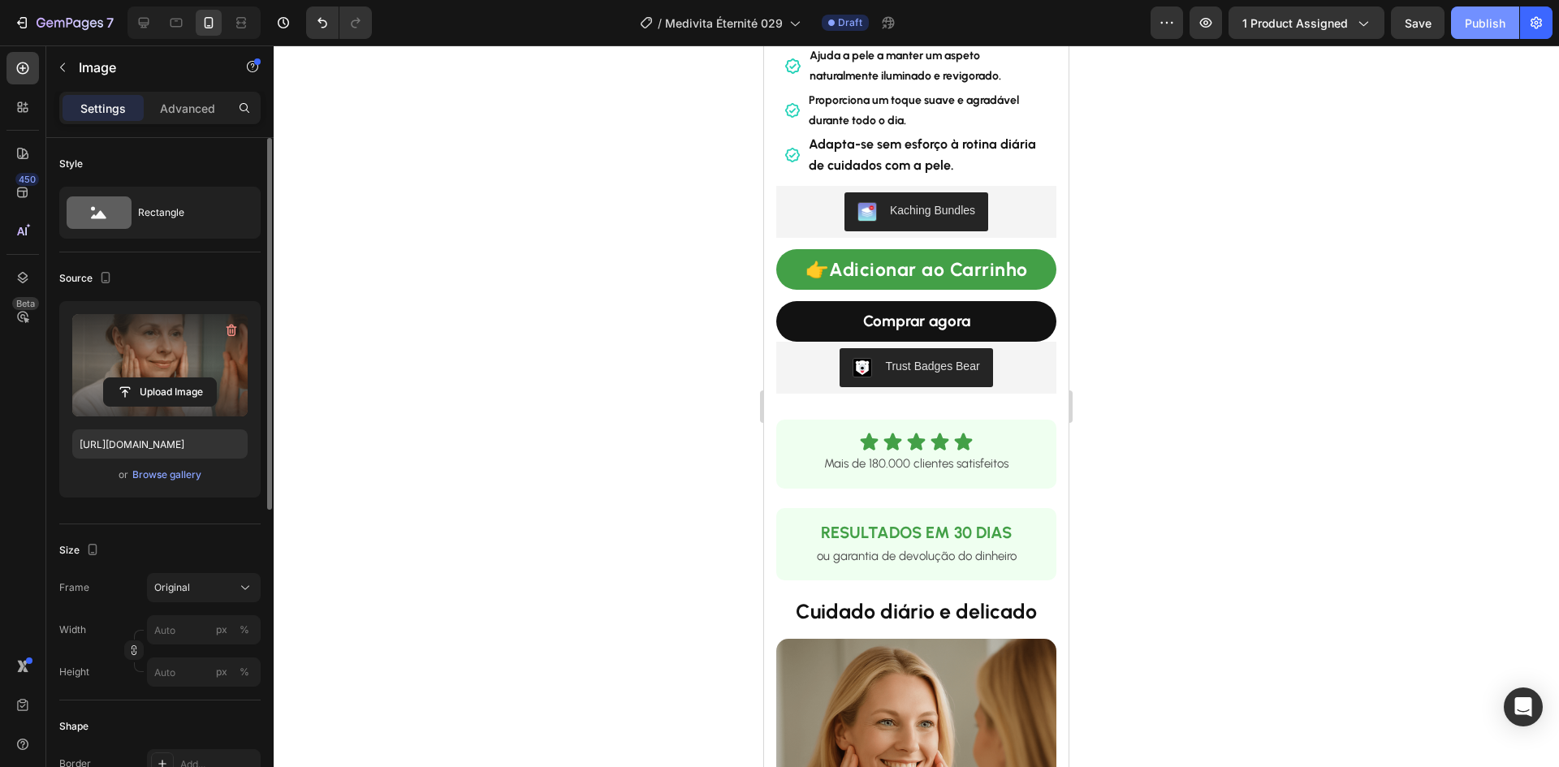
click at [1496, 24] on div "Publish" at bounding box center [1485, 23] width 41 height 17
click at [147, 23] on icon at bounding box center [144, 23] width 11 height 11
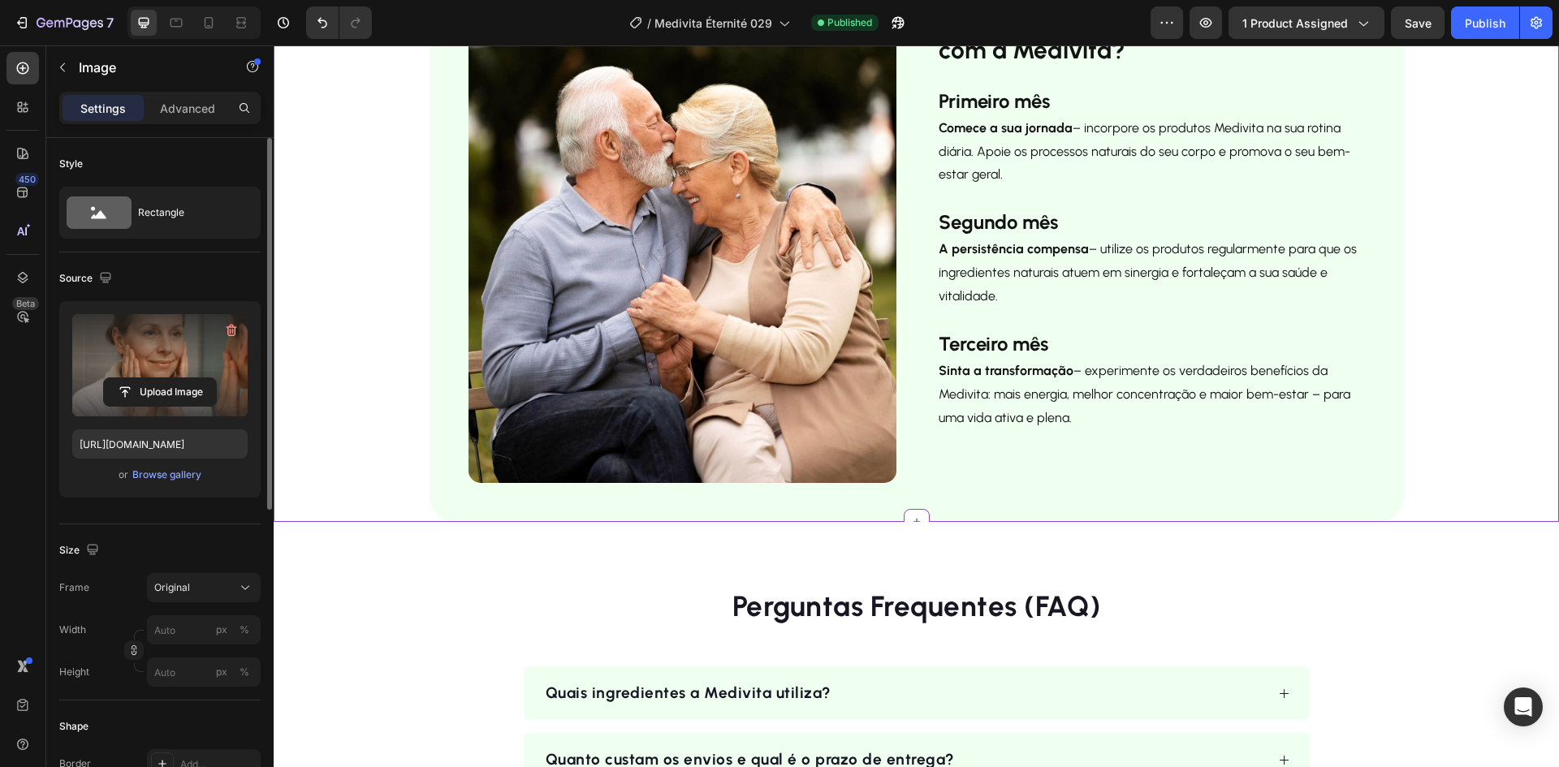
scroll to position [2815, 0]
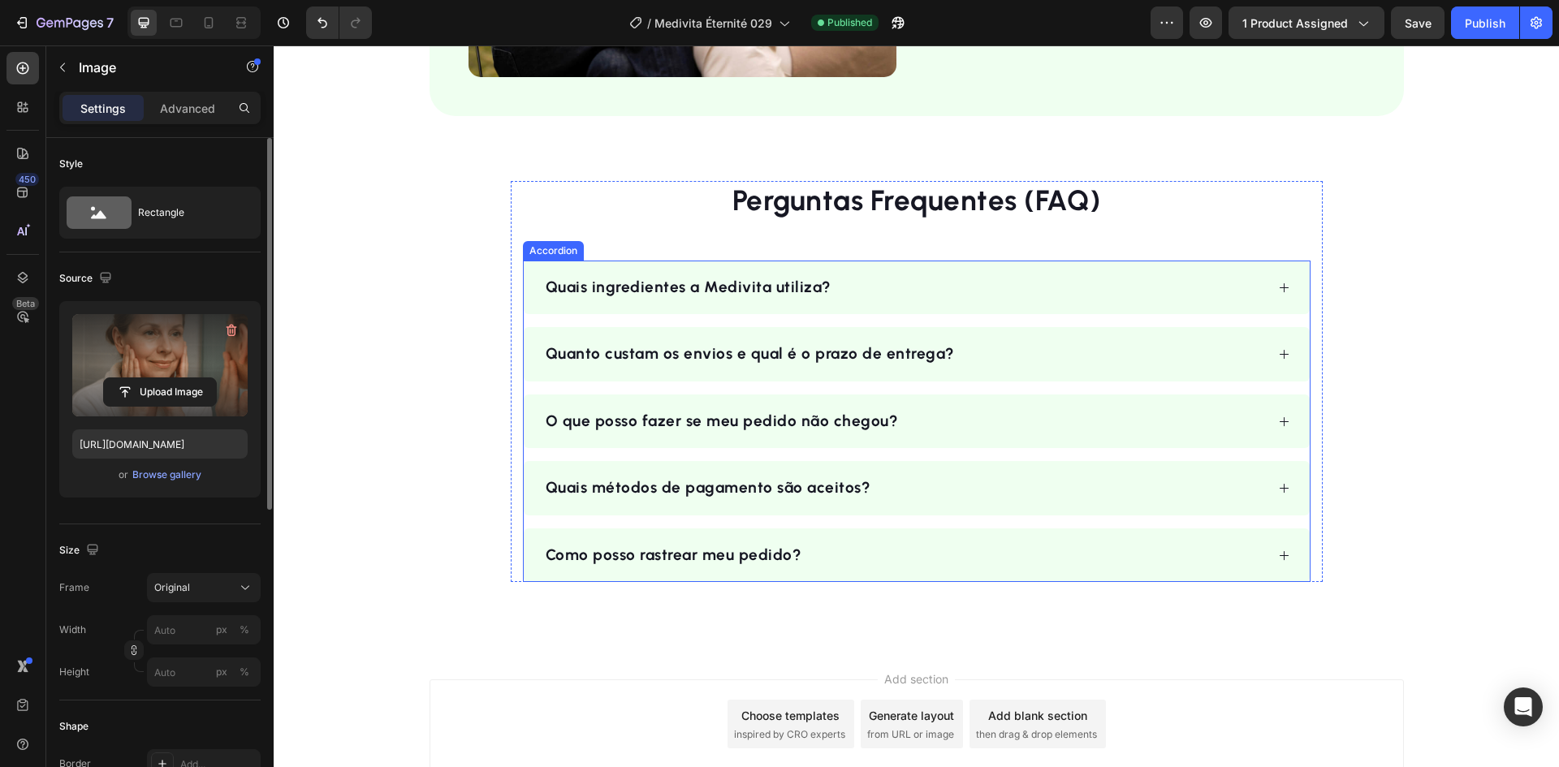
click at [941, 293] on div "Quais ingredientes a Medivita utiliza?" at bounding box center [904, 288] width 722 height 28
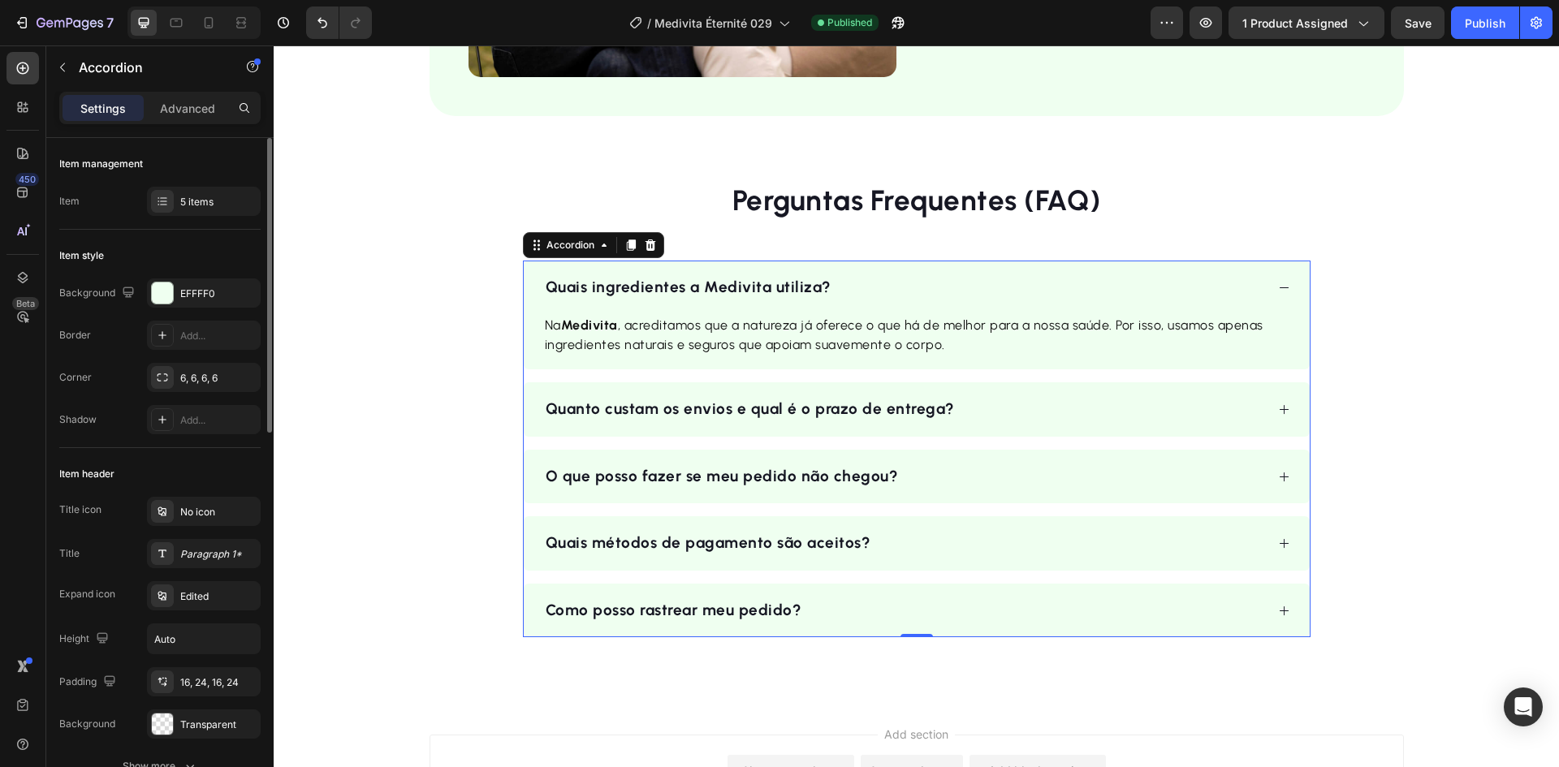
scroll to position [2896, 0]
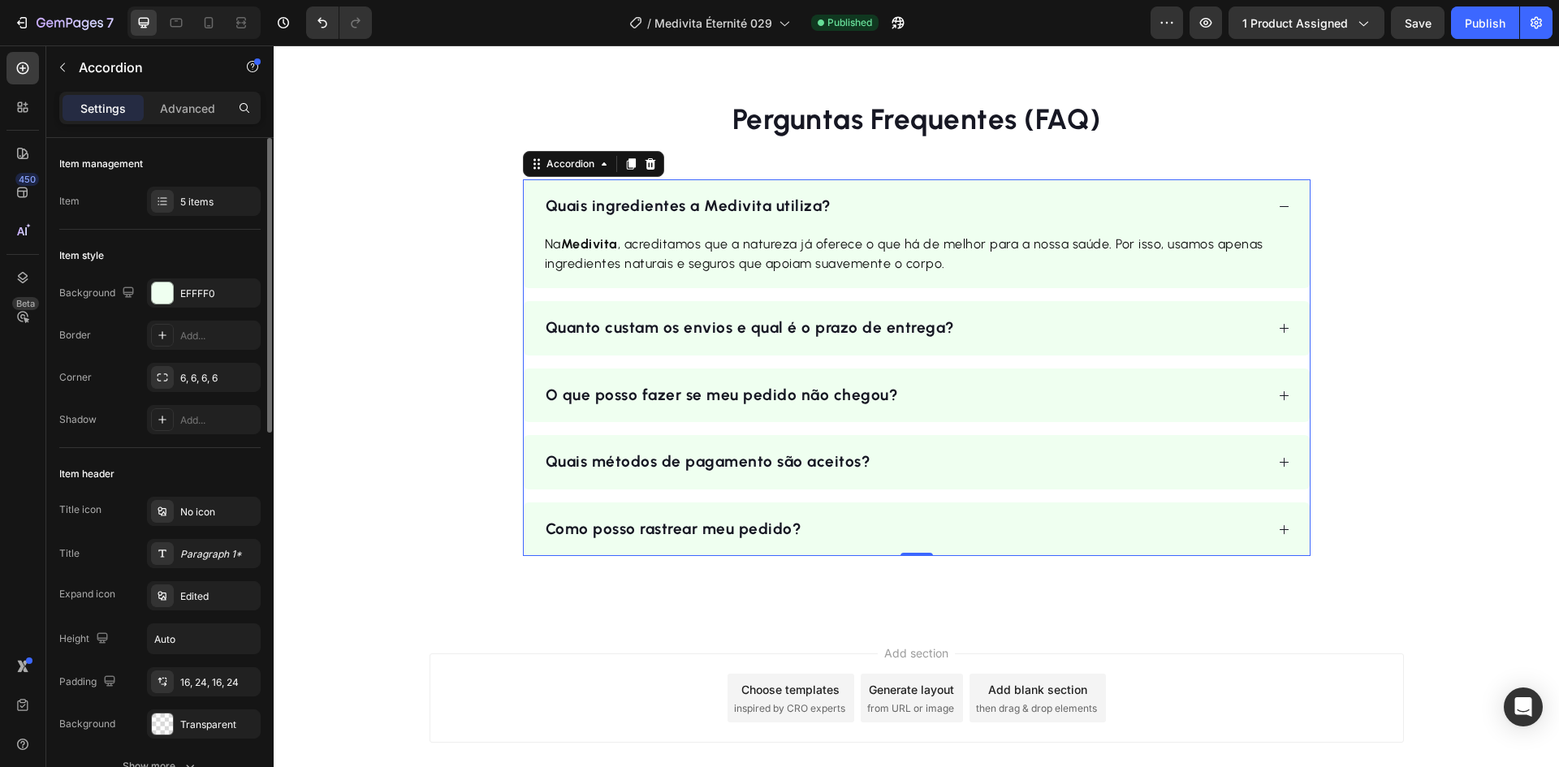
click at [941, 392] on div "O que posso fazer se meu pedido não chegou?" at bounding box center [904, 396] width 722 height 28
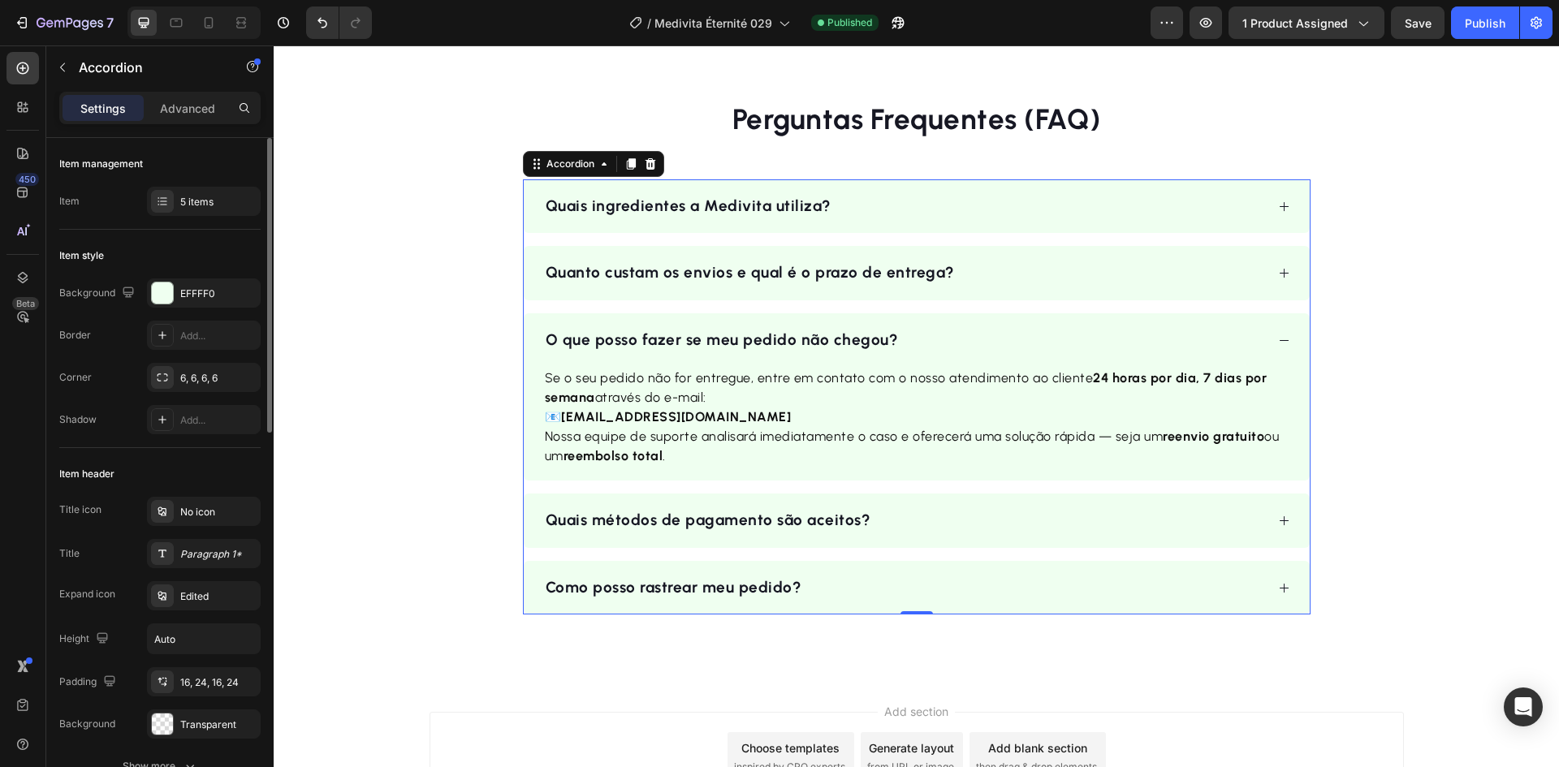
click at [895, 520] on div "Quais métodos de pagamento são aceitos?" at bounding box center [904, 521] width 722 height 28
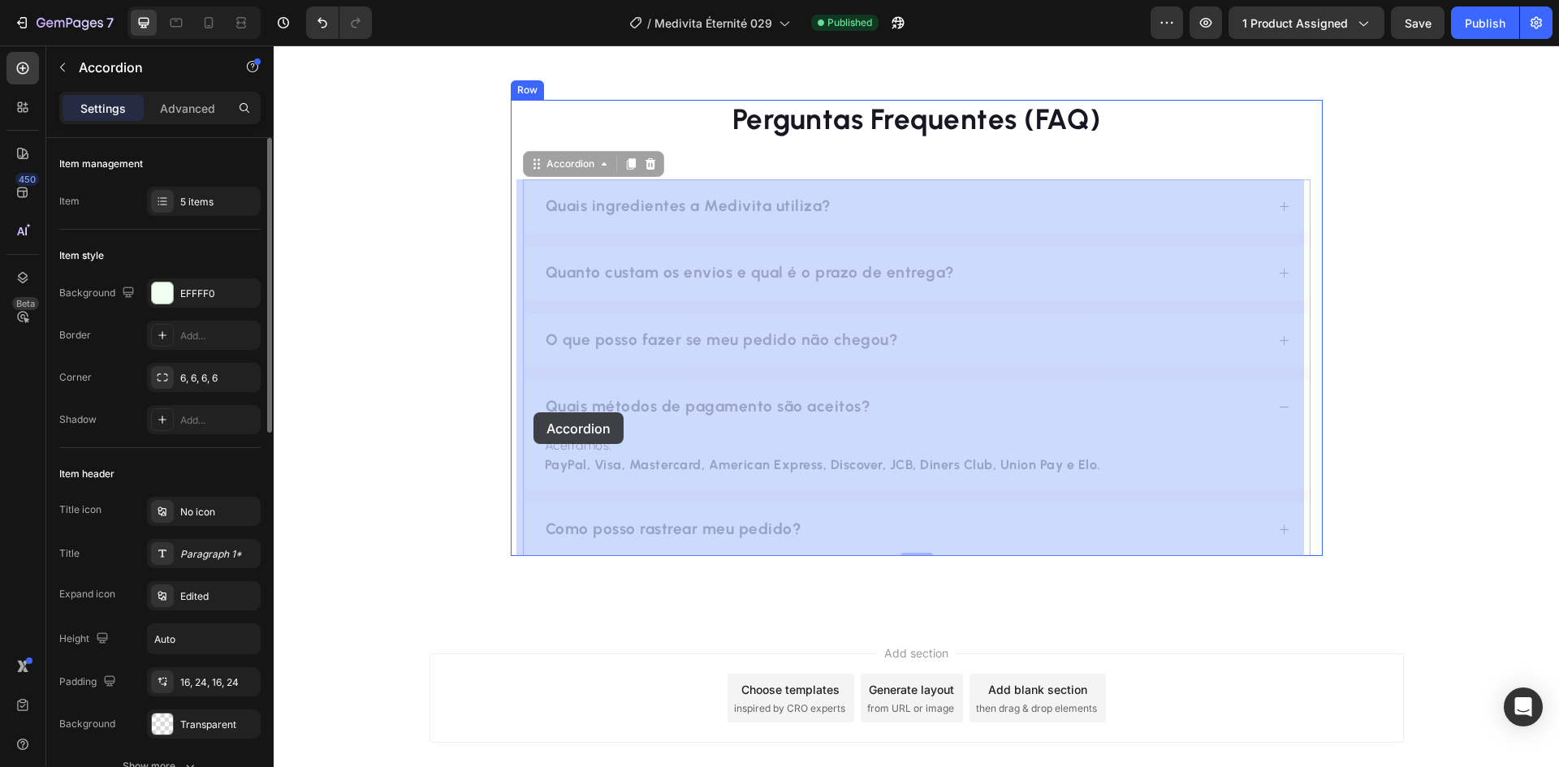
drag, startPoint x: 874, startPoint y: 406, endPoint x: 551, endPoint y: 411, distance: 322.3
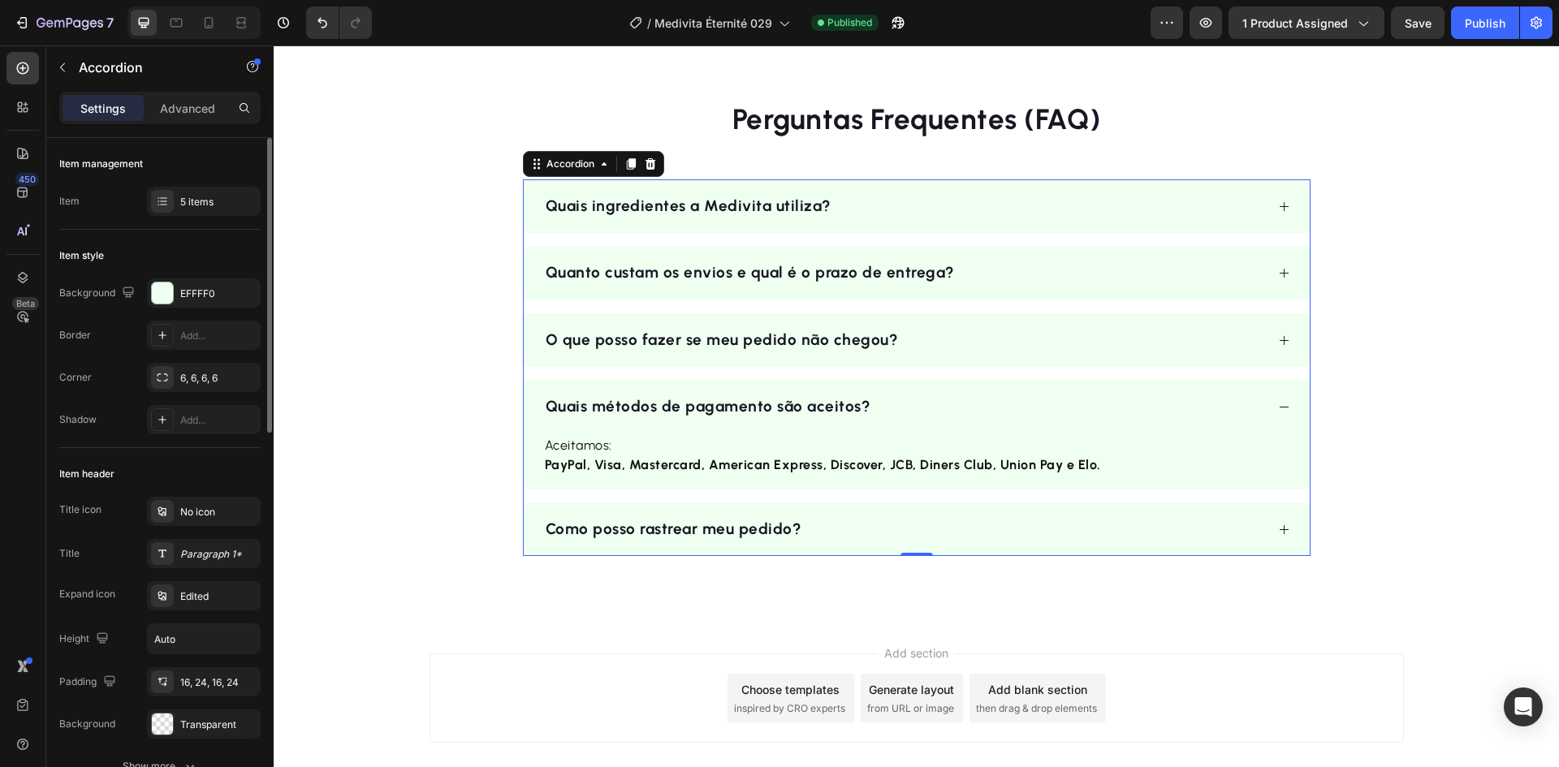
click at [879, 412] on div "Quais métodos de pagamento são aceitos?" at bounding box center [904, 407] width 722 height 28
